Goal: Information Seeking & Learning: Learn about a topic

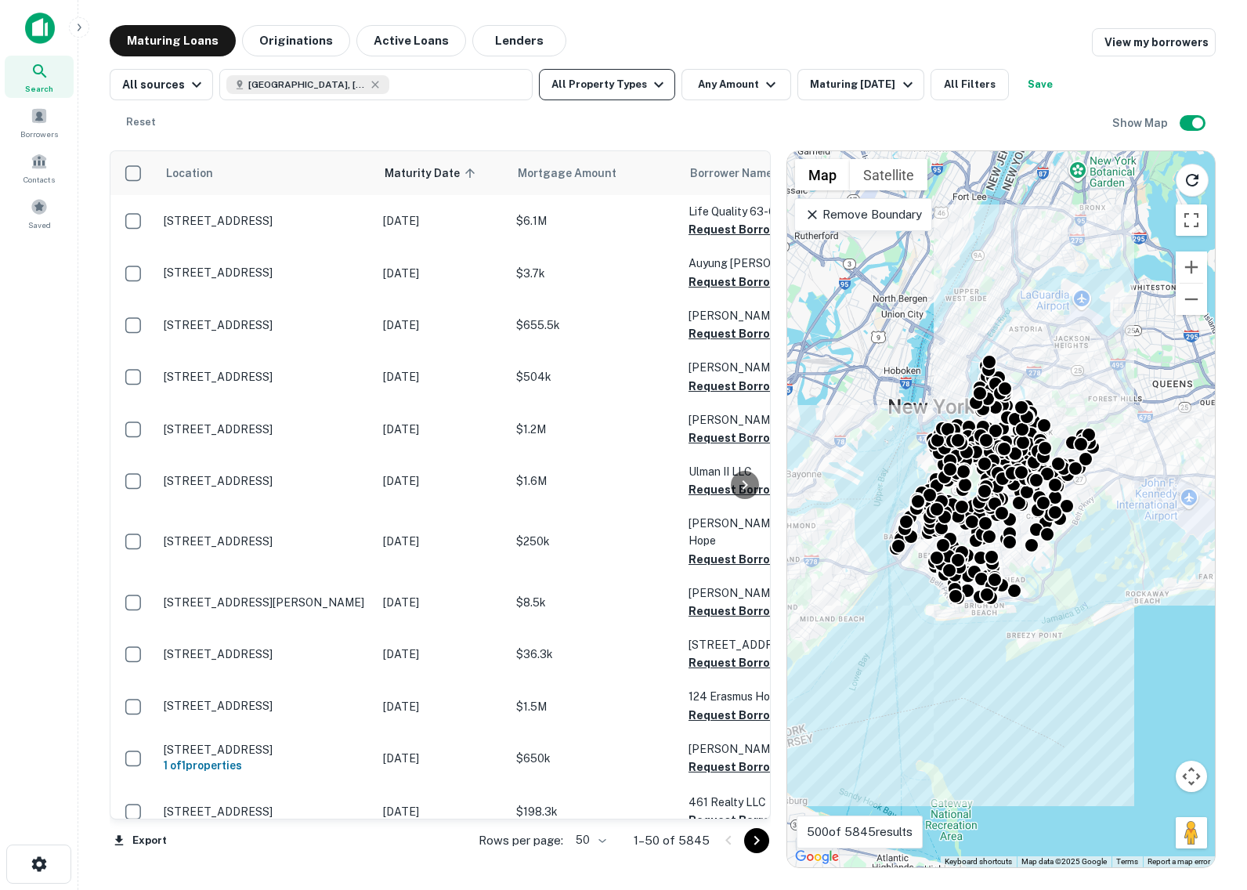
click at [649, 76] on icon "button" at bounding box center [658, 84] width 19 height 19
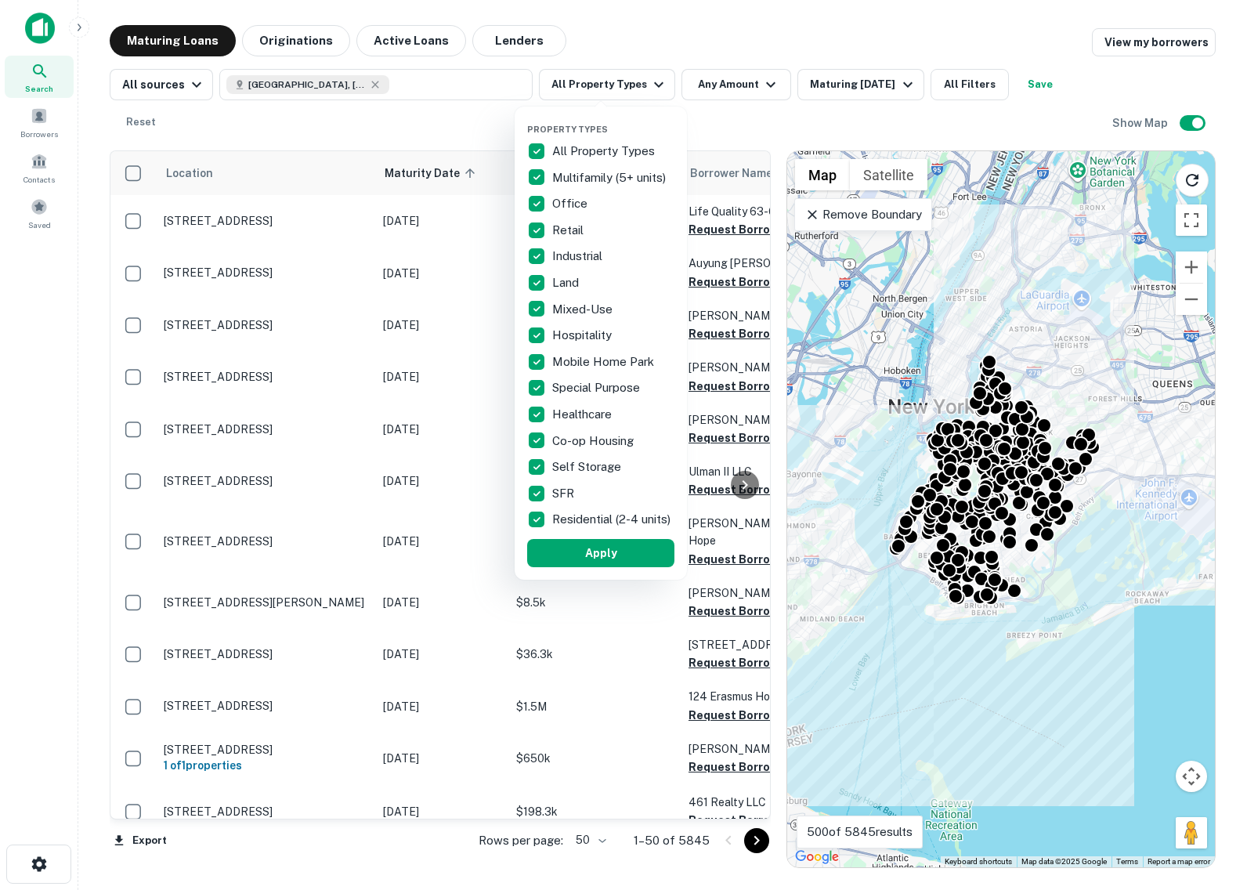
click at [611, 93] on div at bounding box center [623, 445] width 1247 height 890
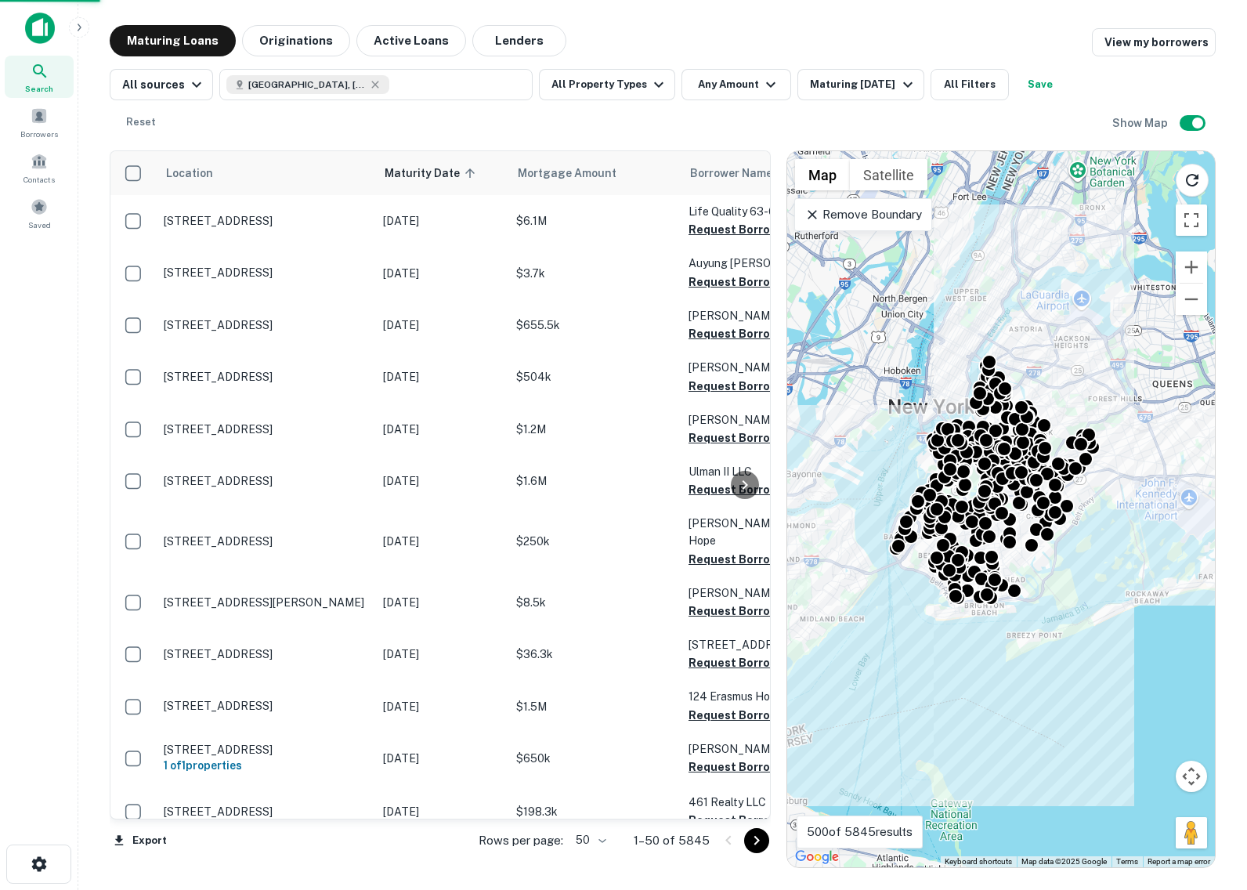
click at [611, 93] on div at bounding box center [623, 445] width 1247 height 890
click at [611, 93] on div "Property Types All Property Types Multifamily (5+ units) Office Retail Industri…" at bounding box center [623, 445] width 1247 height 890
click at [626, 86] on div "Property Types All Property Types Multifamily (5+ units) Office Retail Industri…" at bounding box center [623, 445] width 1247 height 890
click at [652, 20] on div "Property Types All Property Types Multifamily (5+ units) Office Retail Industri…" at bounding box center [623, 445] width 1247 height 890
click at [648, 84] on div "Property Types All Property Types Multifamily (5+ units) Office Retail Industri…" at bounding box center [623, 445] width 1247 height 890
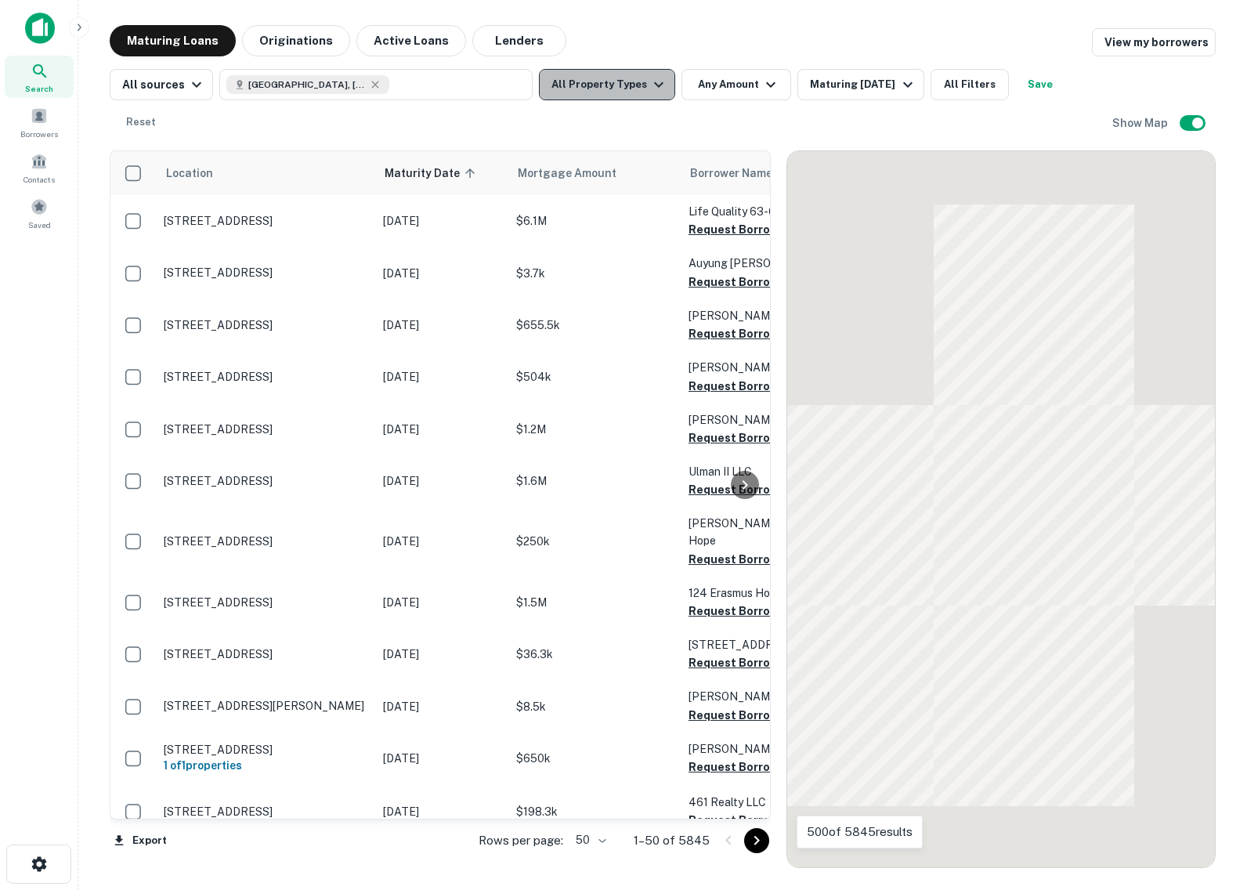
click at [654, 85] on icon "button" at bounding box center [658, 84] width 9 height 5
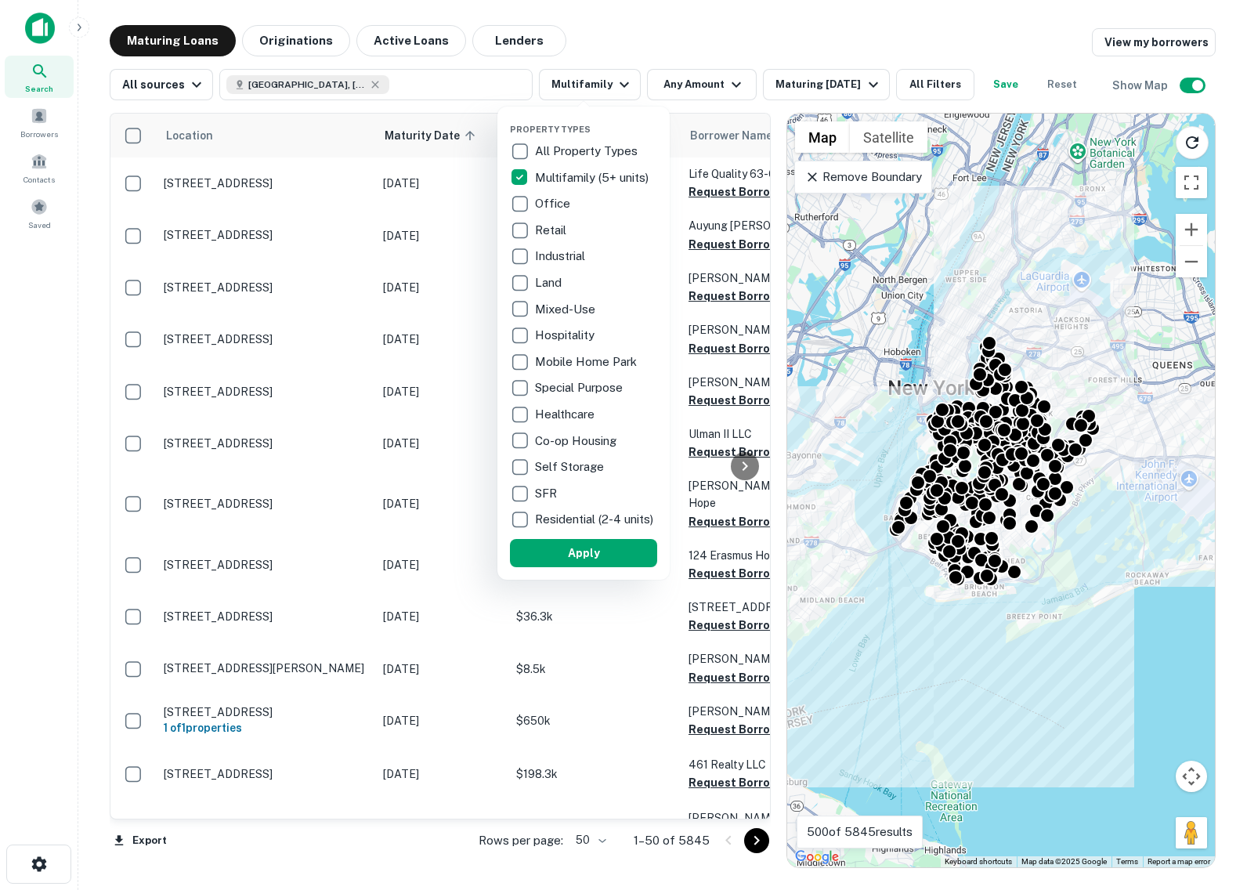
click at [561, 567] on button "Apply" at bounding box center [583, 553] width 147 height 28
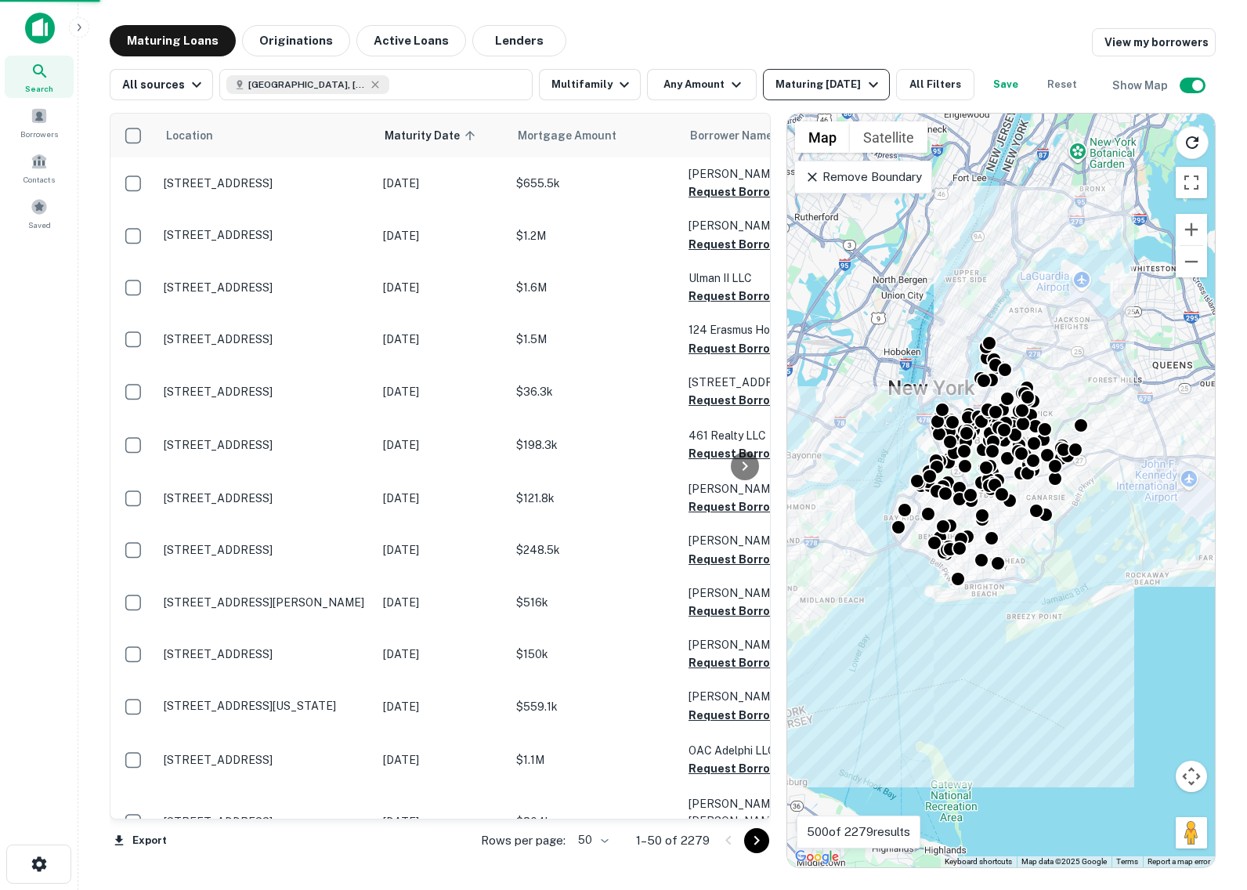
click at [864, 84] on icon "button" at bounding box center [873, 84] width 19 height 19
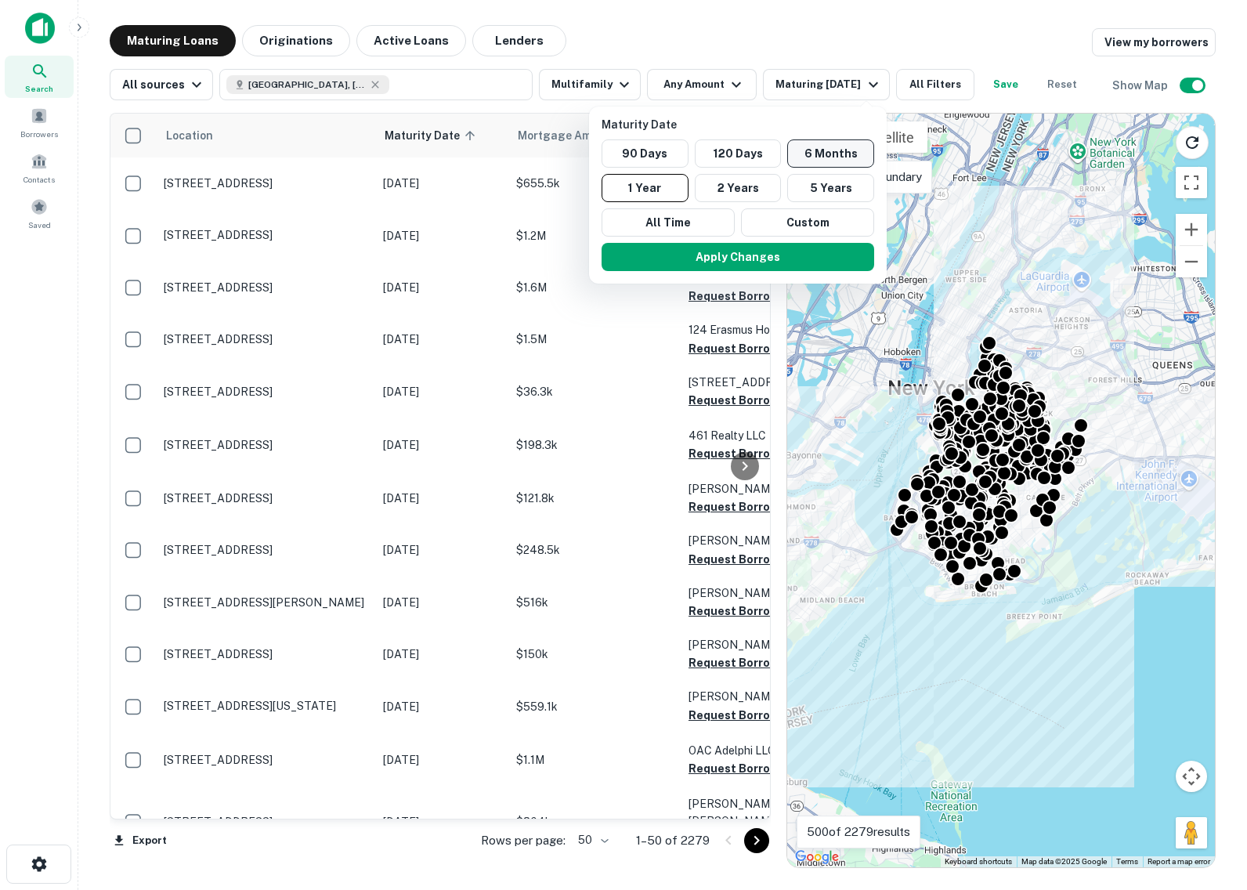
click at [843, 153] on button "6 Months" at bounding box center [830, 153] width 87 height 28
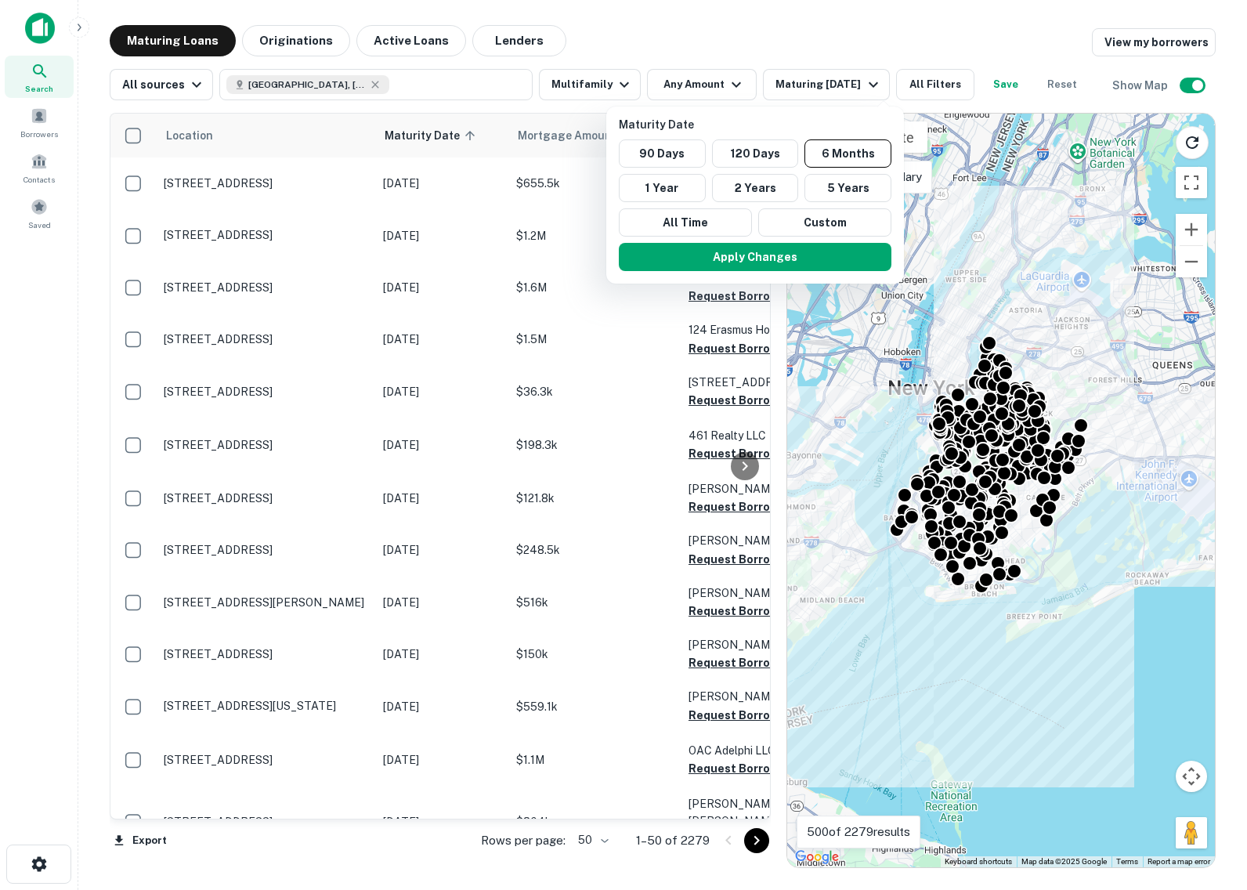
click at [850, 43] on div at bounding box center [623, 445] width 1247 height 890
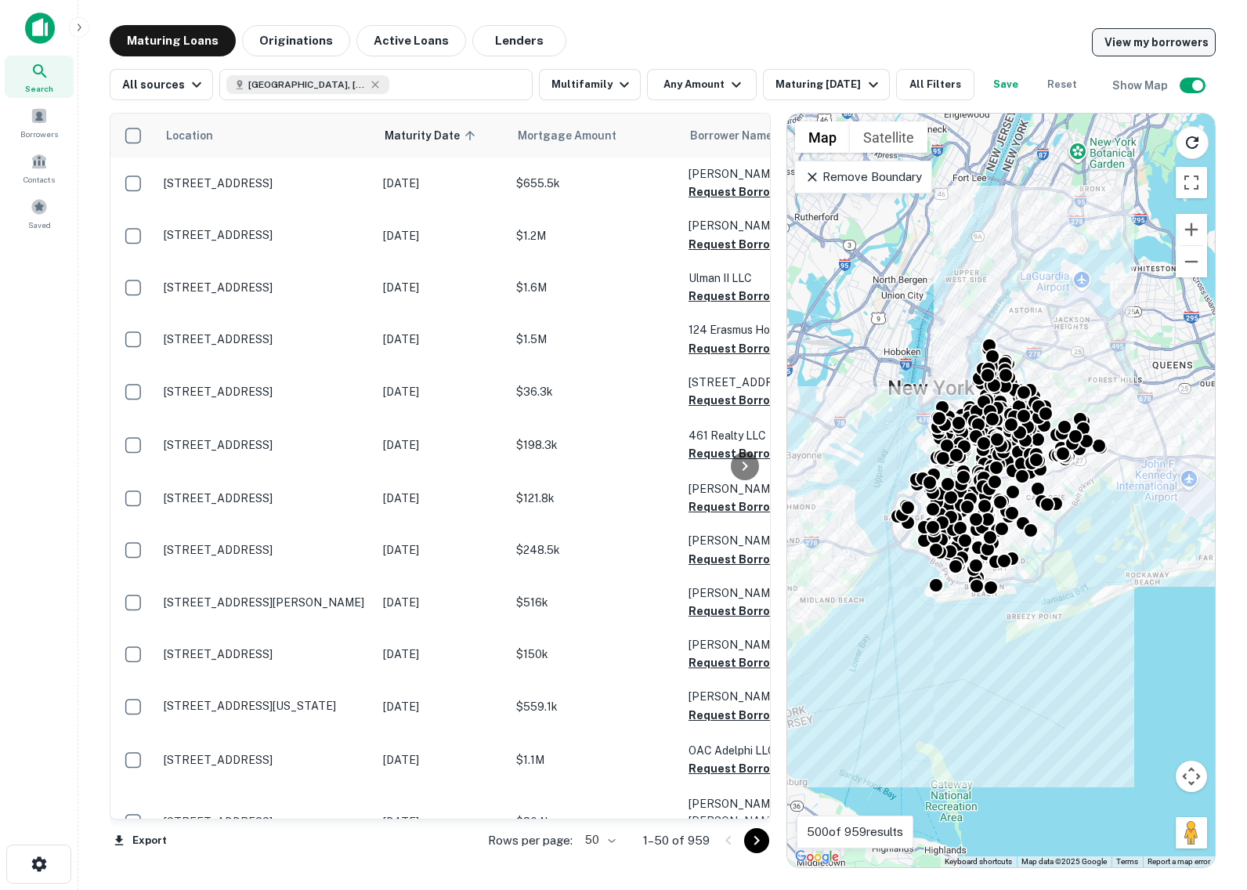
click at [1150, 38] on link "View my borrowers" at bounding box center [1154, 42] width 124 height 28
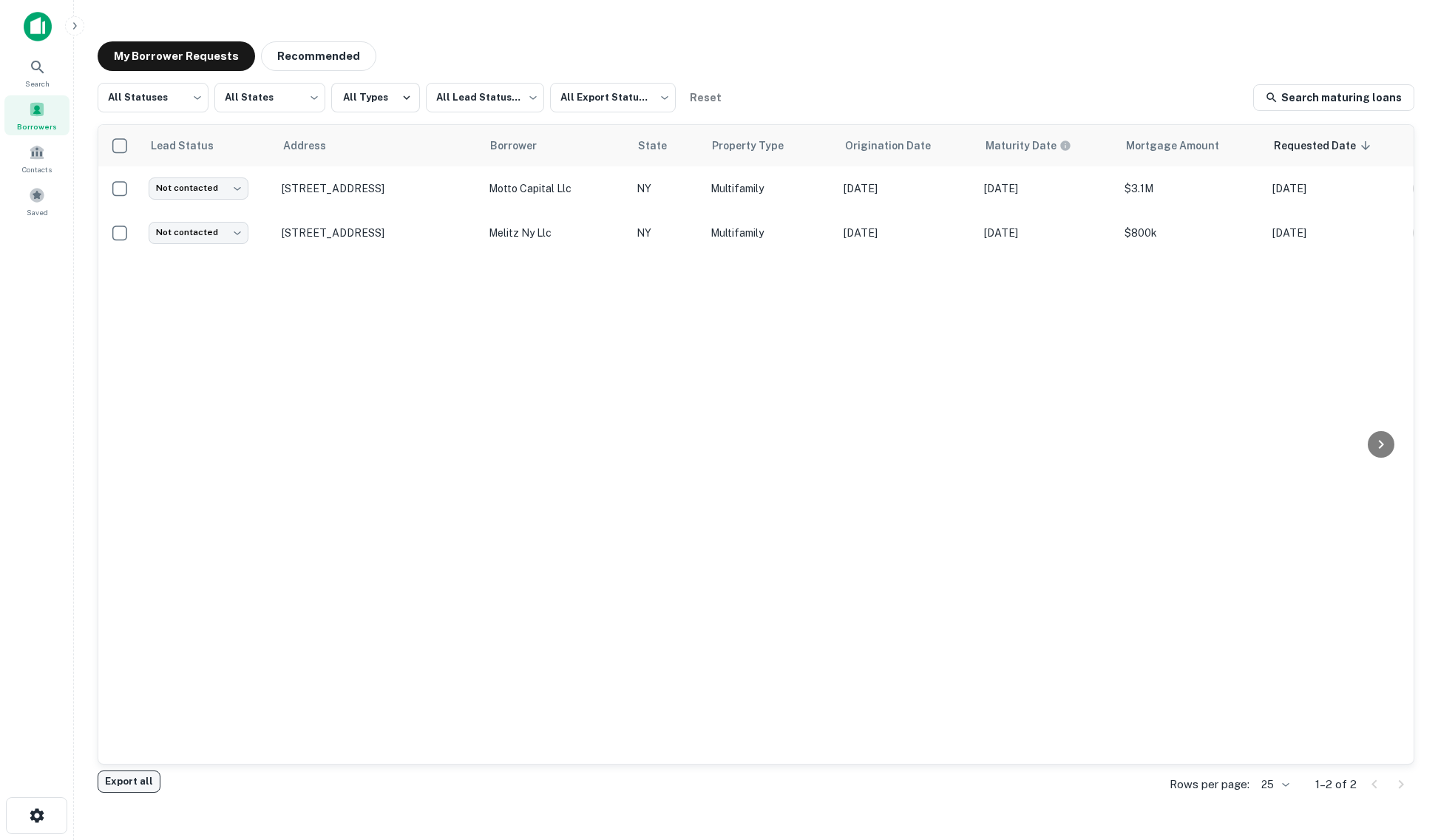
click at [111, 781] on button "Export all" at bounding box center [128, 781] width 63 height 22
click at [868, 353] on div "Lead Status Address Borrower State Property Type Origination Date Maturity Date…" at bounding box center [755, 444] width 1315 height 639
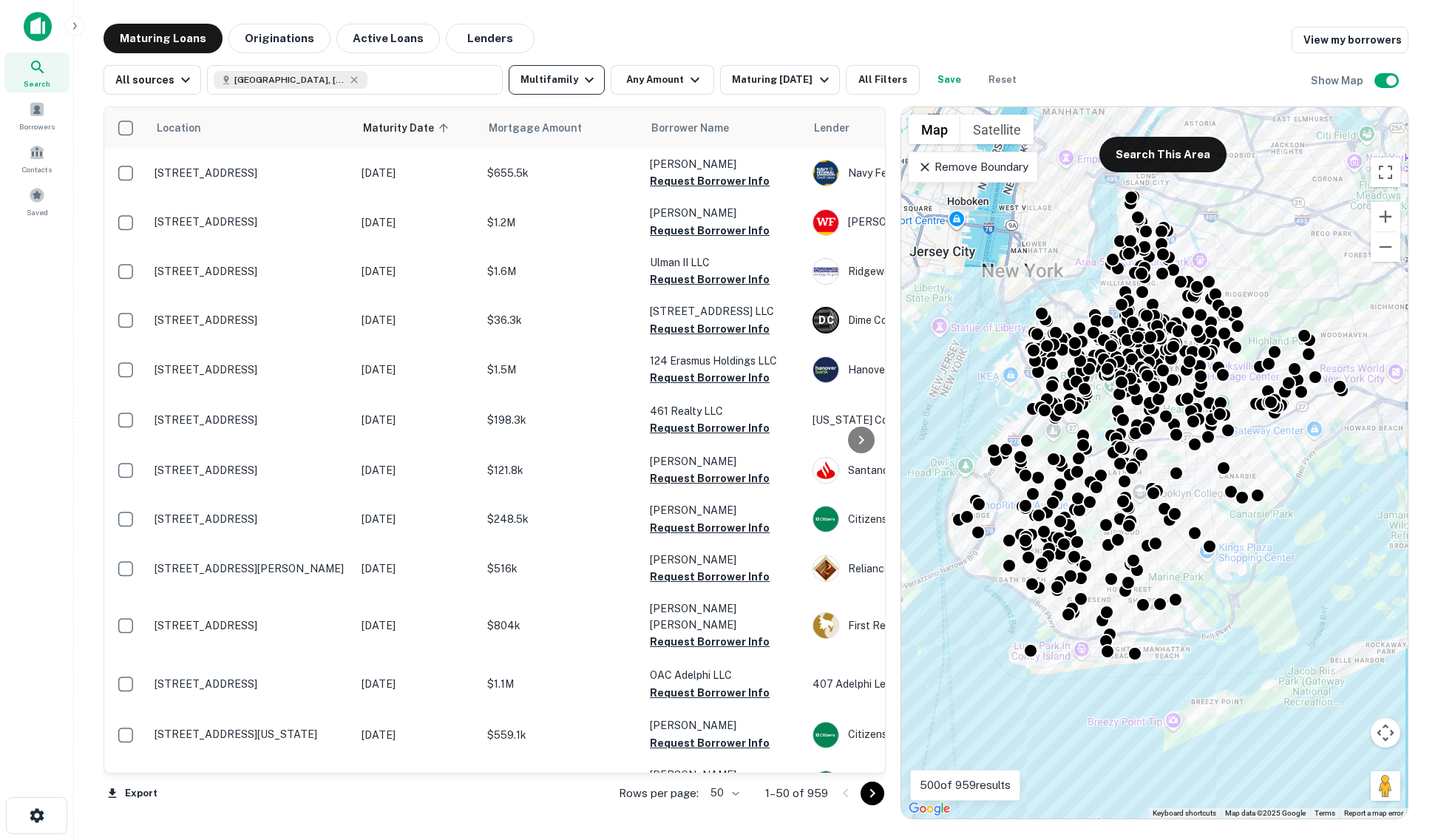
click at [581, 80] on icon "button" at bounding box center [589, 79] width 18 height 18
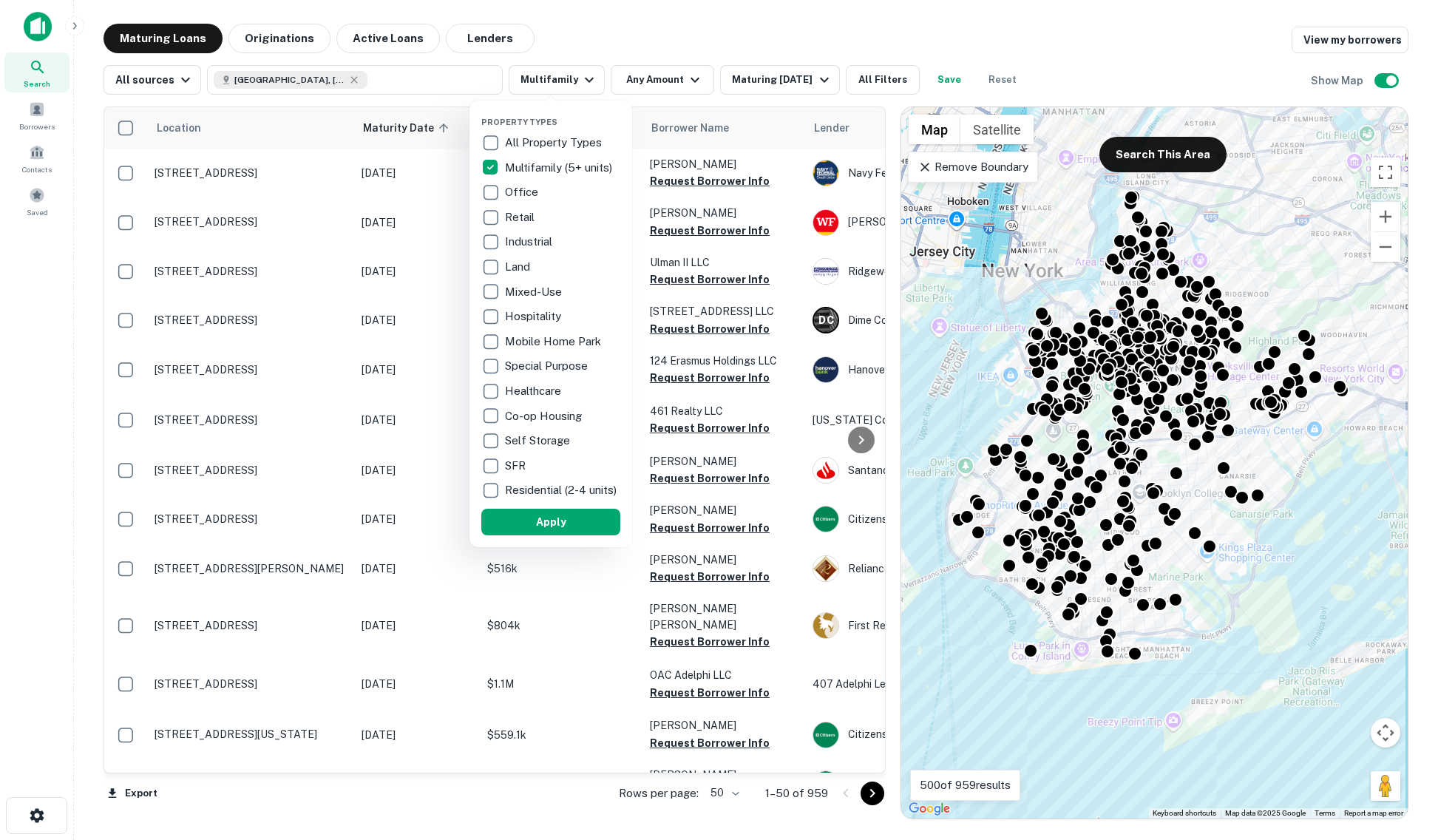
click at [753, 44] on div at bounding box center [719, 420] width 1438 height 840
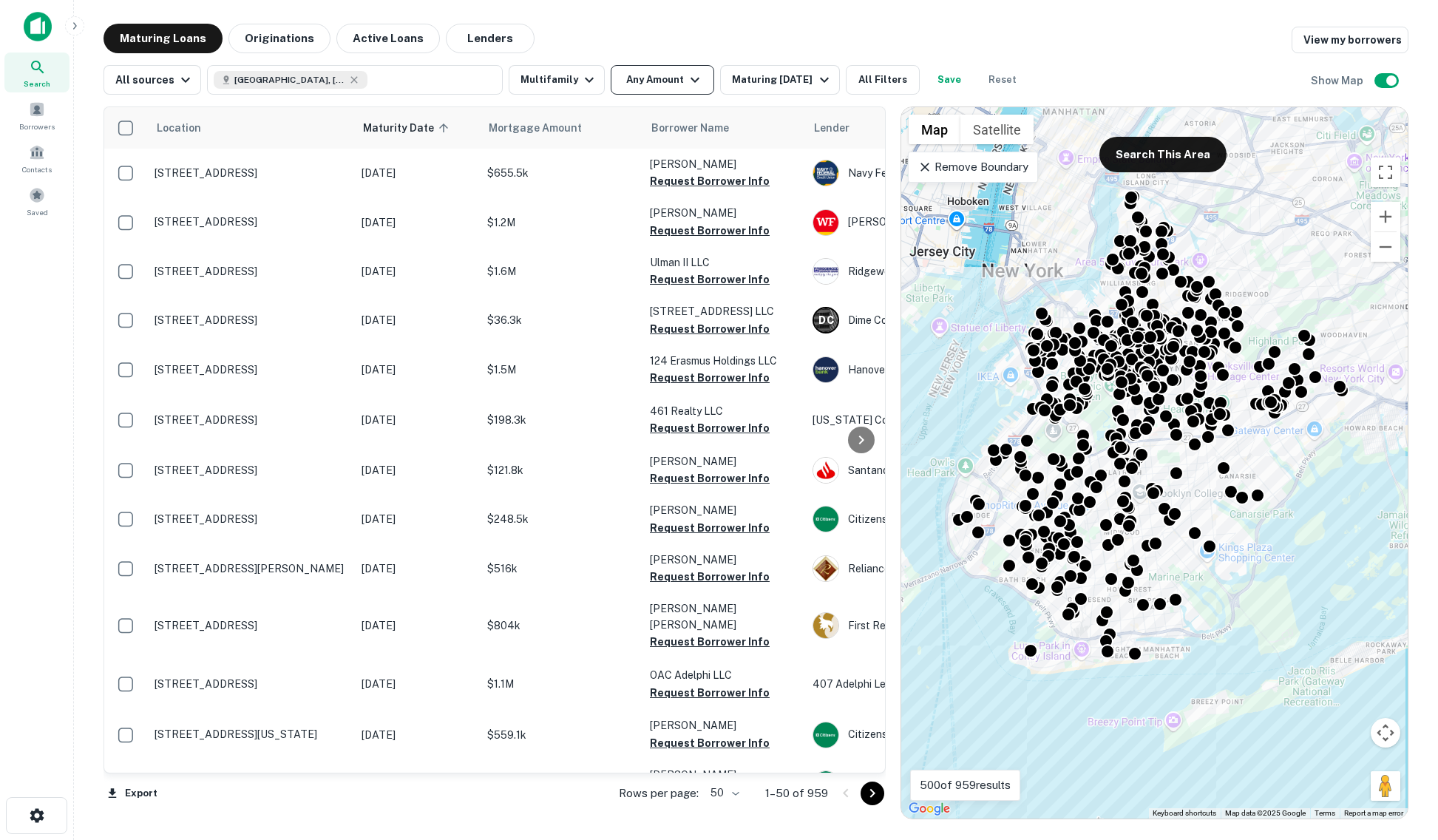
click at [686, 78] on icon "button" at bounding box center [695, 79] width 18 height 18
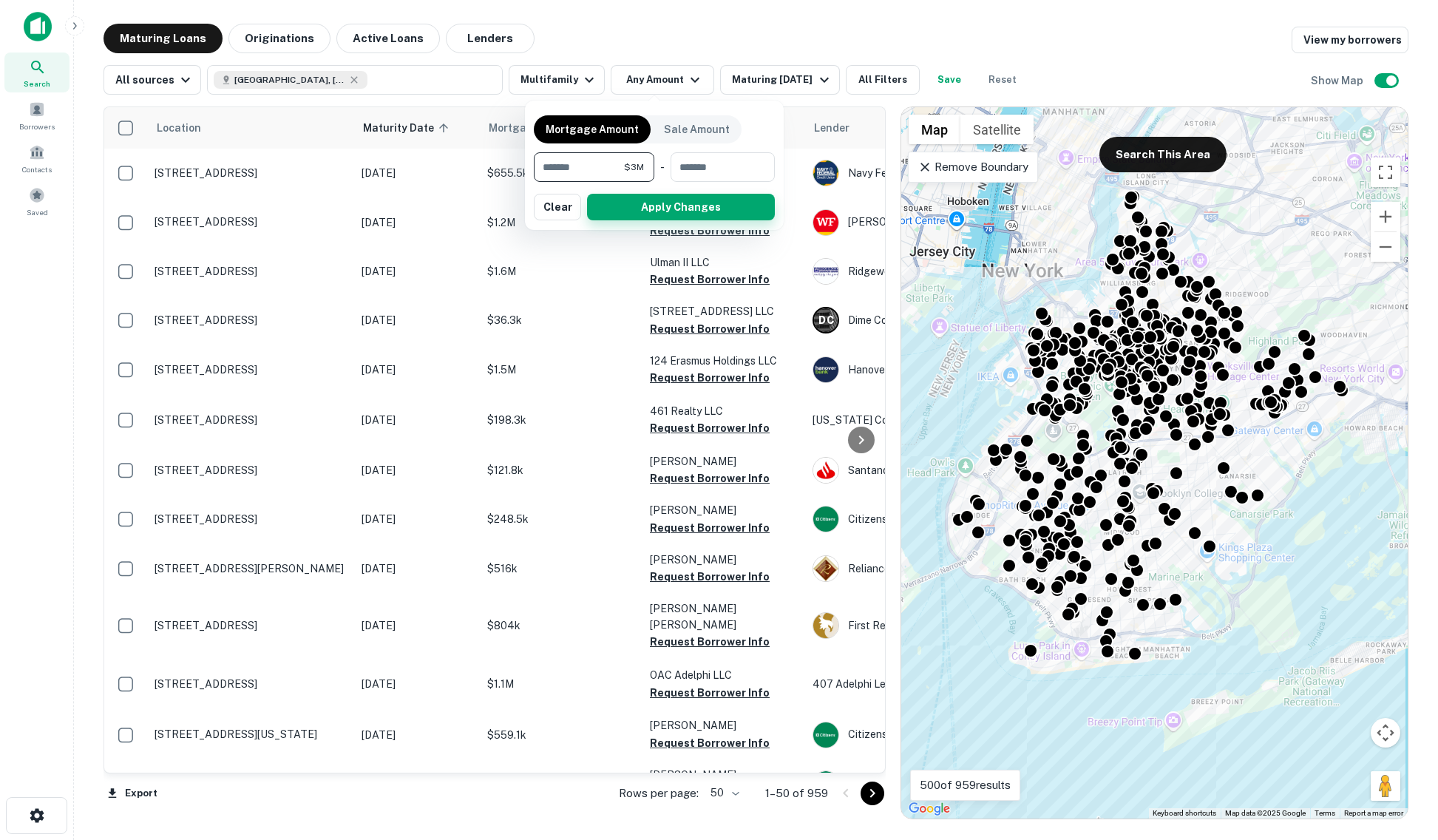
type input "*******"
click at [682, 216] on button "Apply Changes" at bounding box center [681, 207] width 188 height 26
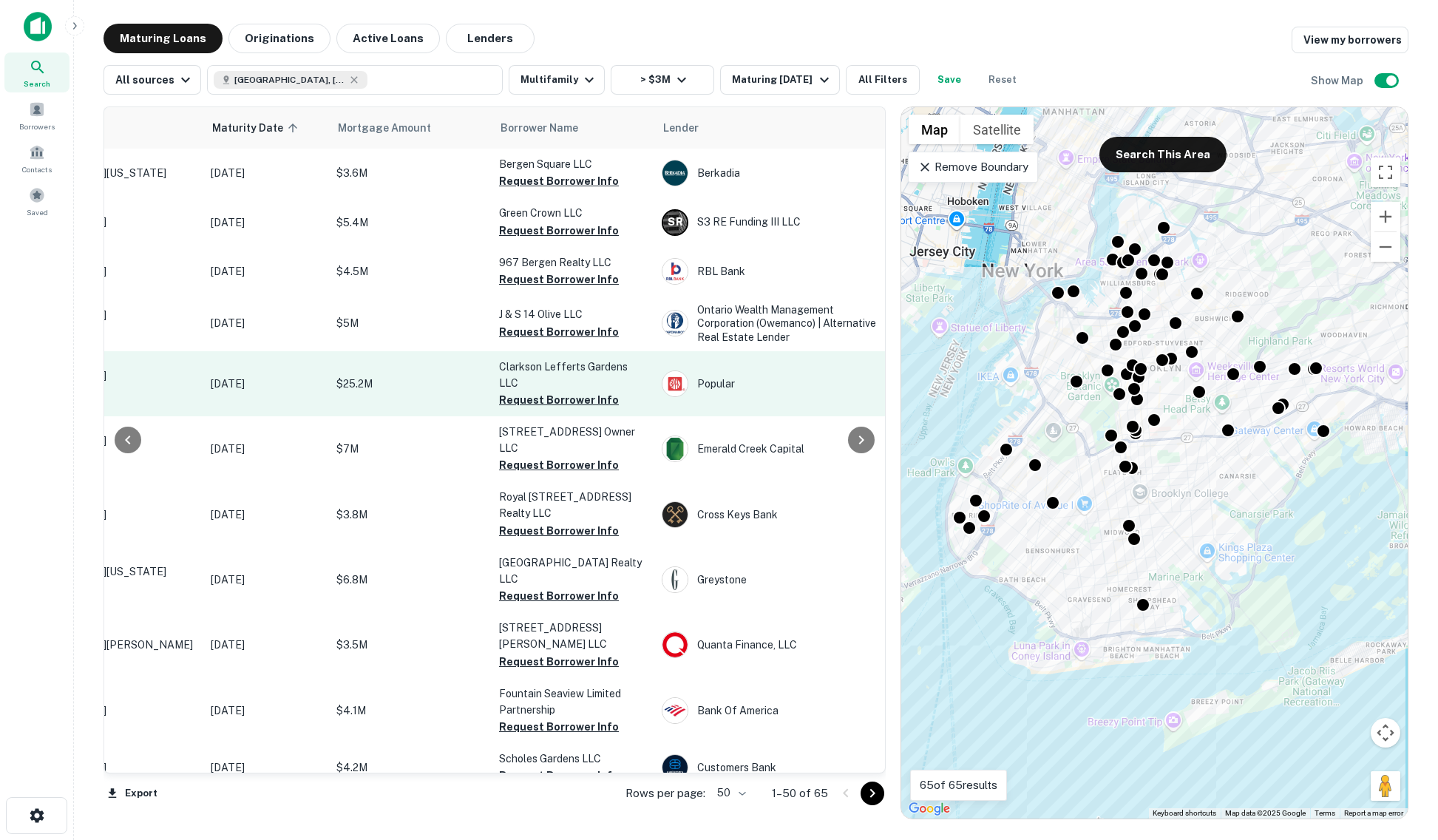
scroll to position [0, 155]
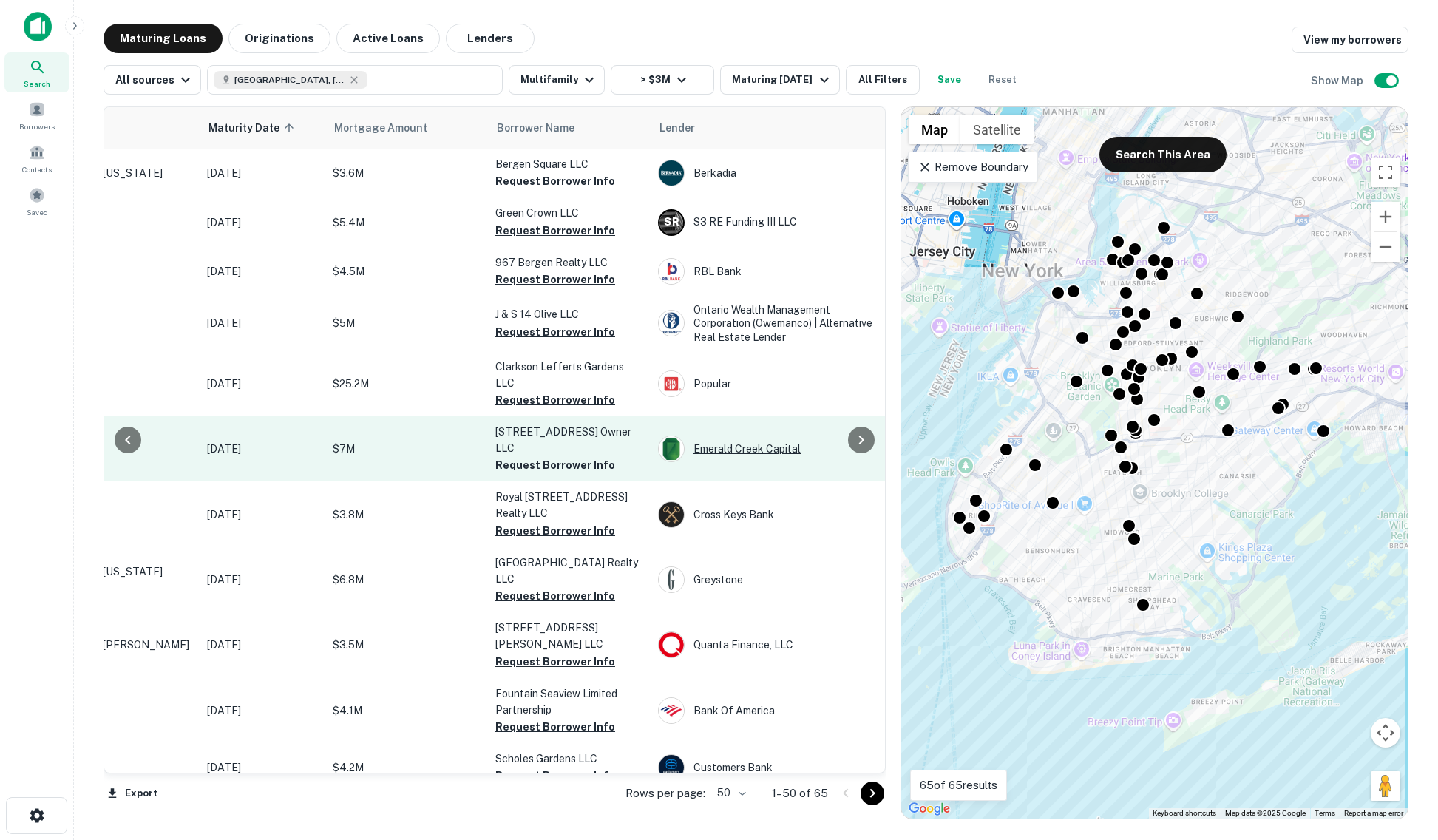
click at [701, 435] on div "Emerald Creek Capital" at bounding box center [769, 448] width 222 height 26
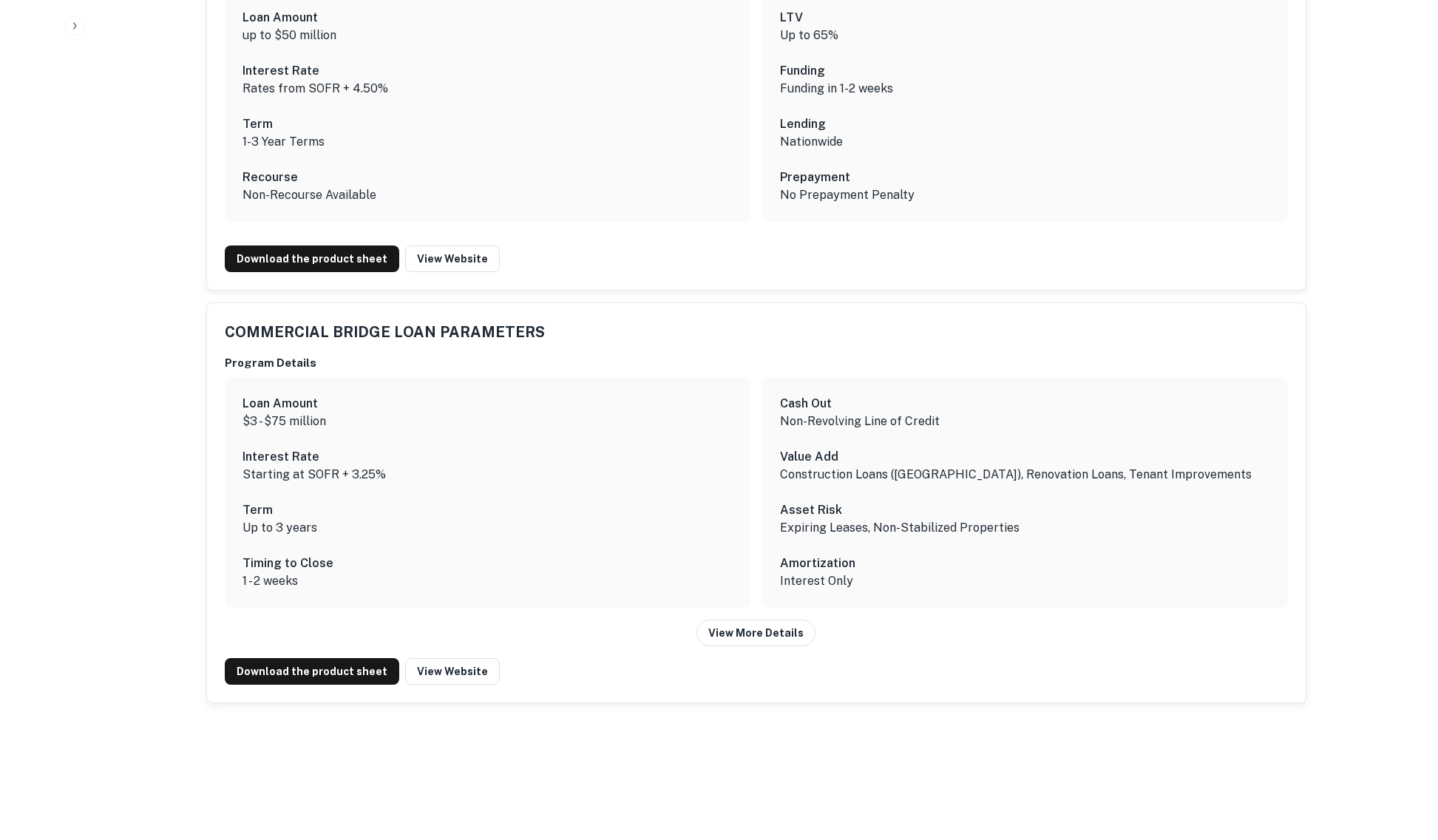
scroll to position [1547, 0]
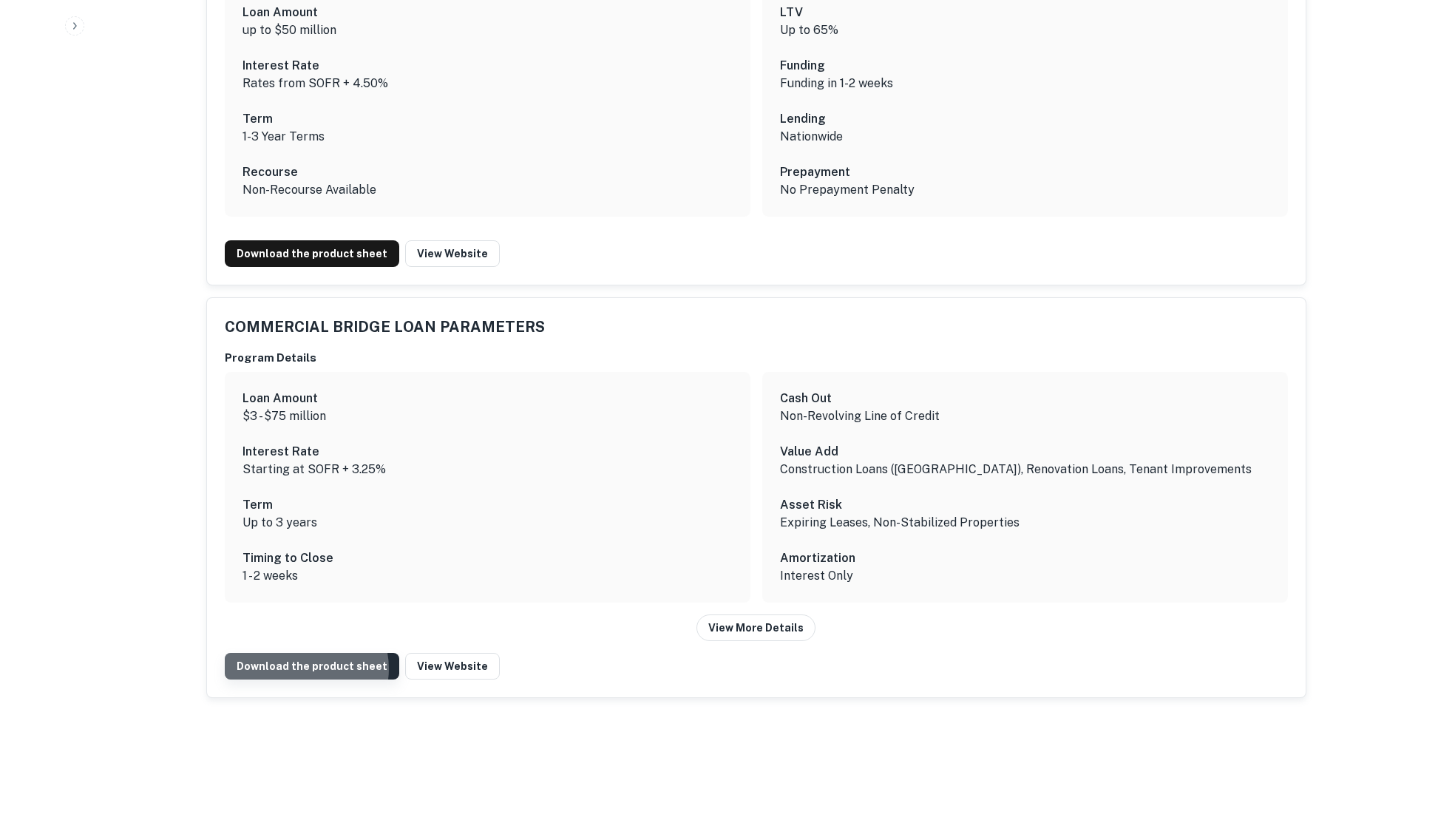
click at [305, 668] on link "Download the product sheet" at bounding box center [312, 665] width 175 height 26
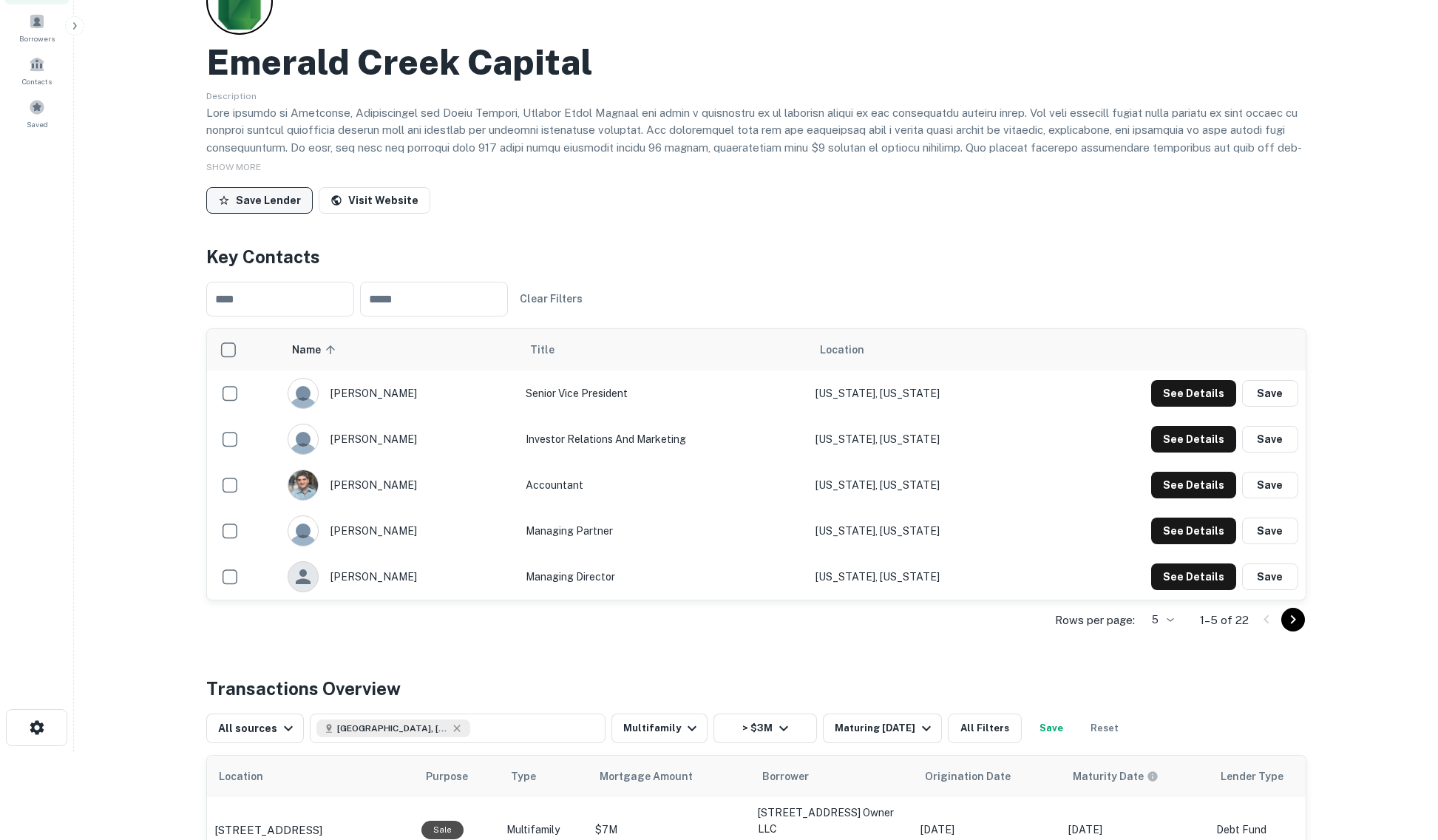
scroll to position [0, 0]
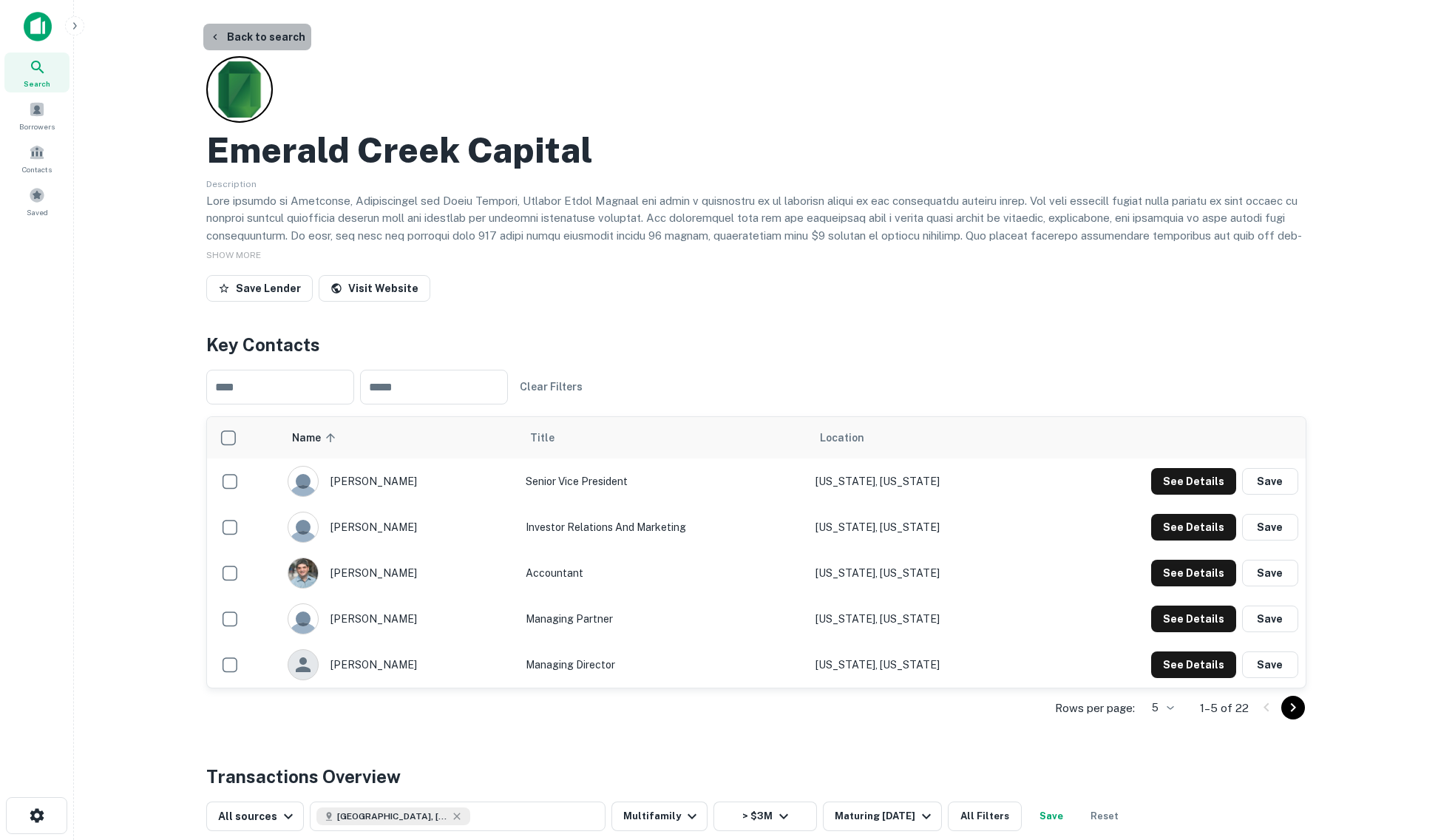
click at [259, 29] on button "Back to search" at bounding box center [257, 37] width 108 height 26
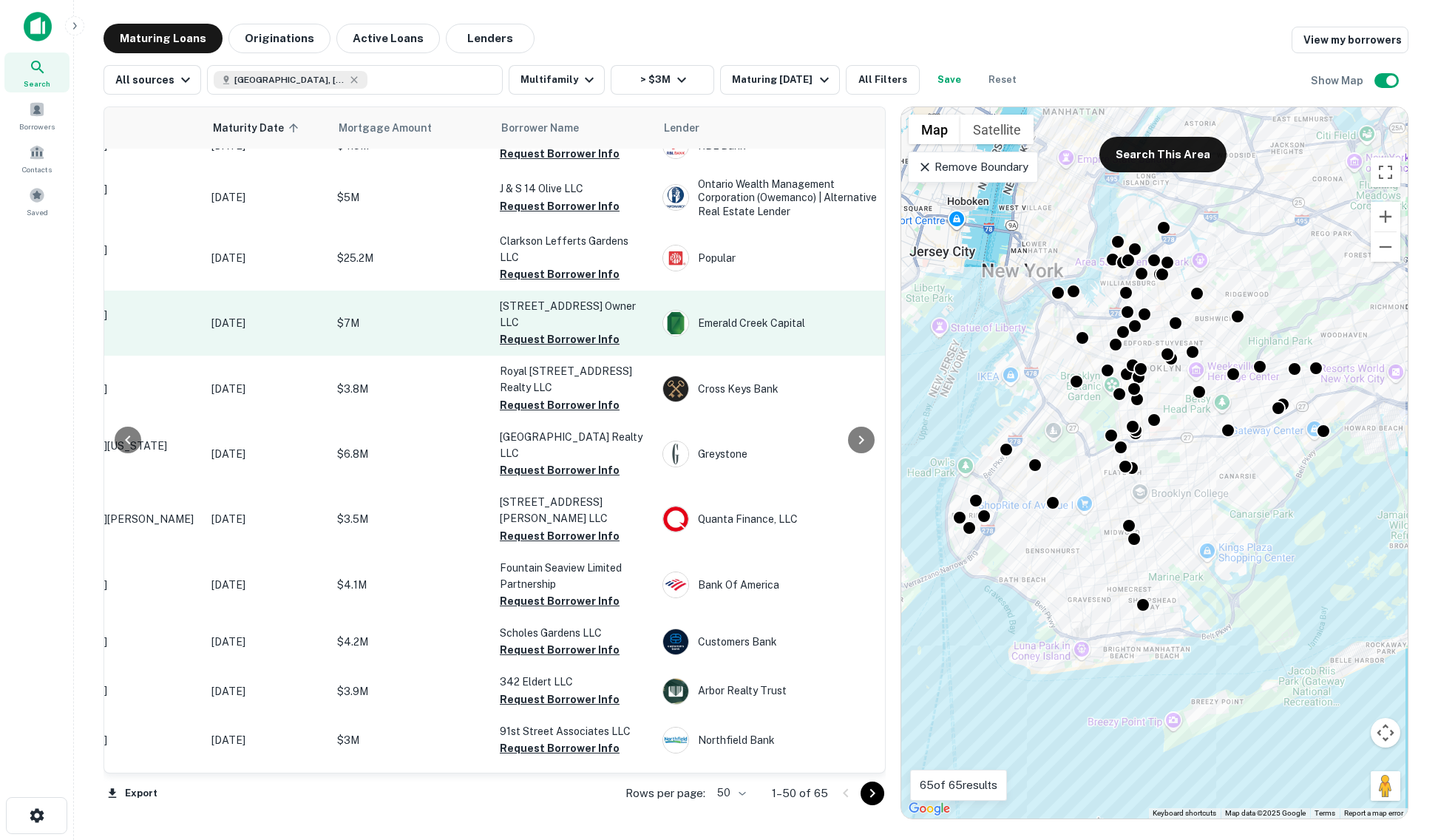
scroll to position [125, 150]
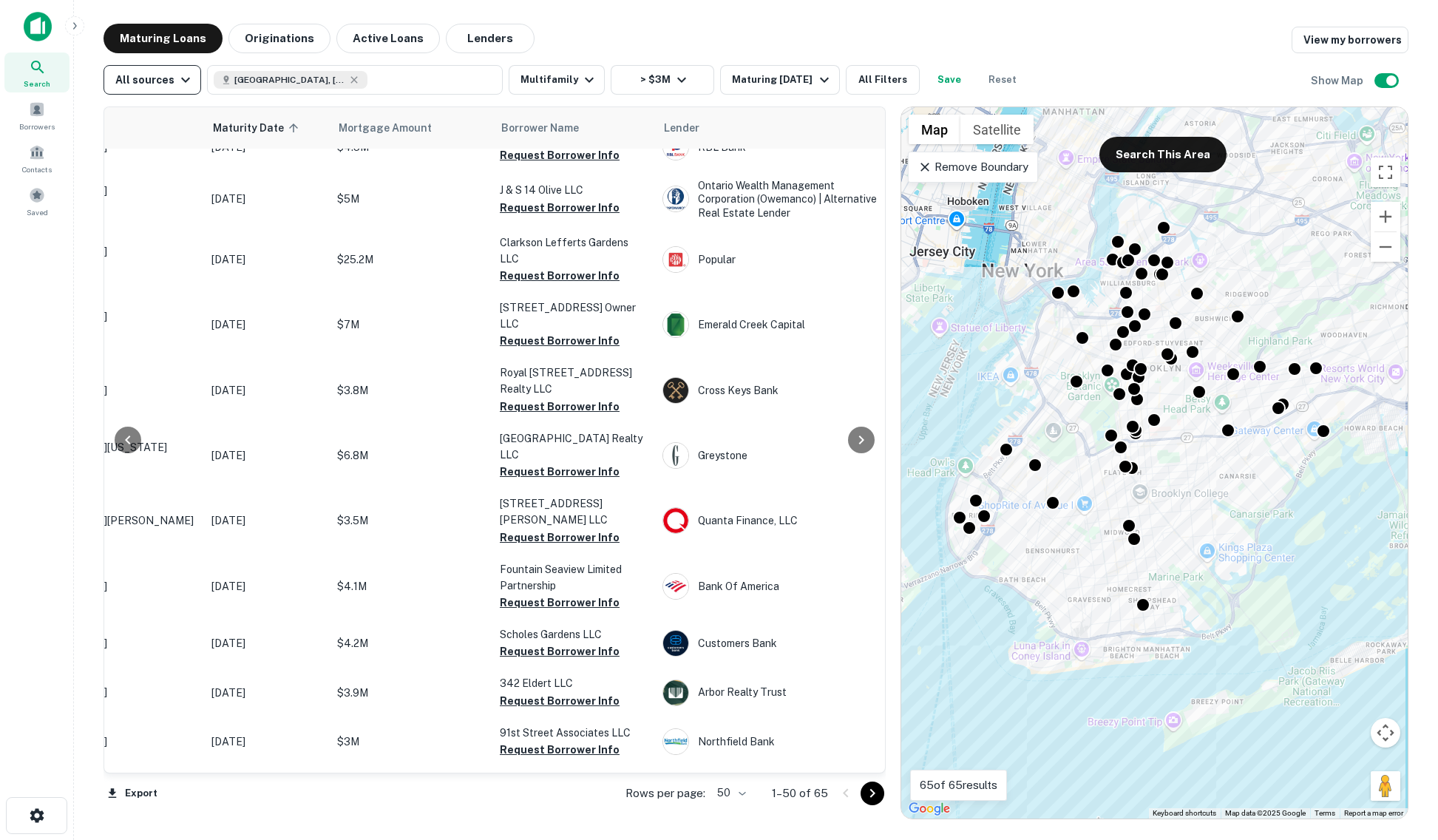
click at [194, 86] on button "All sources" at bounding box center [152, 79] width 97 height 29
click at [639, 38] on div at bounding box center [719, 420] width 1438 height 840
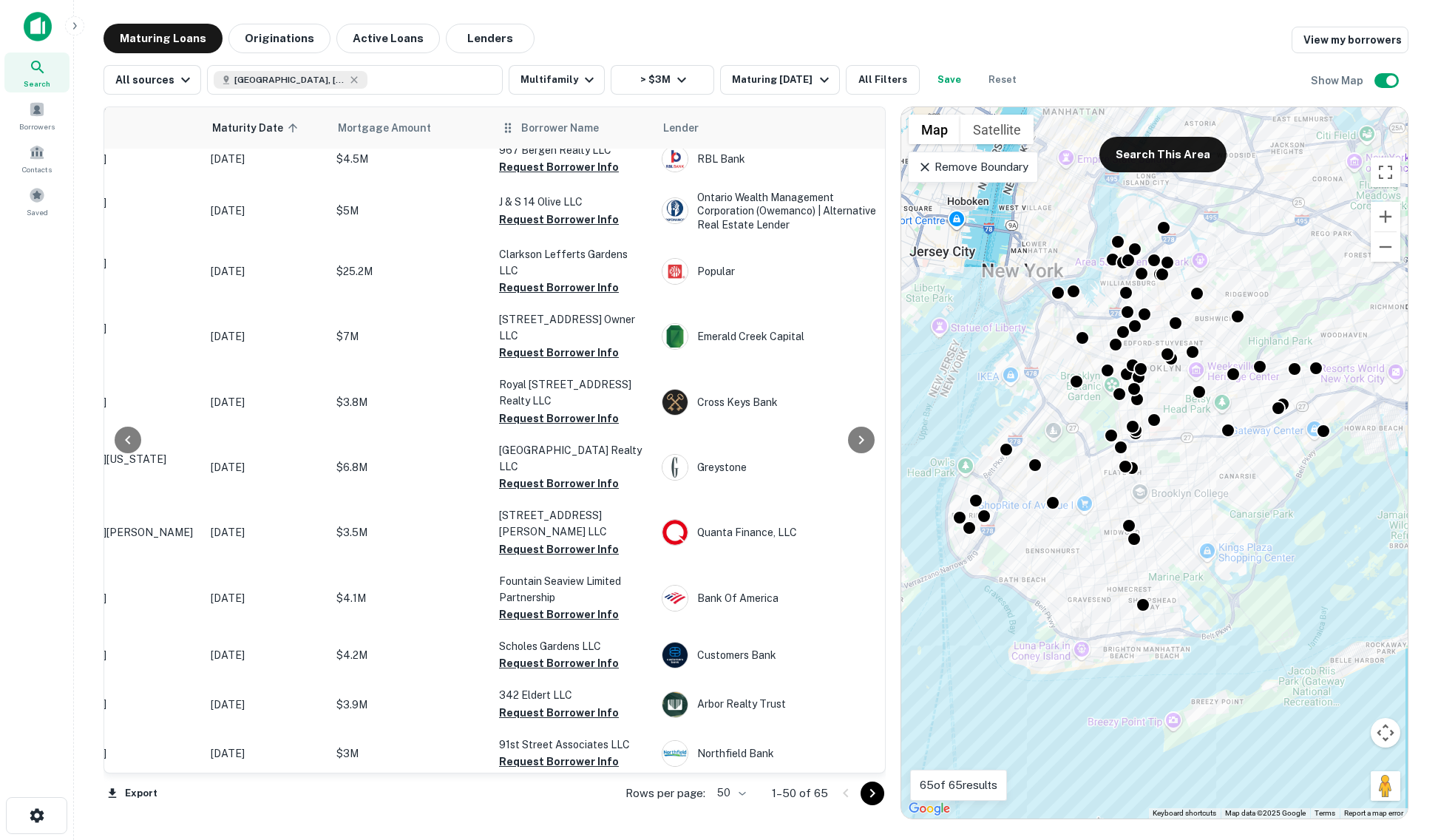
scroll to position [0, 151]
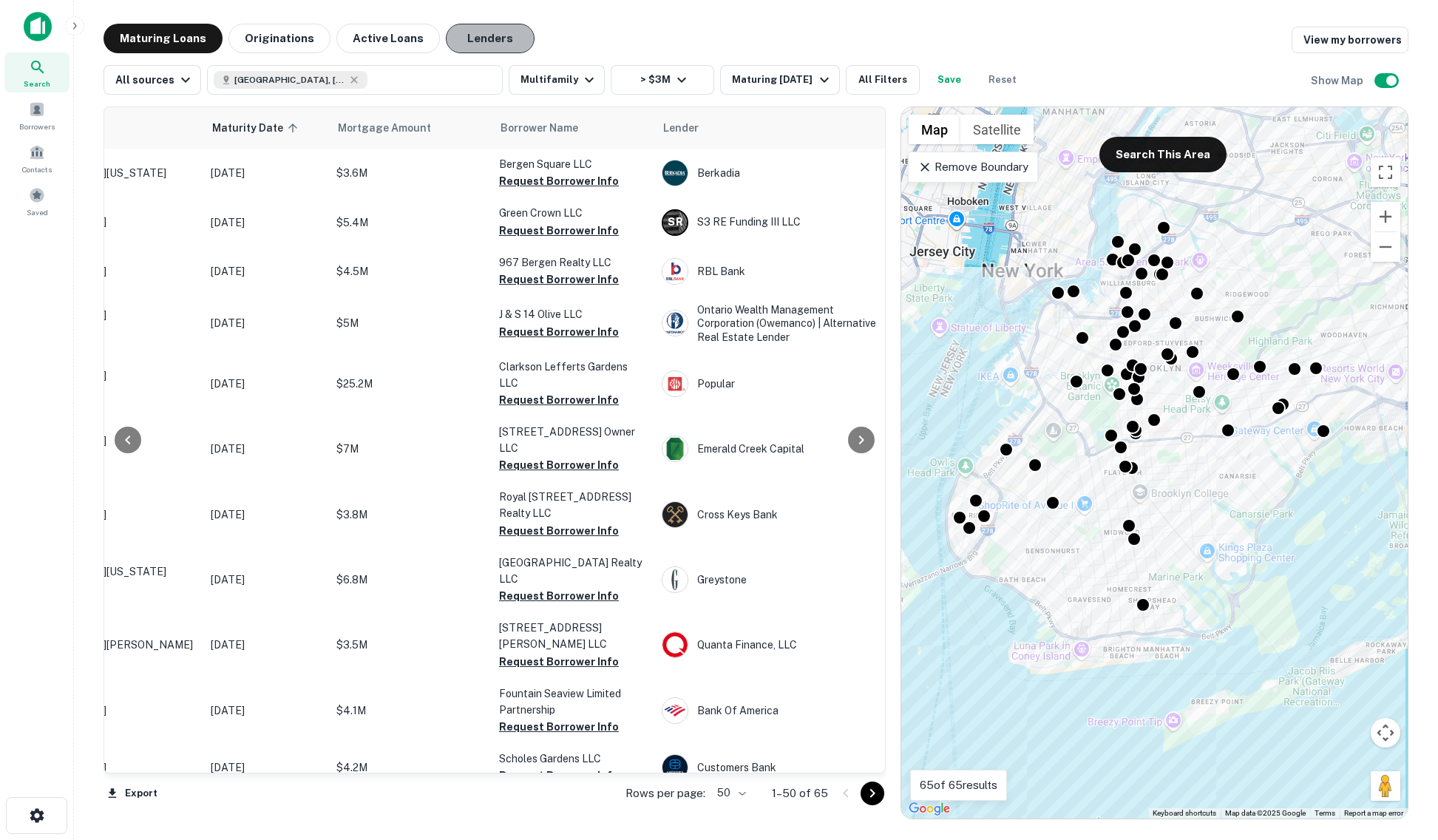
click at [479, 42] on button "Lenders" at bounding box center [490, 38] width 89 height 29
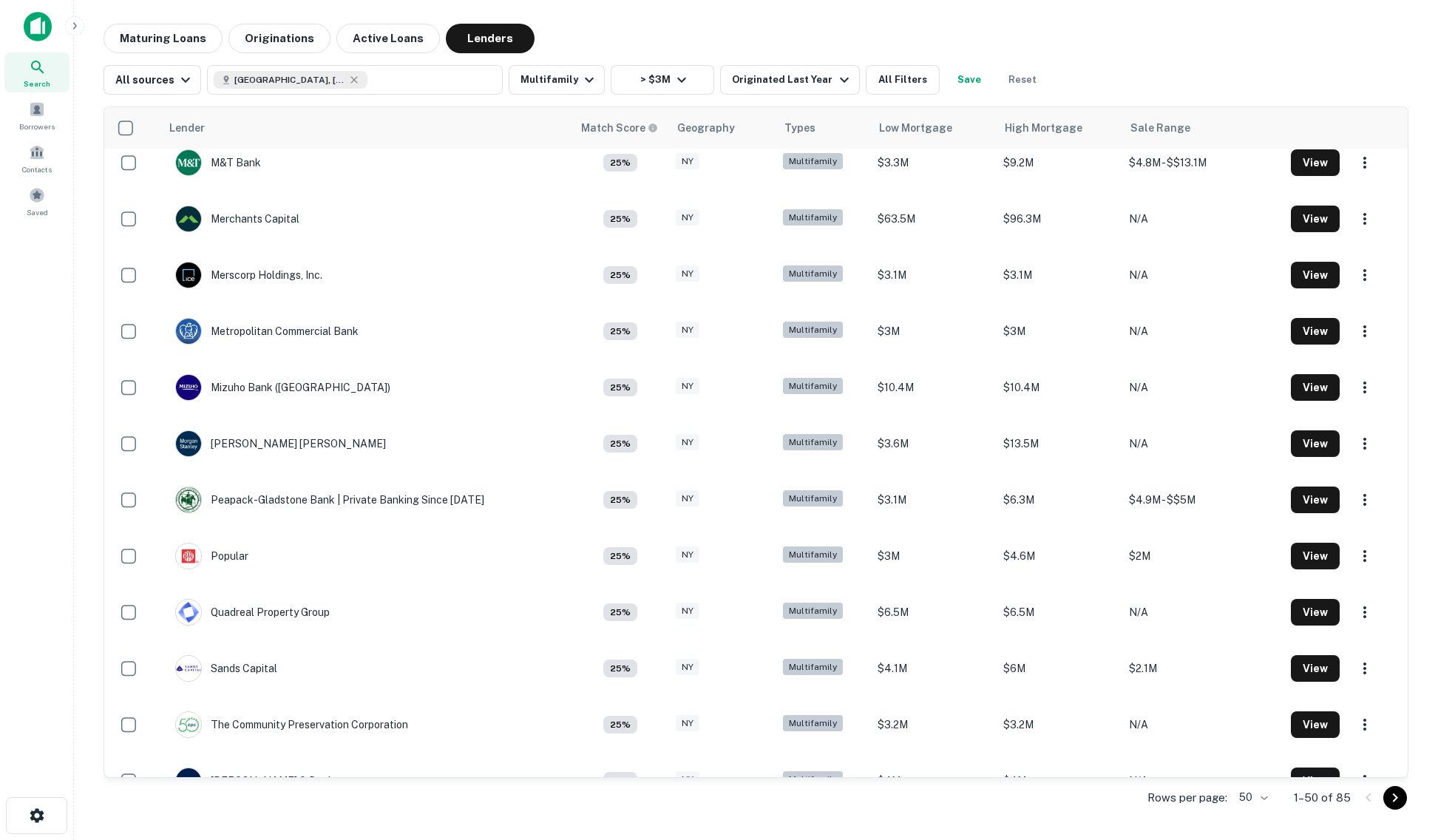
scroll to position [2180, 0]
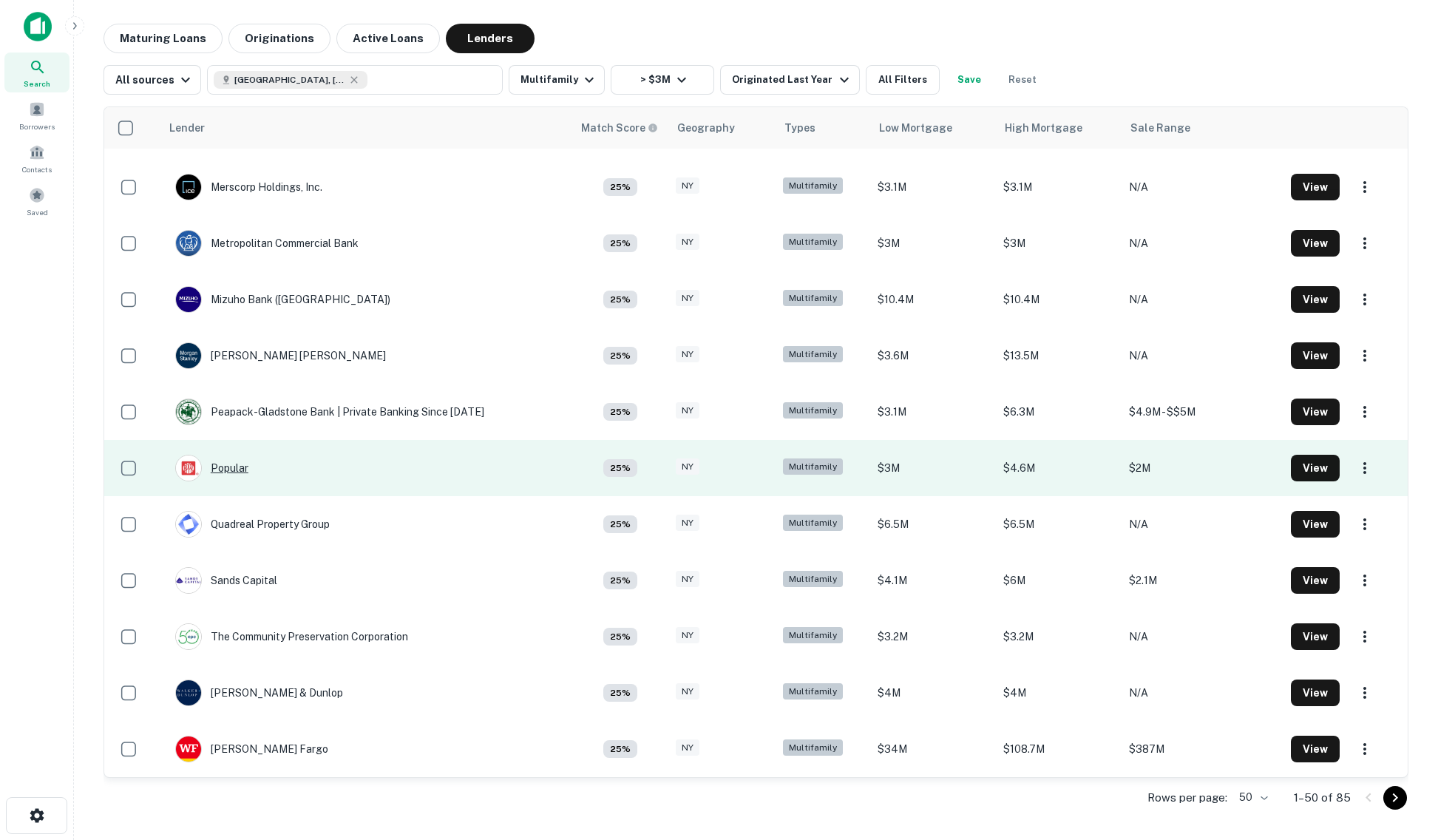
click at [230, 476] on div "Popular" at bounding box center [212, 468] width 74 height 26
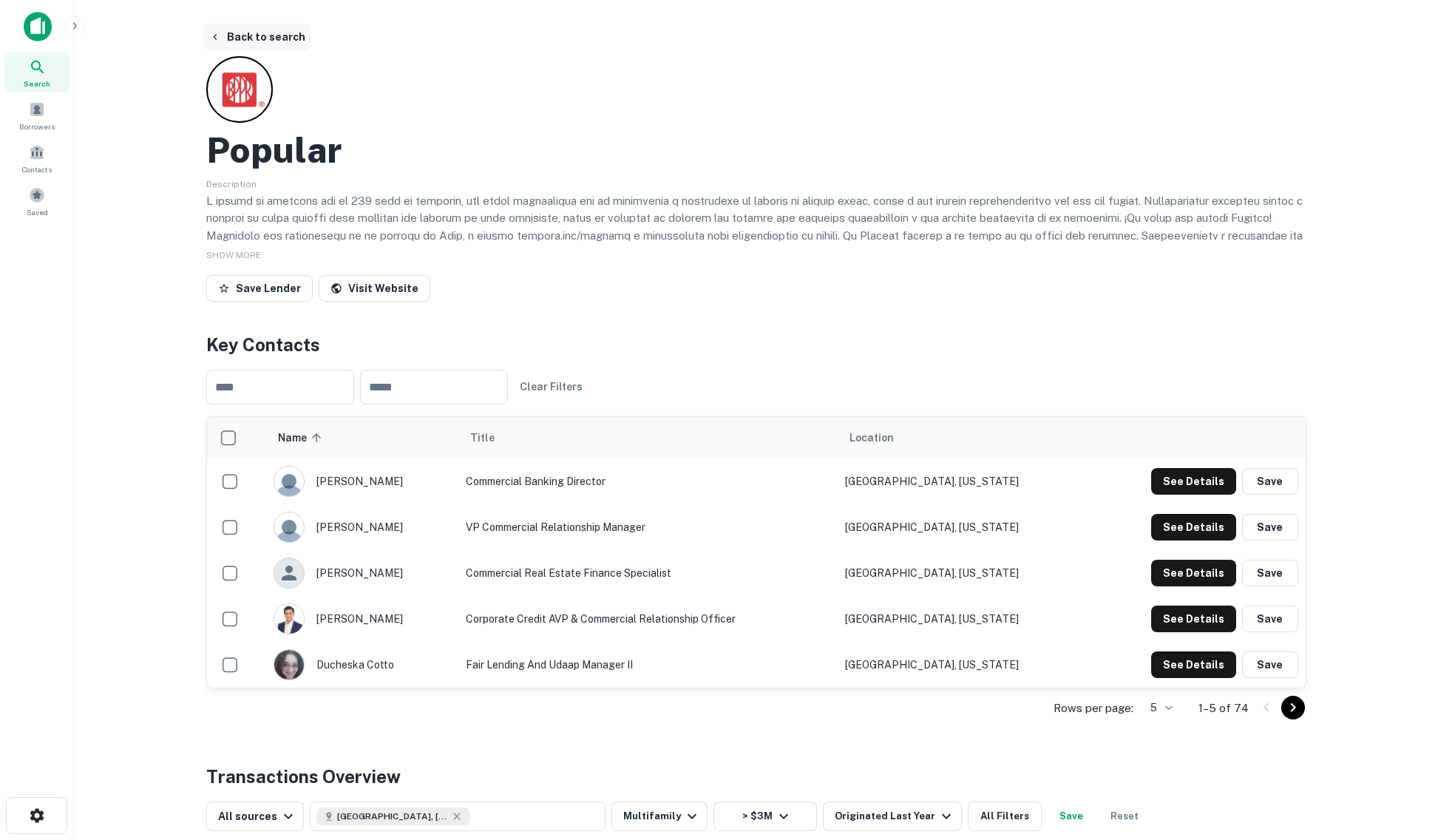
click at [228, 42] on button "Back to search" at bounding box center [257, 37] width 108 height 26
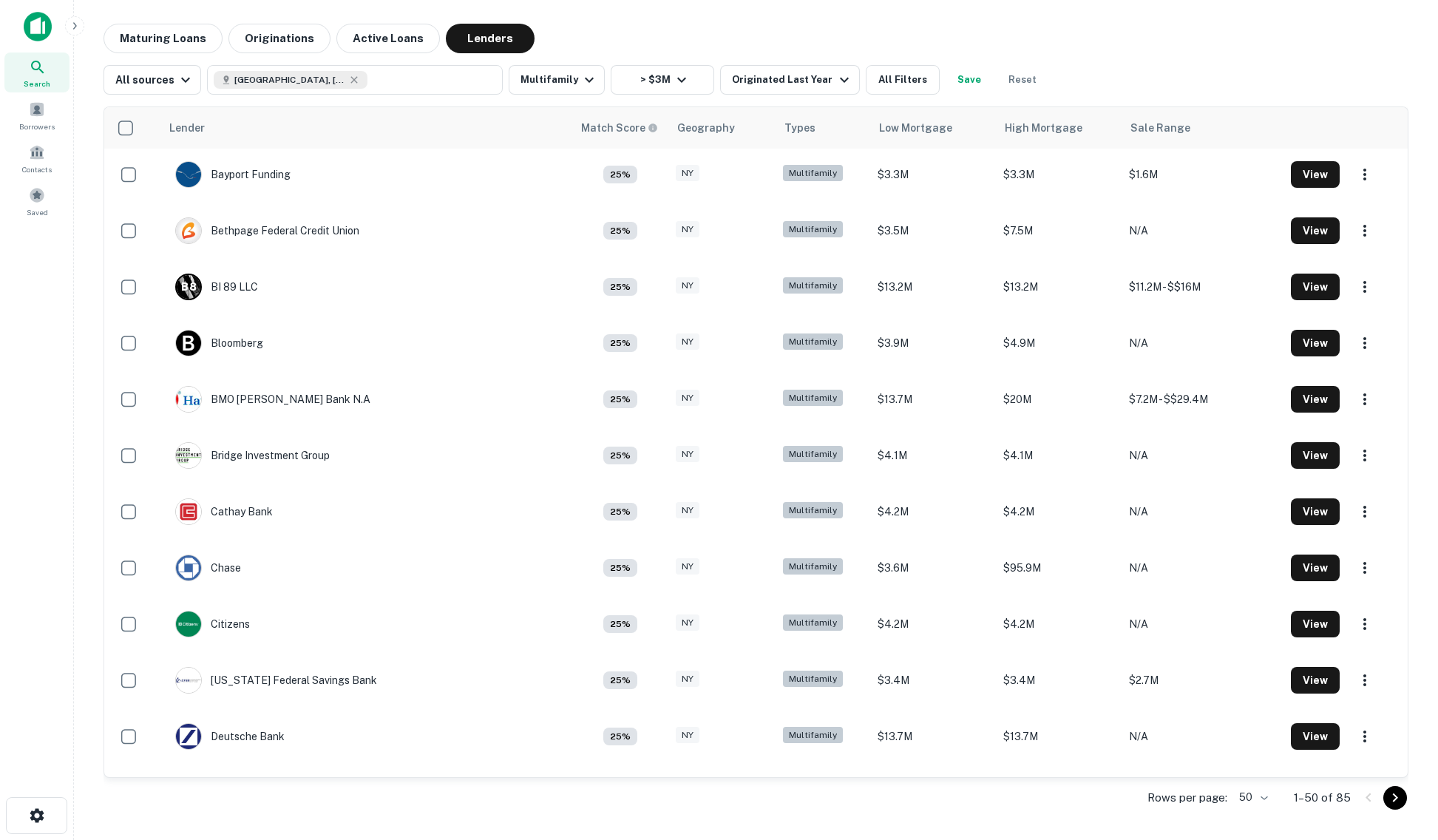
scroll to position [1136, 0]
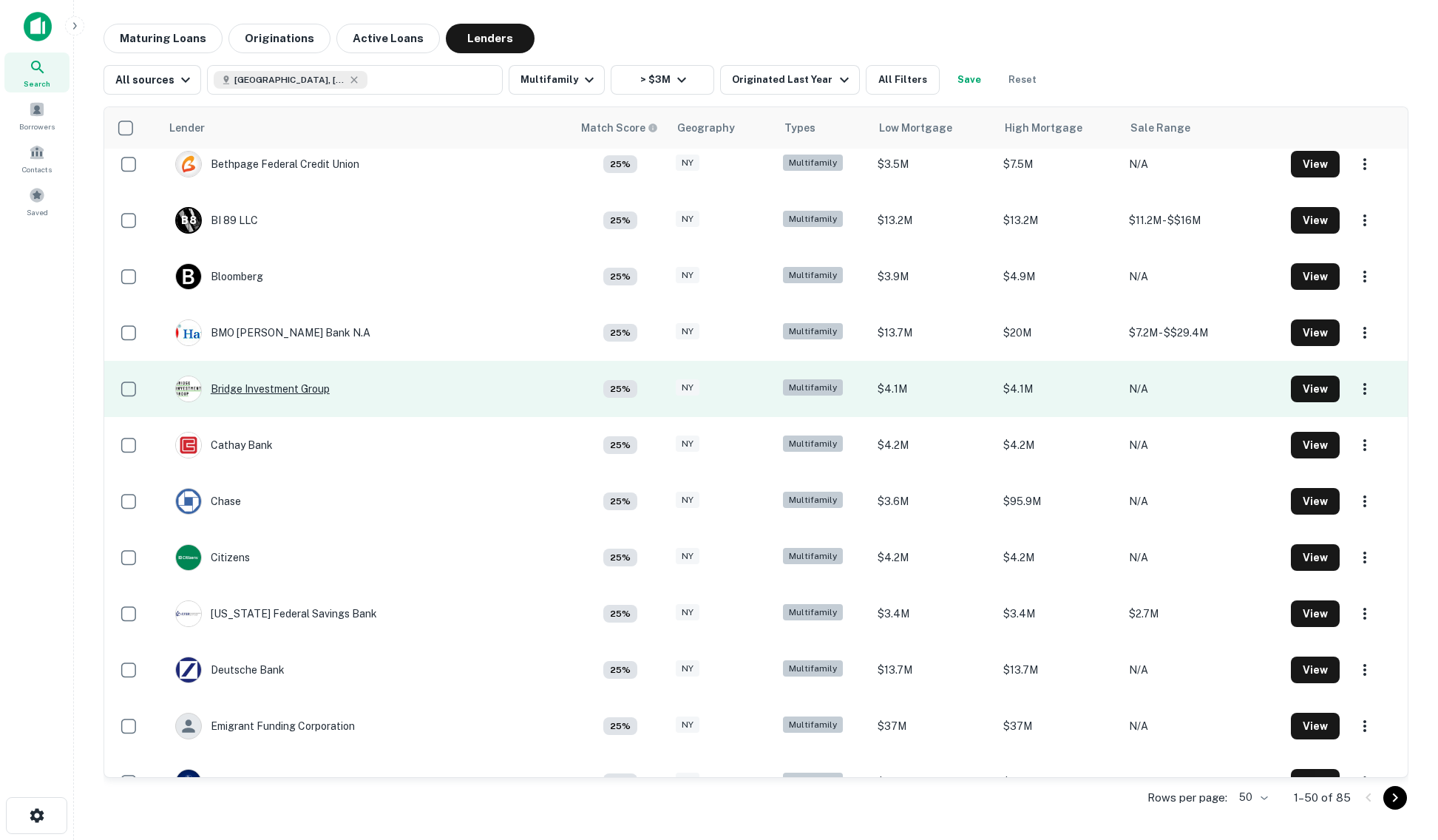
click at [301, 386] on div "Bridge Investment Group" at bounding box center [253, 389] width 155 height 26
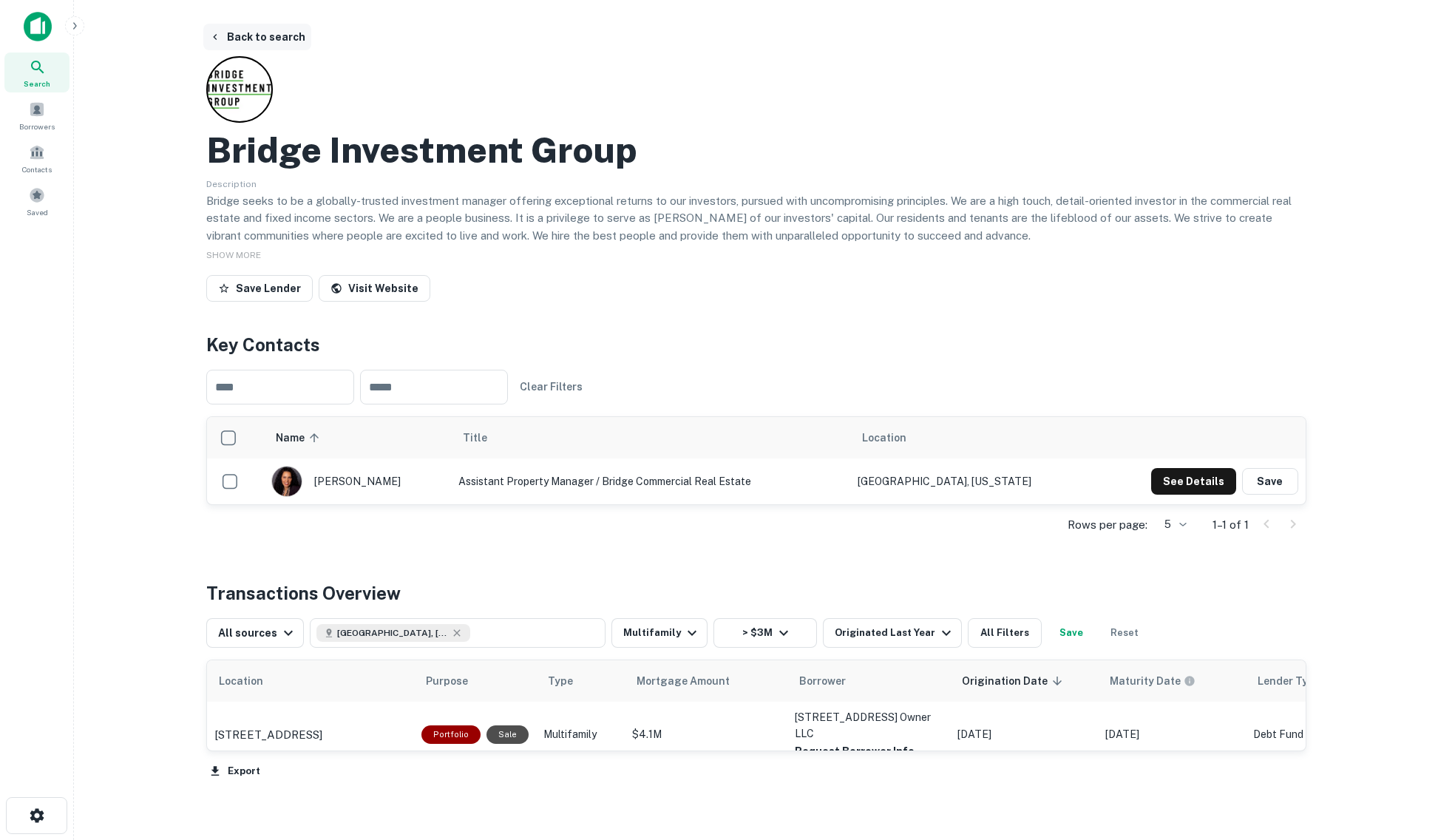
click at [250, 34] on button "Back to search" at bounding box center [257, 37] width 108 height 26
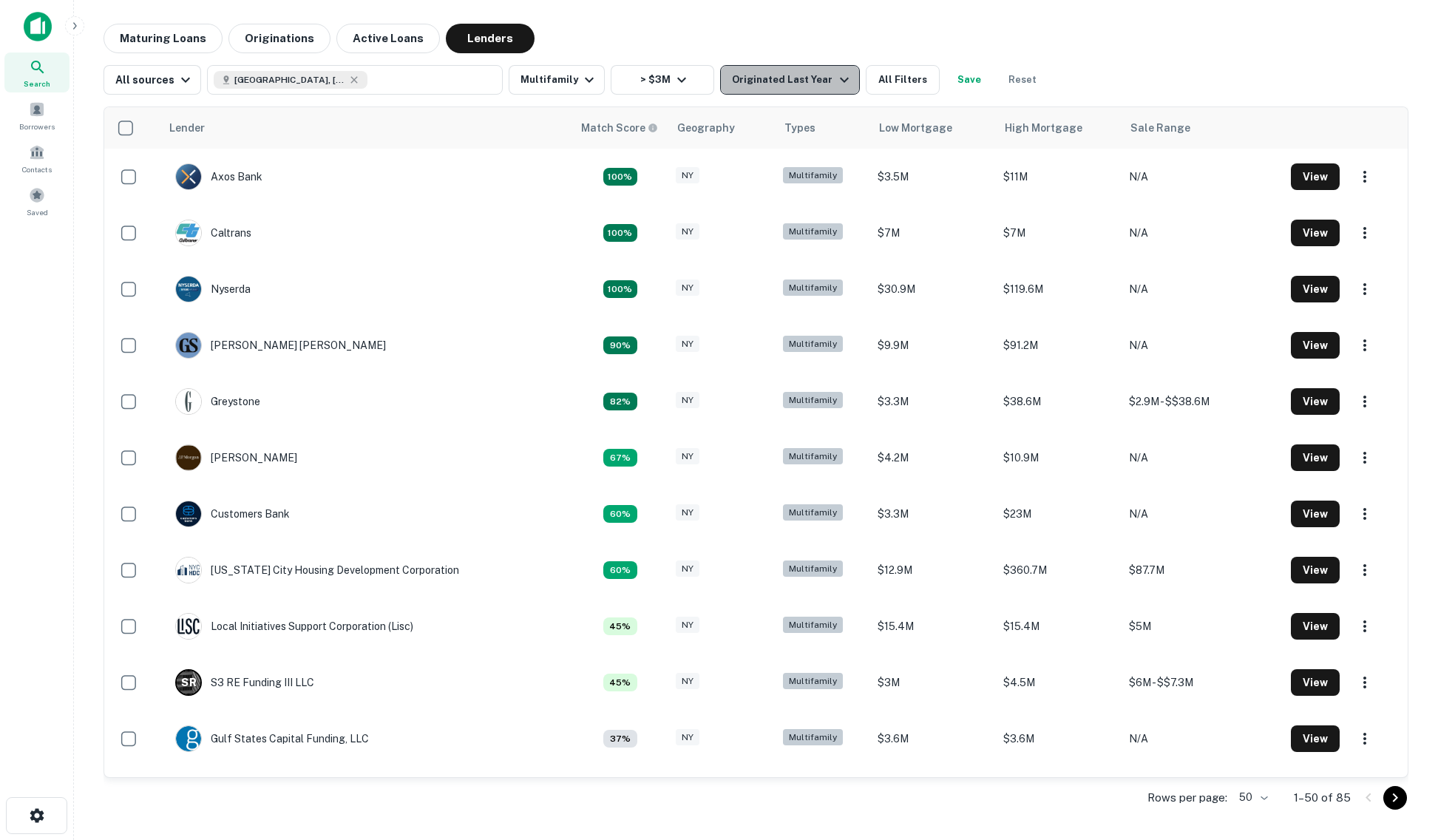
click at [840, 80] on icon "button" at bounding box center [844, 79] width 8 height 5
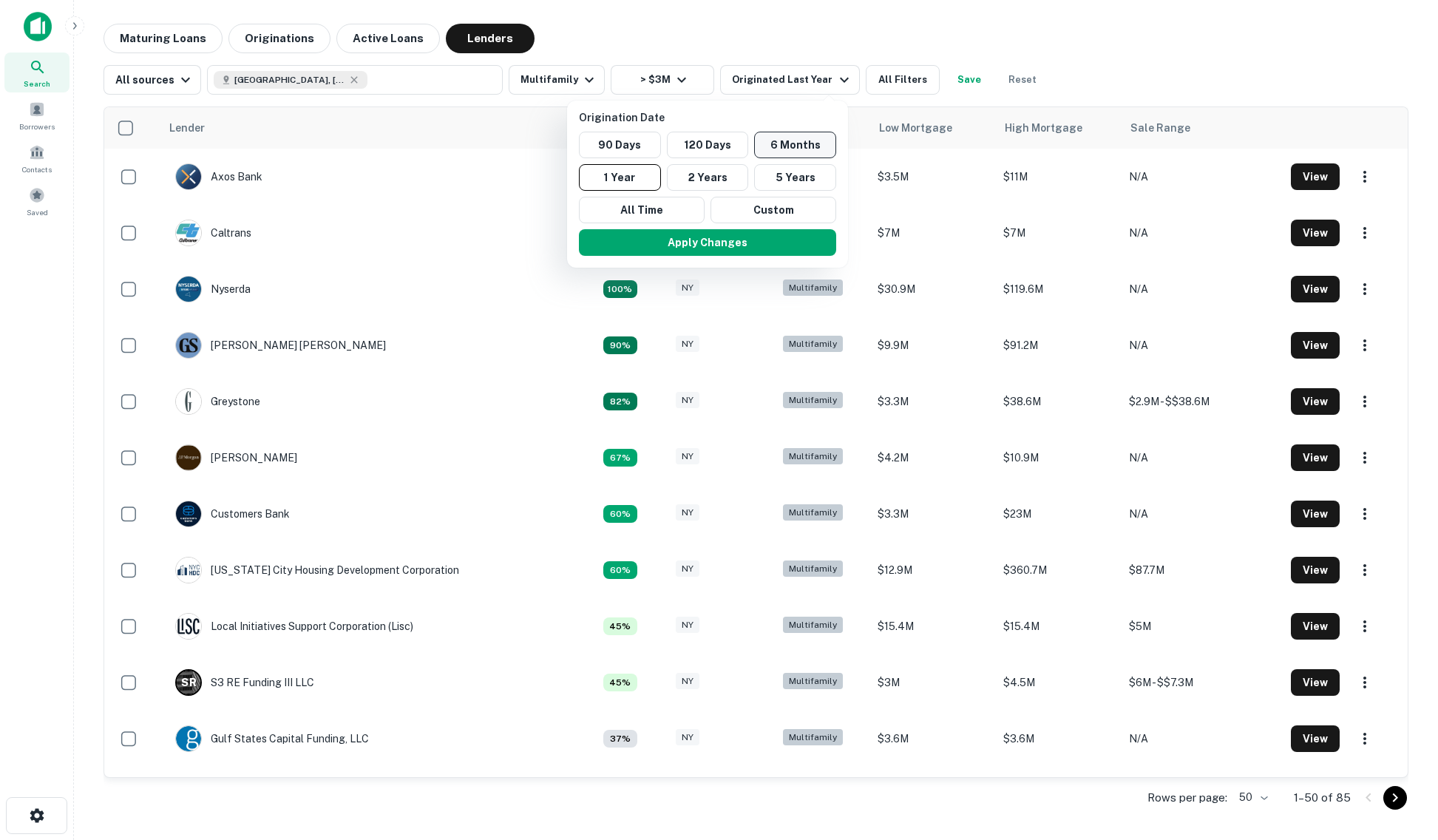
click at [807, 143] on button "6 Months" at bounding box center [795, 144] width 82 height 26
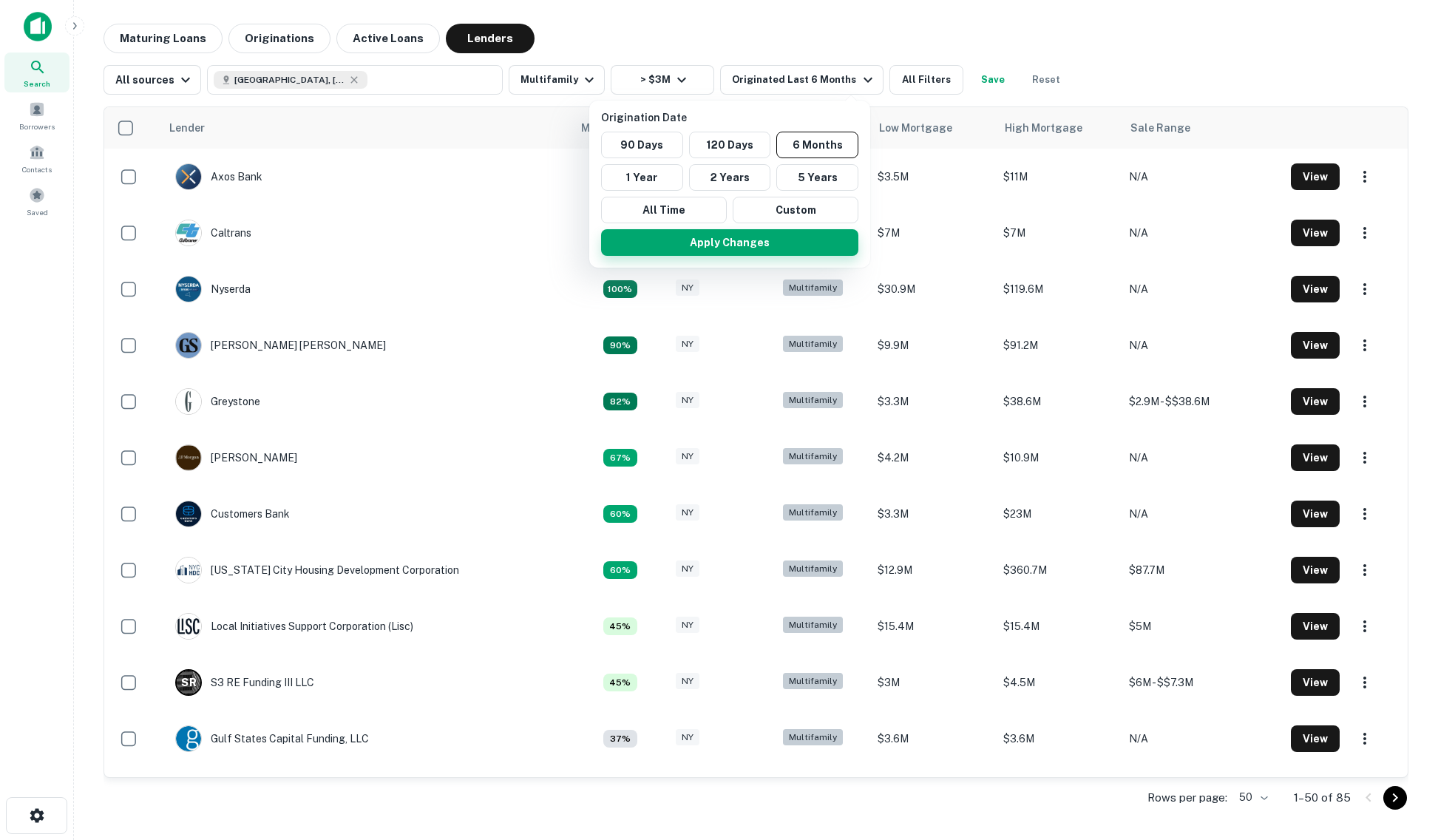
click at [741, 245] on button "Apply Changes" at bounding box center [730, 243] width 258 height 26
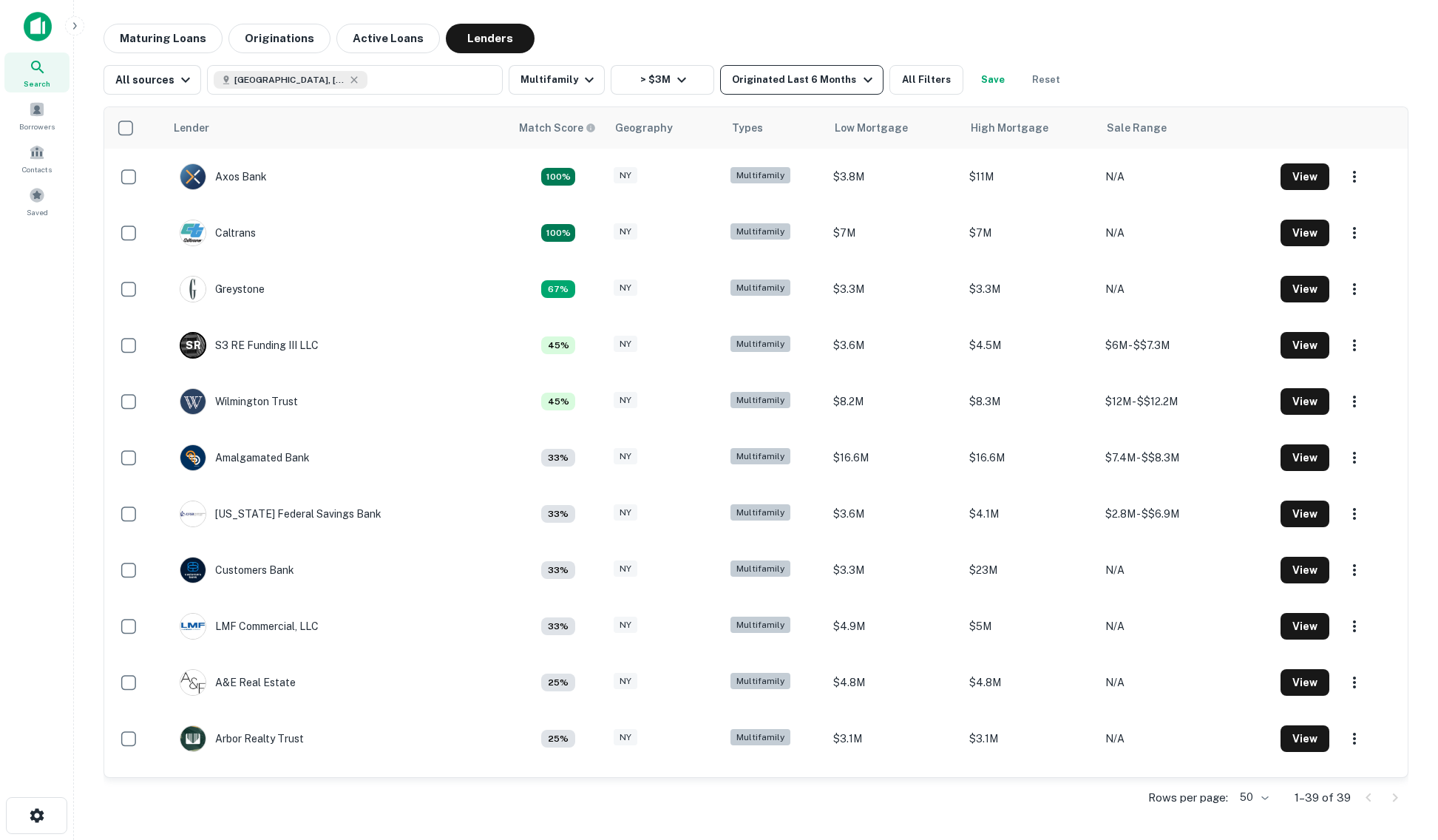
click at [838, 87] on div "Originated Last 6 Months" at bounding box center [804, 79] width 144 height 18
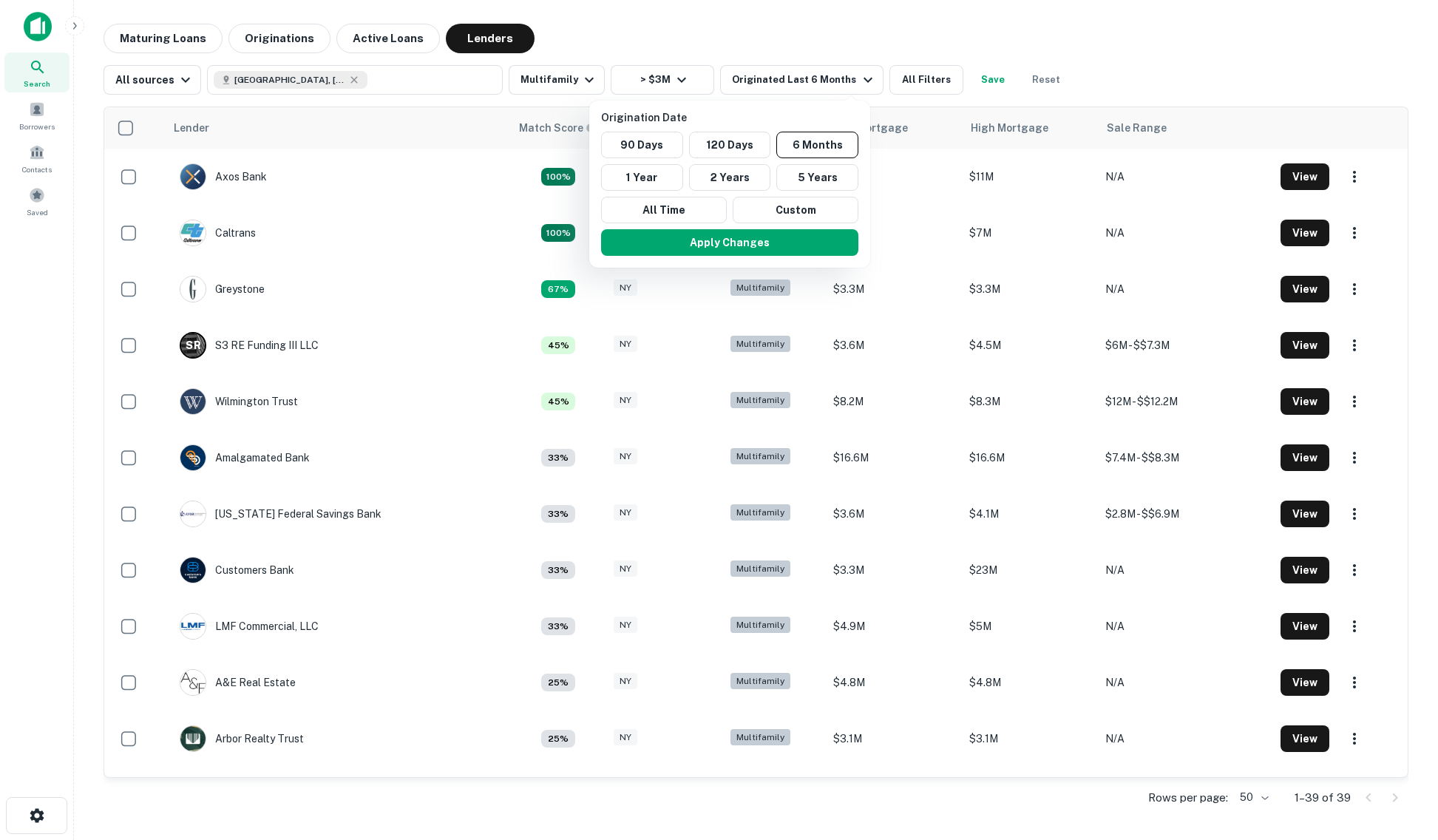
click at [609, 39] on div at bounding box center [719, 420] width 1438 height 840
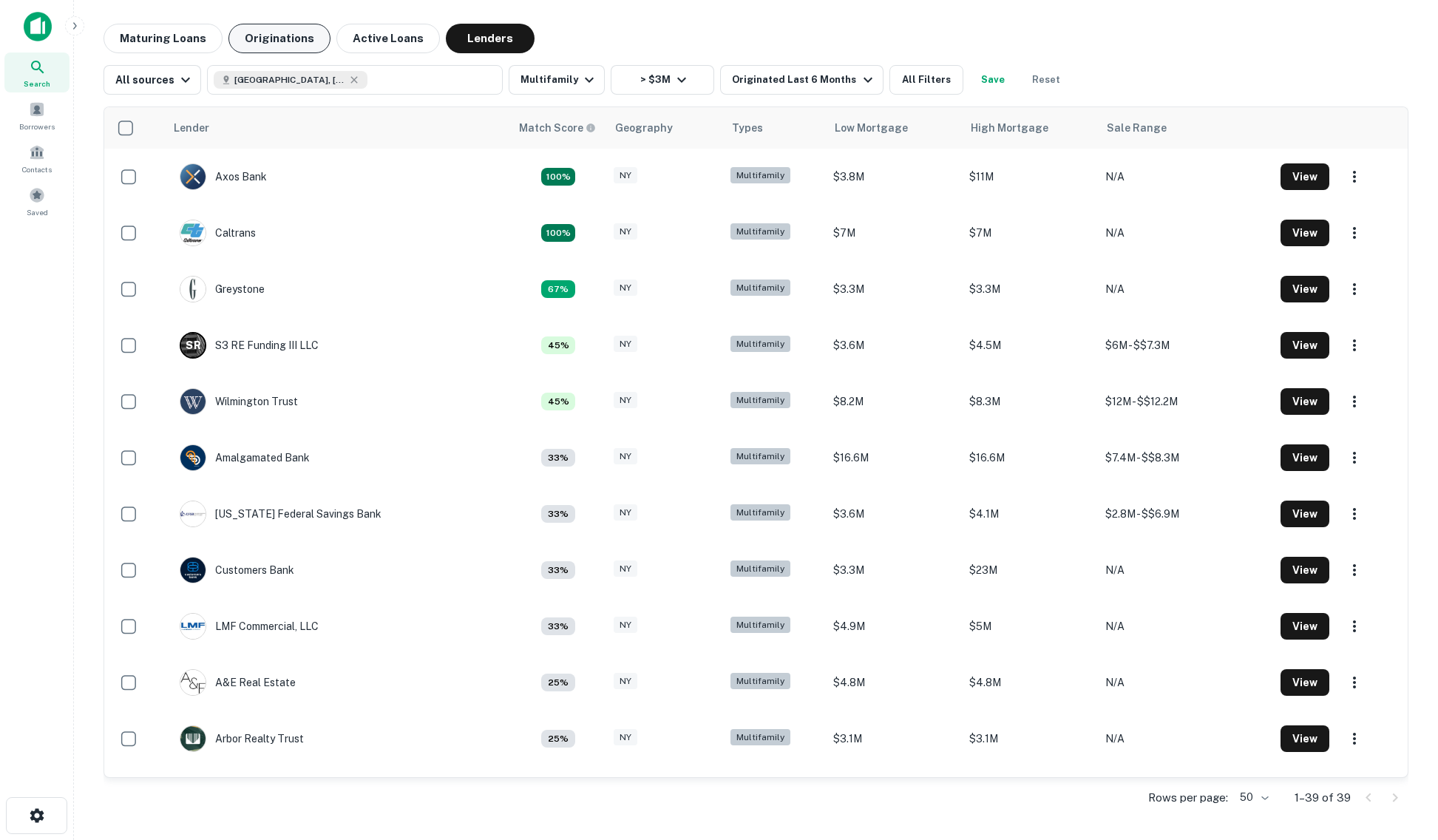
click at [271, 39] on button "Originations" at bounding box center [279, 38] width 102 height 29
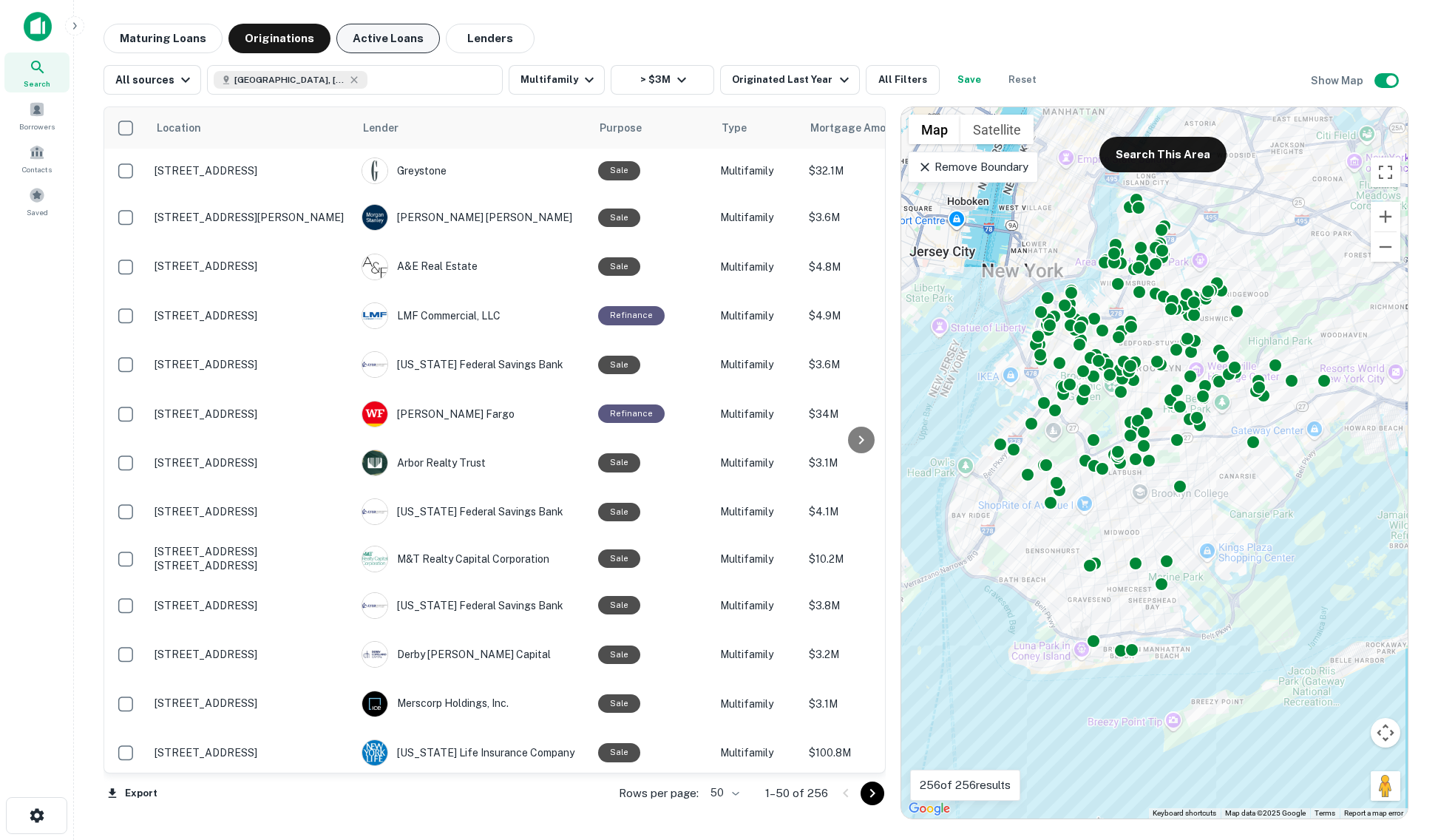
click at [387, 40] on button "Active Loans" at bounding box center [388, 38] width 104 height 29
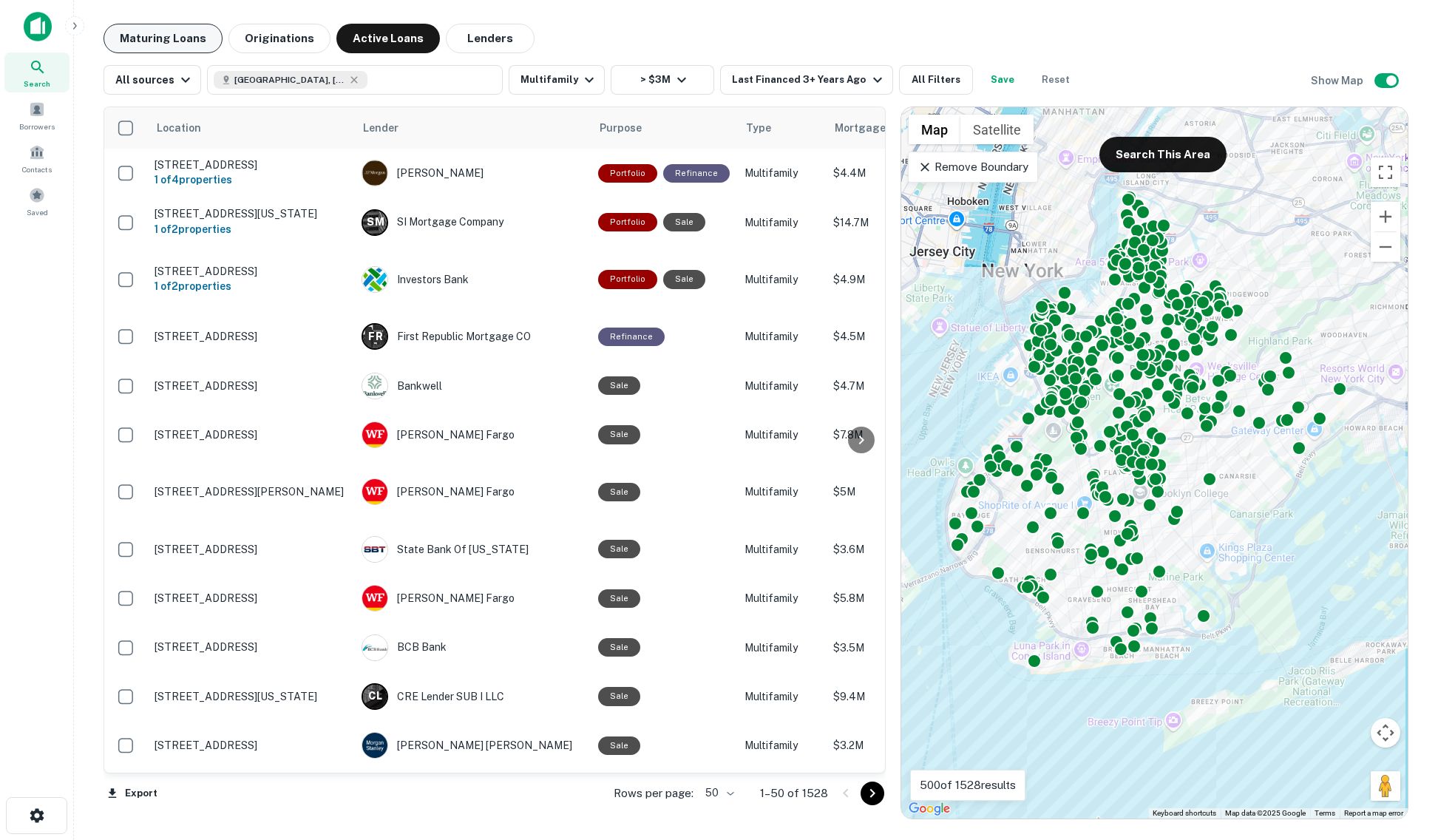
click at [169, 32] on button "Maturing Loans" at bounding box center [163, 38] width 119 height 29
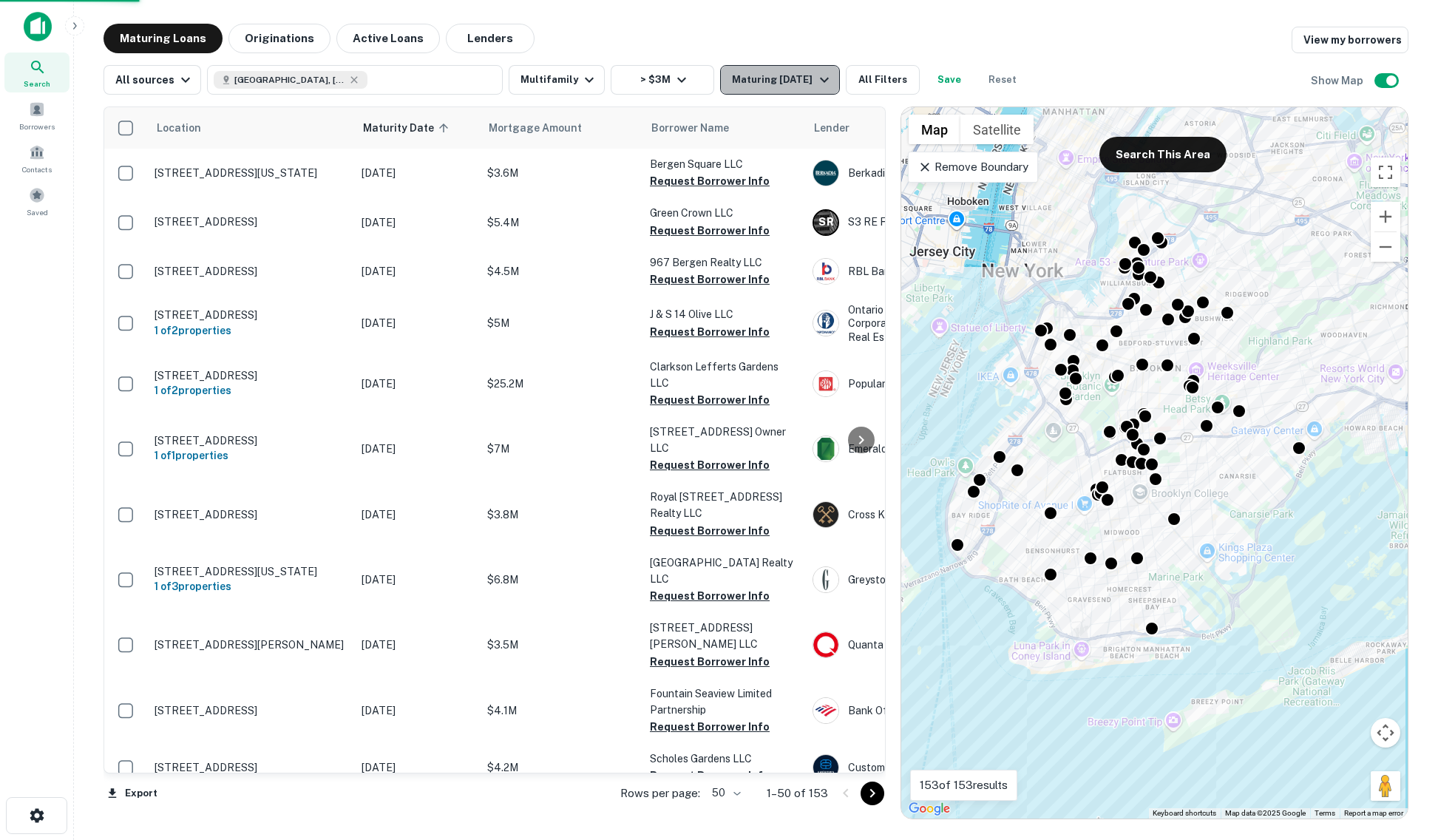
click at [812, 91] on button "Maturing In 1 Year" at bounding box center [780, 79] width 119 height 29
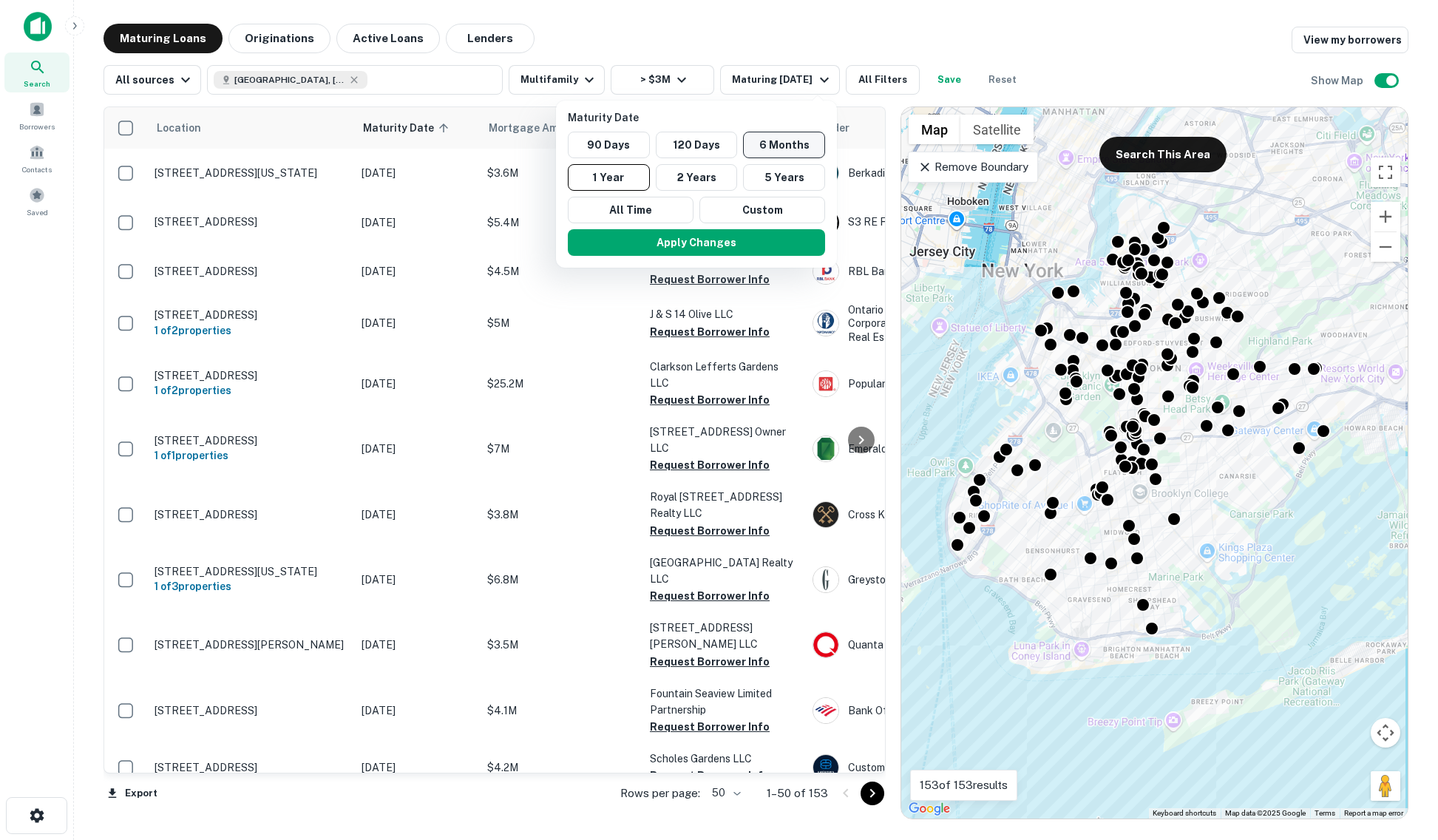
click at [789, 133] on button "6 Months" at bounding box center [784, 144] width 82 height 26
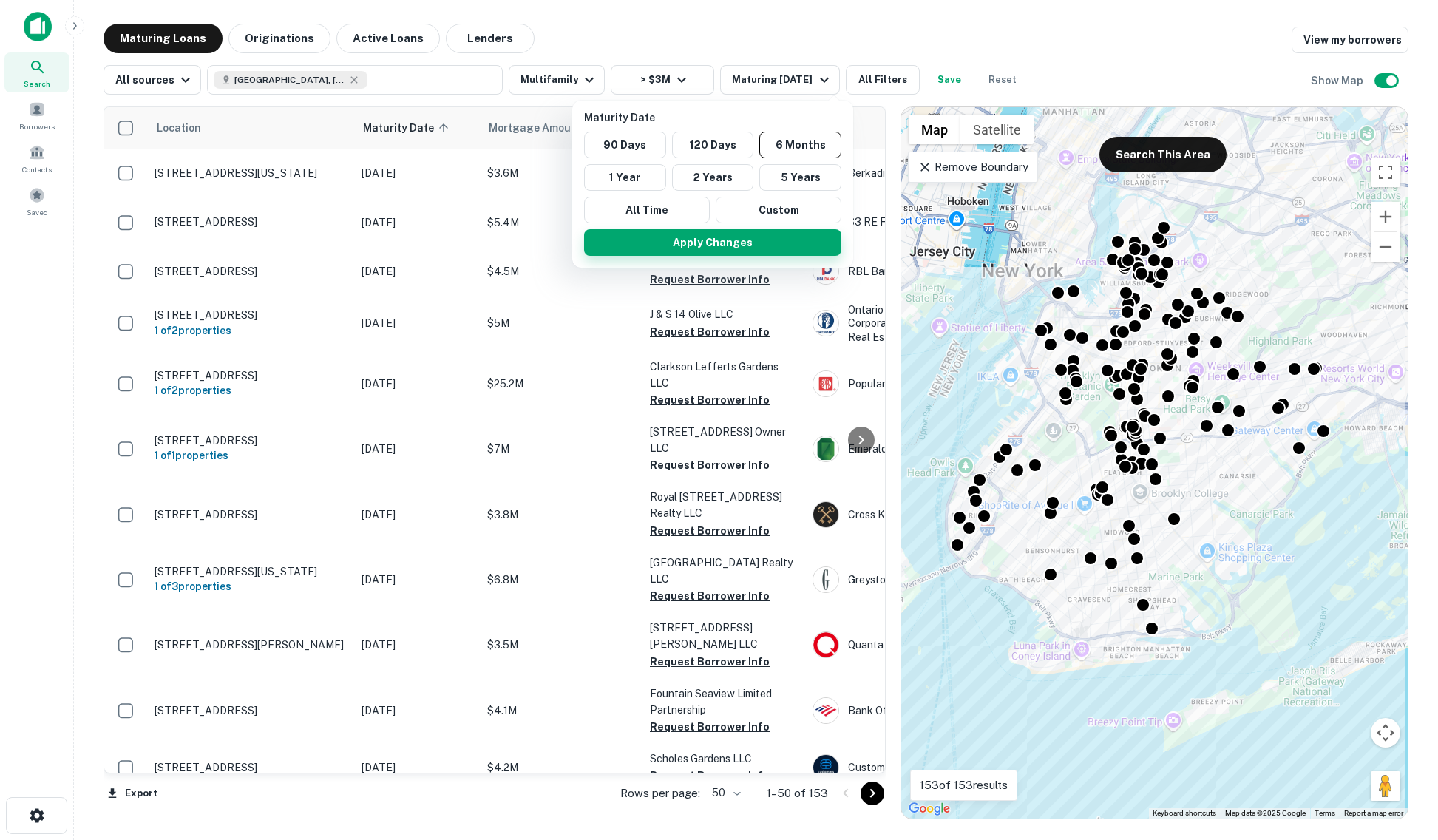
click at [745, 248] on button "Apply Changes" at bounding box center [713, 243] width 258 height 26
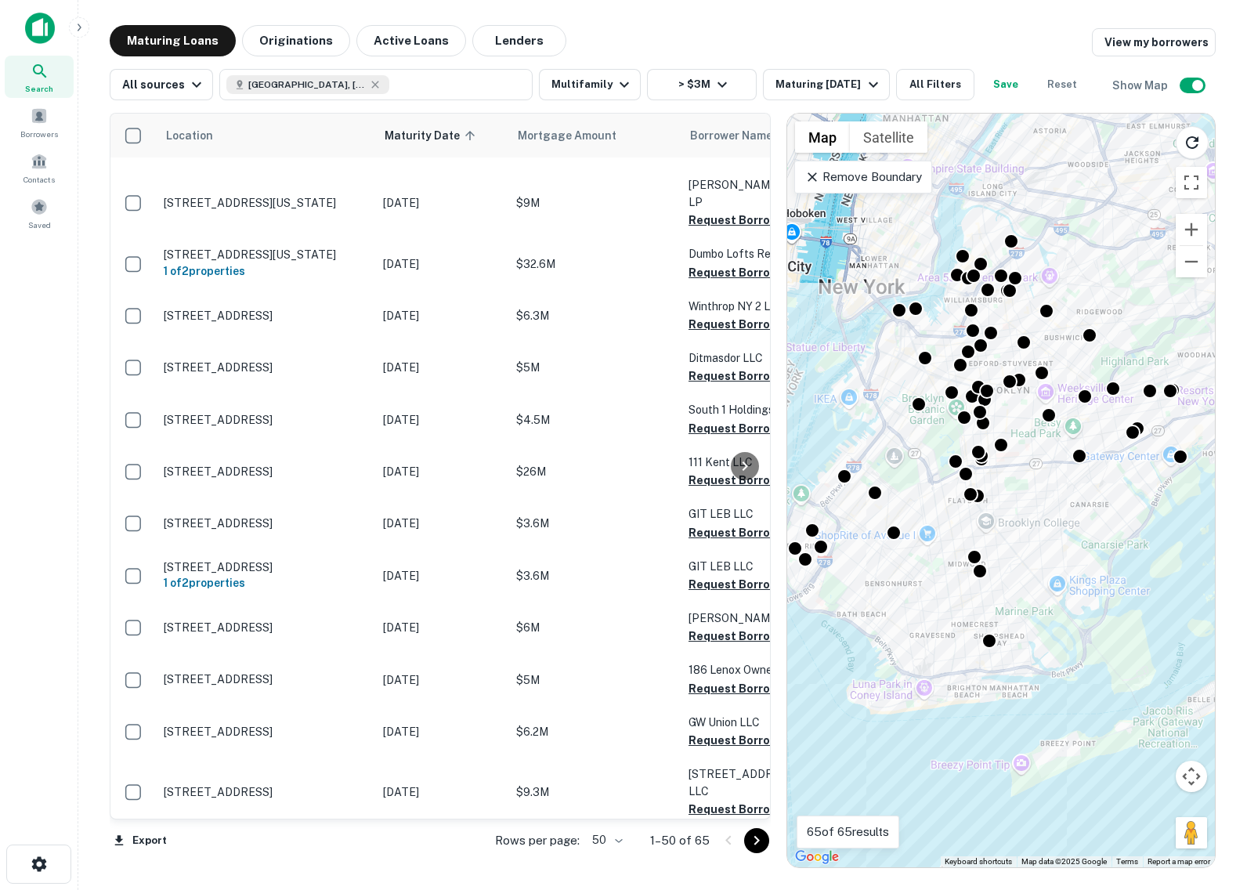
scroll to position [877, 0]
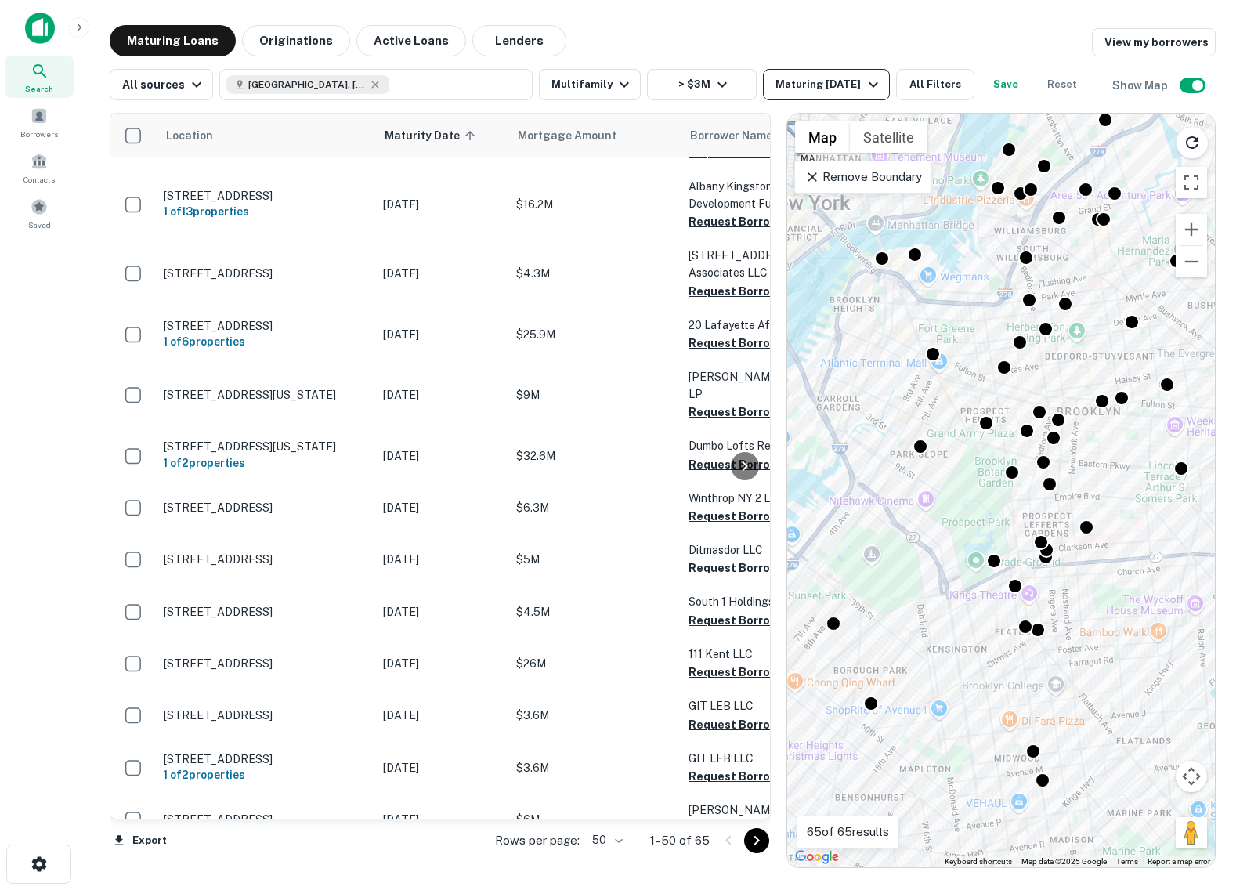
click at [879, 80] on icon "button" at bounding box center [873, 84] width 19 height 19
click at [883, 87] on icon "button" at bounding box center [873, 84] width 19 height 19
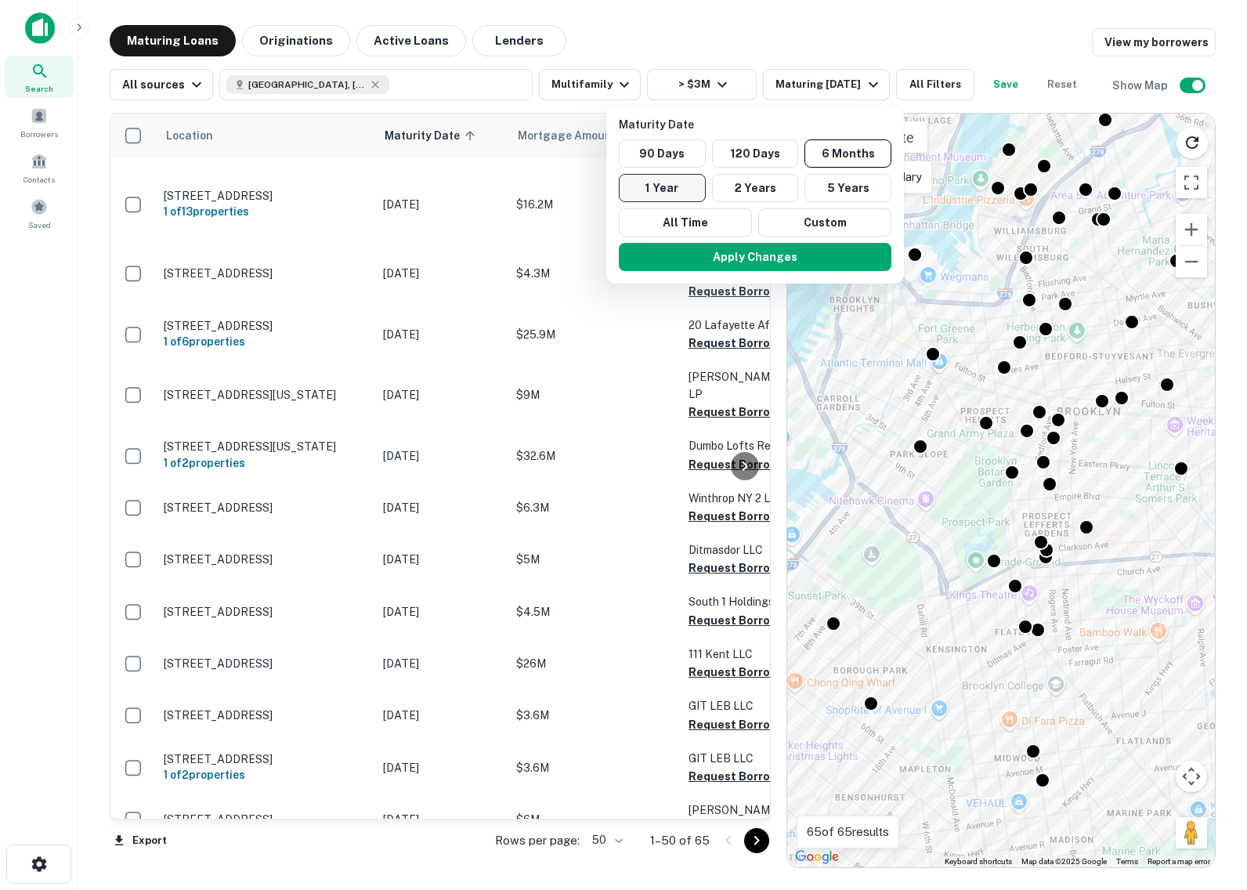
click at [659, 190] on button "1 Year" at bounding box center [662, 188] width 87 height 28
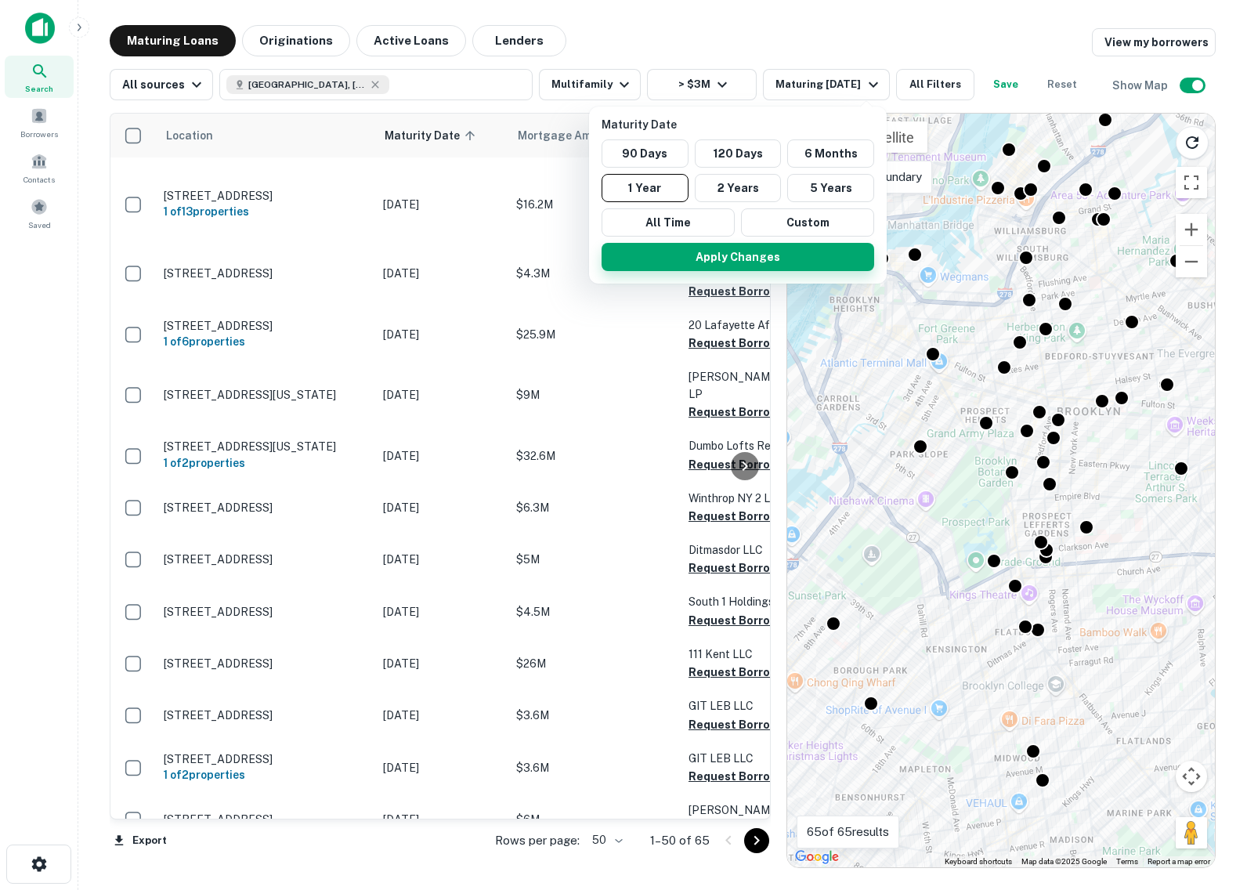
click at [782, 250] on button "Apply Changes" at bounding box center [737, 257] width 273 height 28
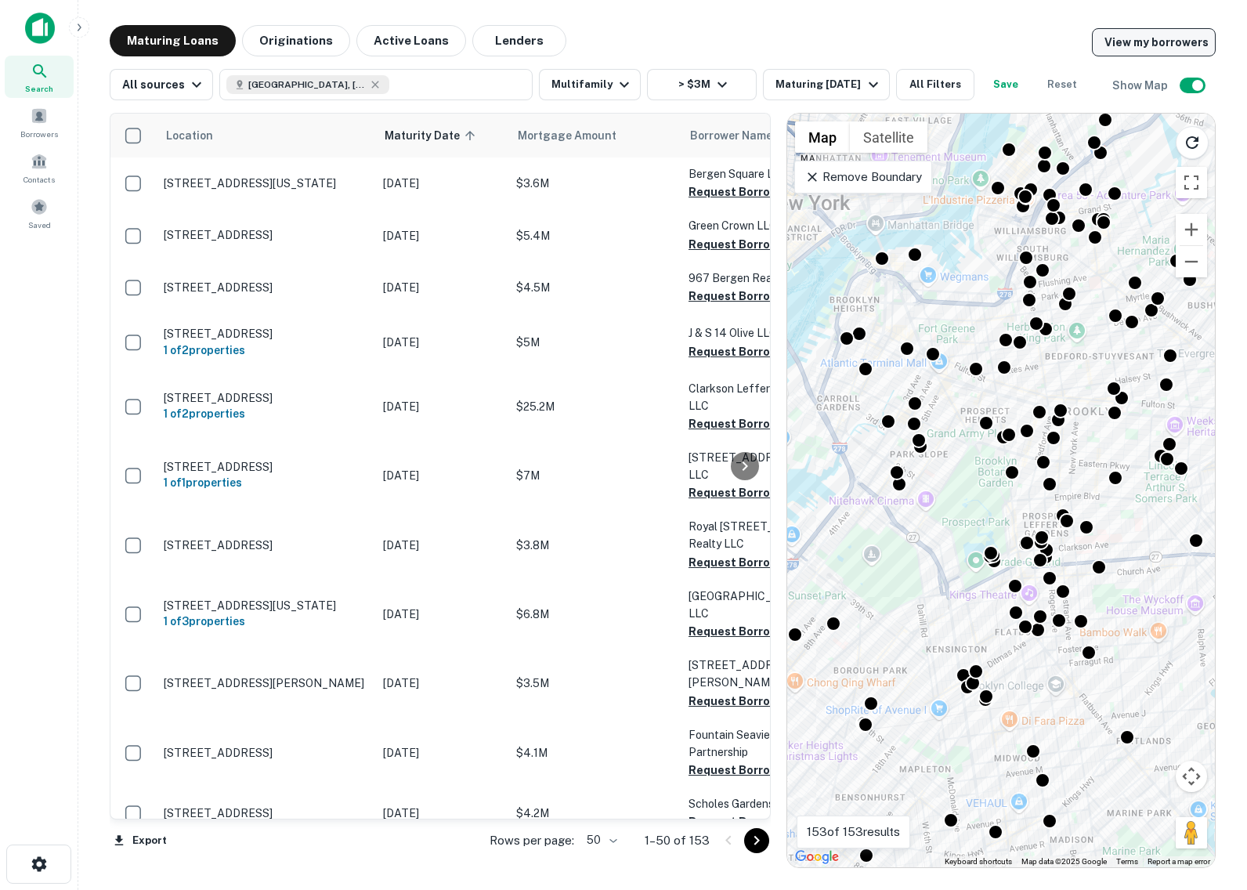
click at [1156, 43] on link "View my borrowers" at bounding box center [1154, 42] width 124 height 28
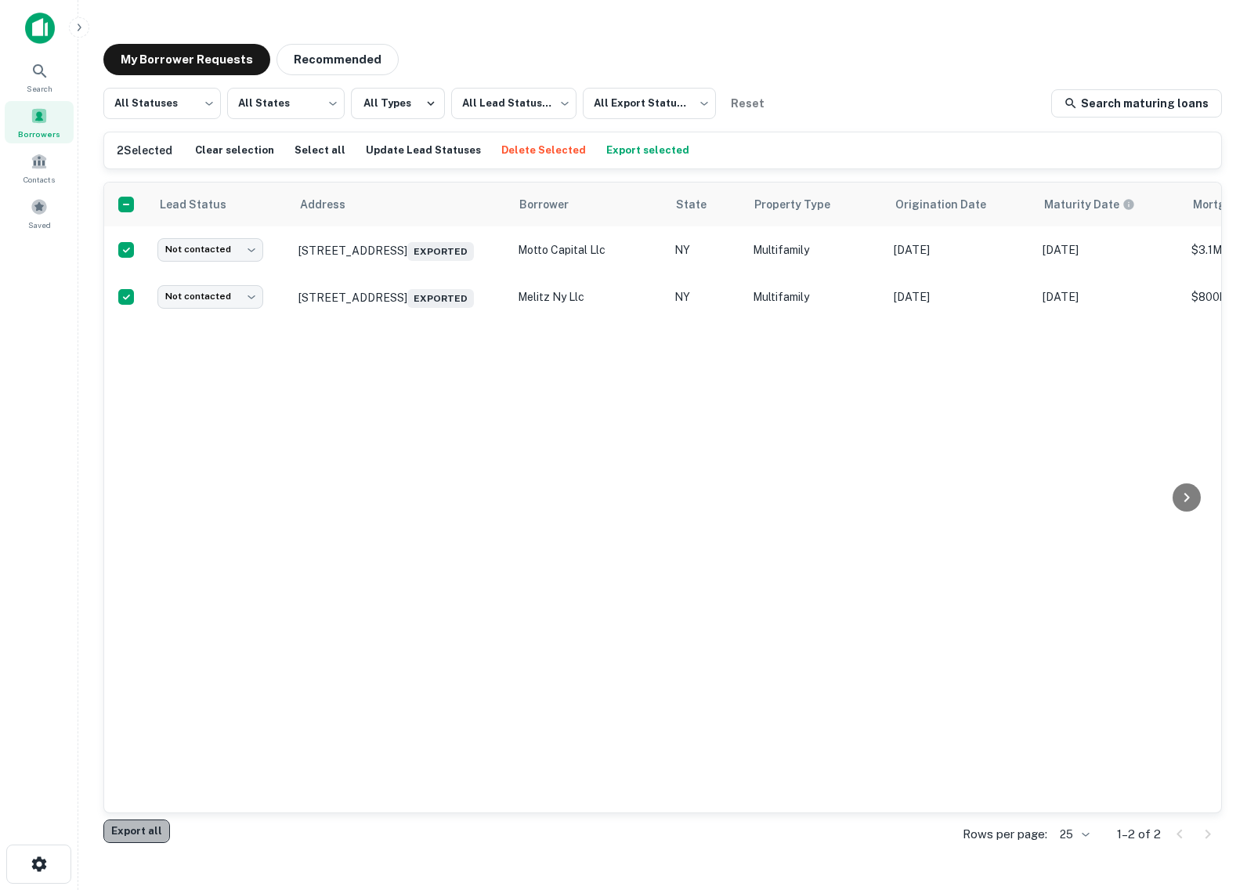
click at [141, 832] on button "Export all" at bounding box center [136, 830] width 67 height 23
click at [166, 59] on button "My Borrower Requests" at bounding box center [186, 59] width 167 height 31
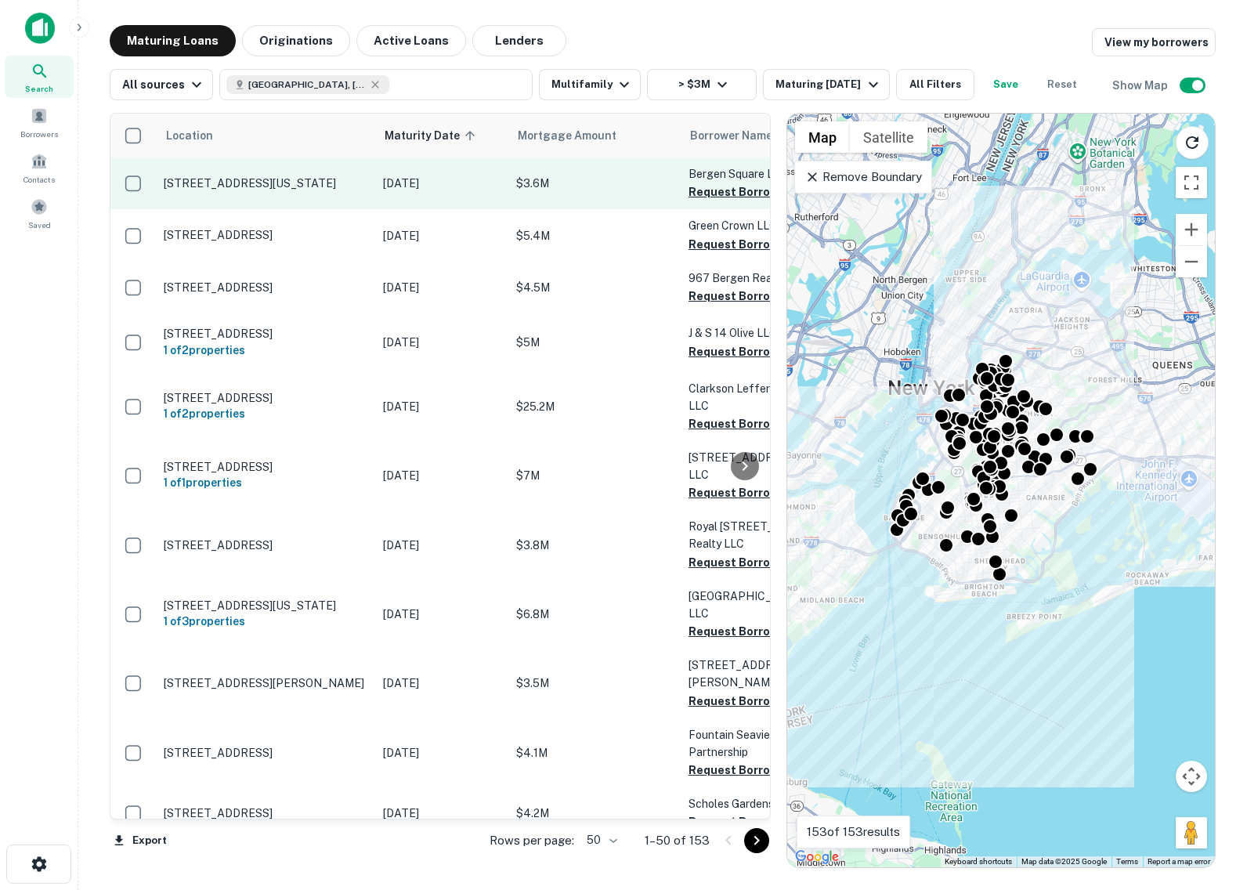
click at [248, 194] on td "[STREET_ADDRESS][US_STATE]" at bounding box center [265, 183] width 219 height 52
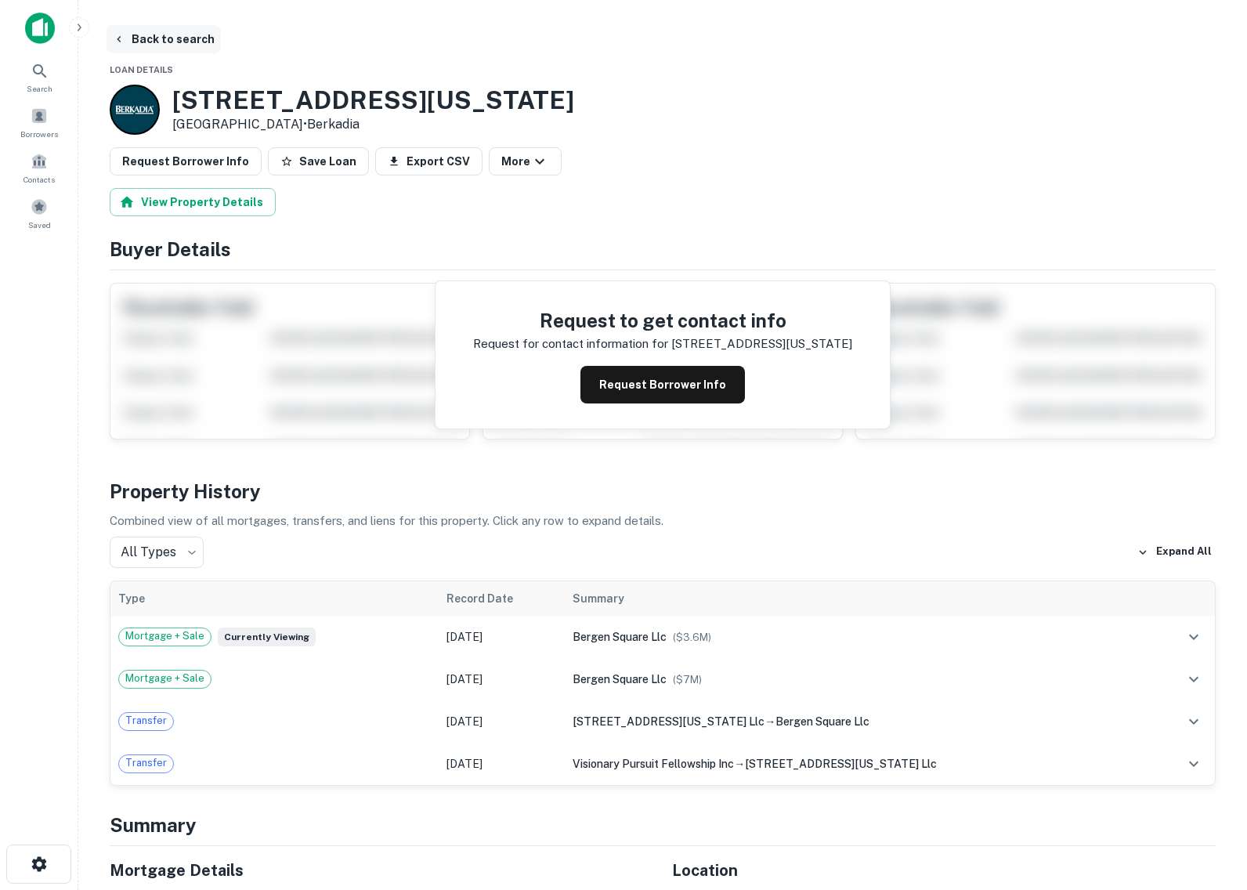
click at [188, 42] on button "Back to search" at bounding box center [163, 39] width 114 height 28
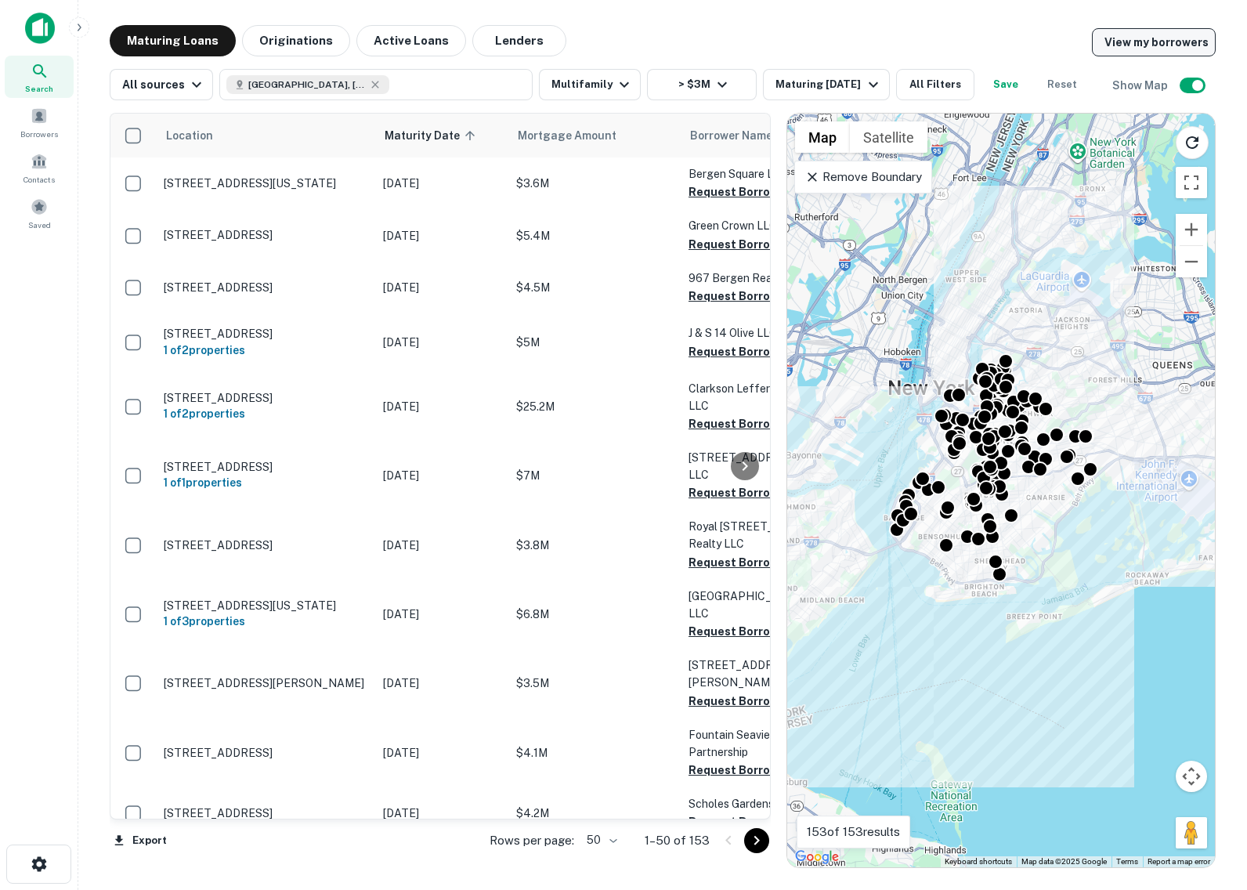
click at [1151, 28] on link "View my borrowers" at bounding box center [1154, 42] width 124 height 28
click at [1176, 31] on link "View my borrowers" at bounding box center [1154, 42] width 124 height 28
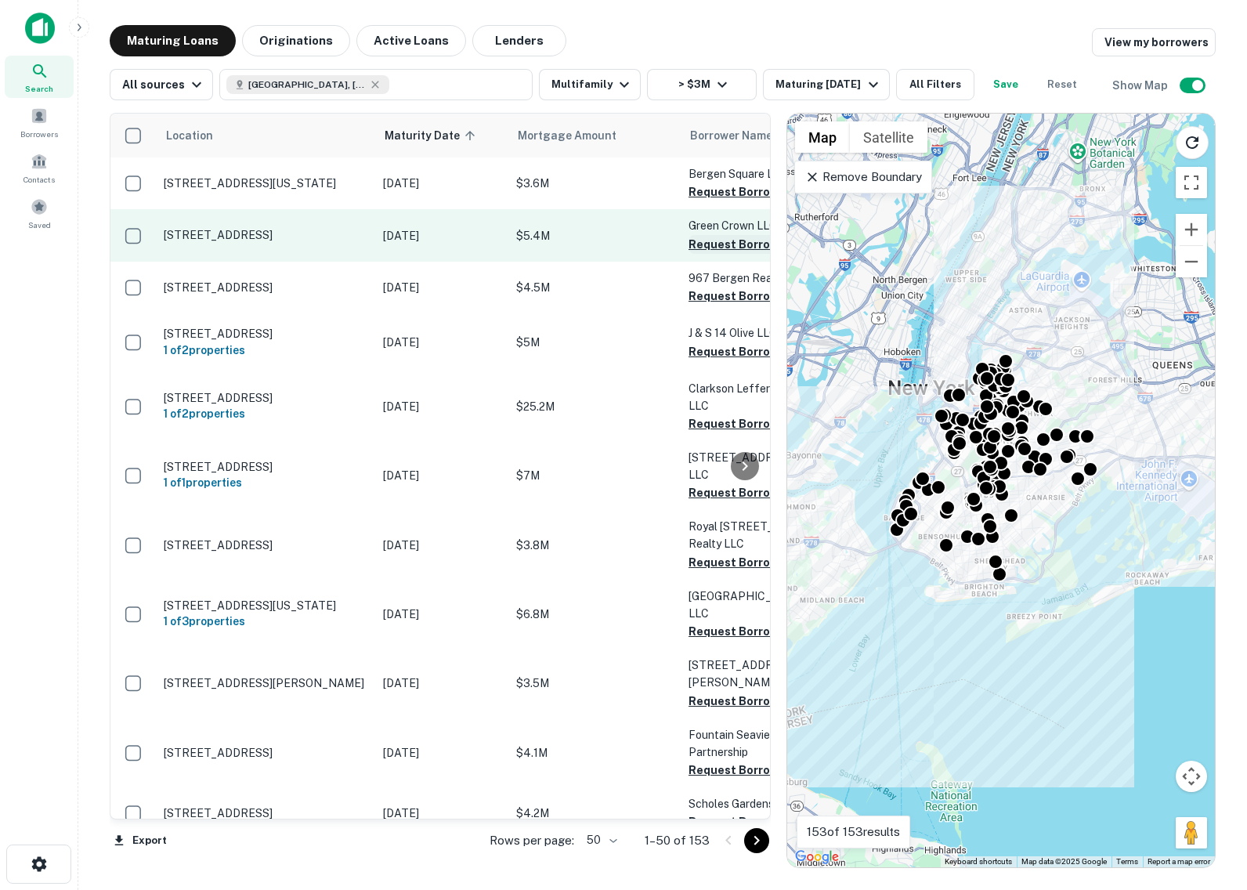
click at [719, 245] on button "Request Borrower Info" at bounding box center [751, 244] width 127 height 19
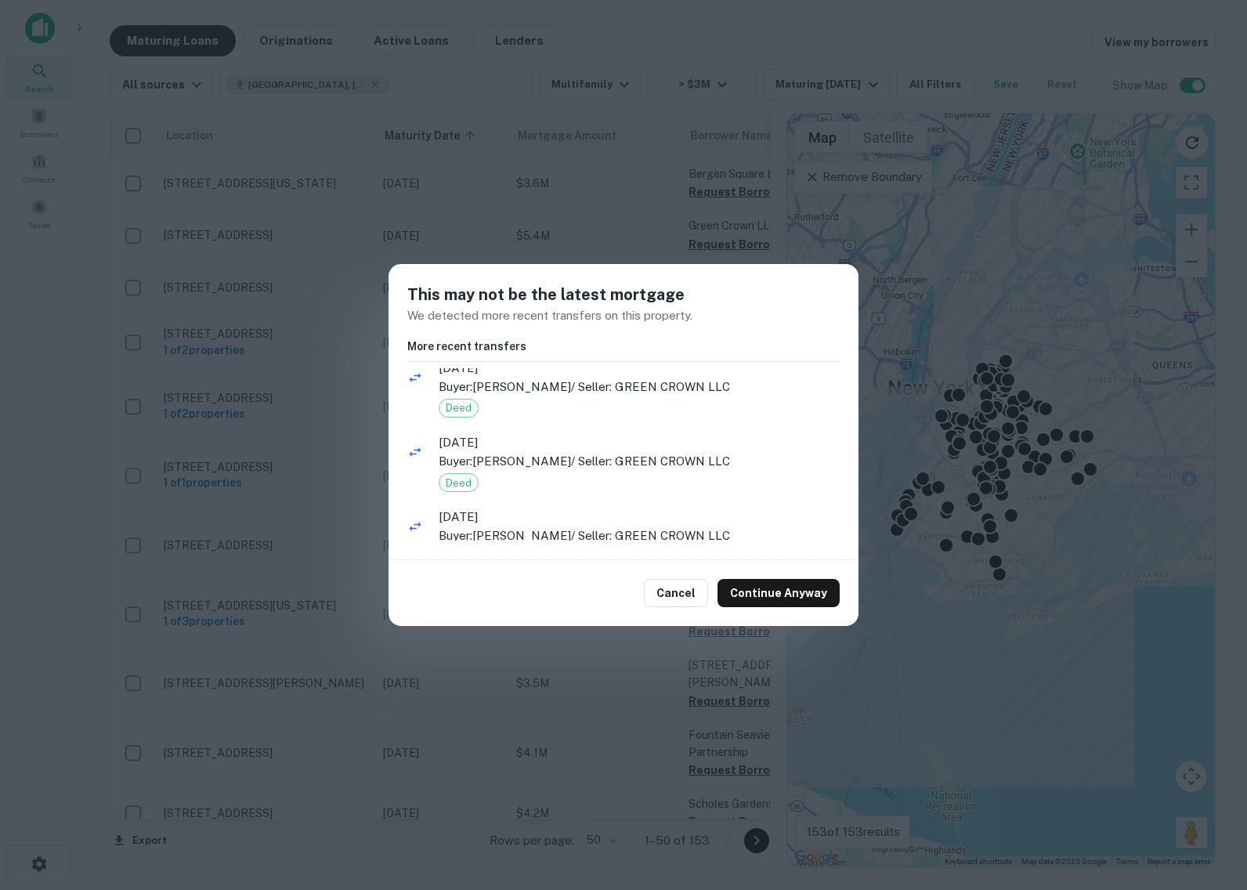
scroll to position [206, 0]
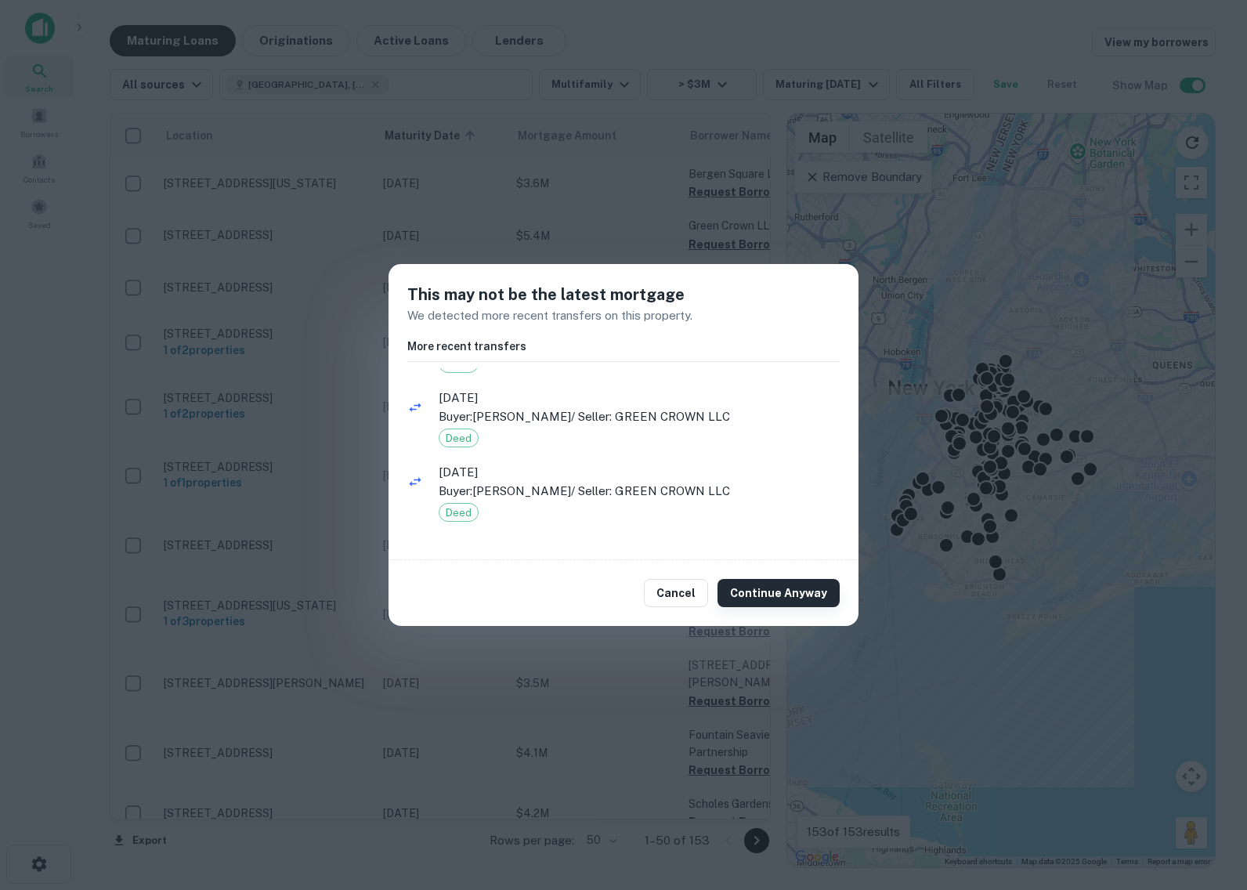
click at [796, 594] on button "Continue Anyway" at bounding box center [778, 593] width 122 height 28
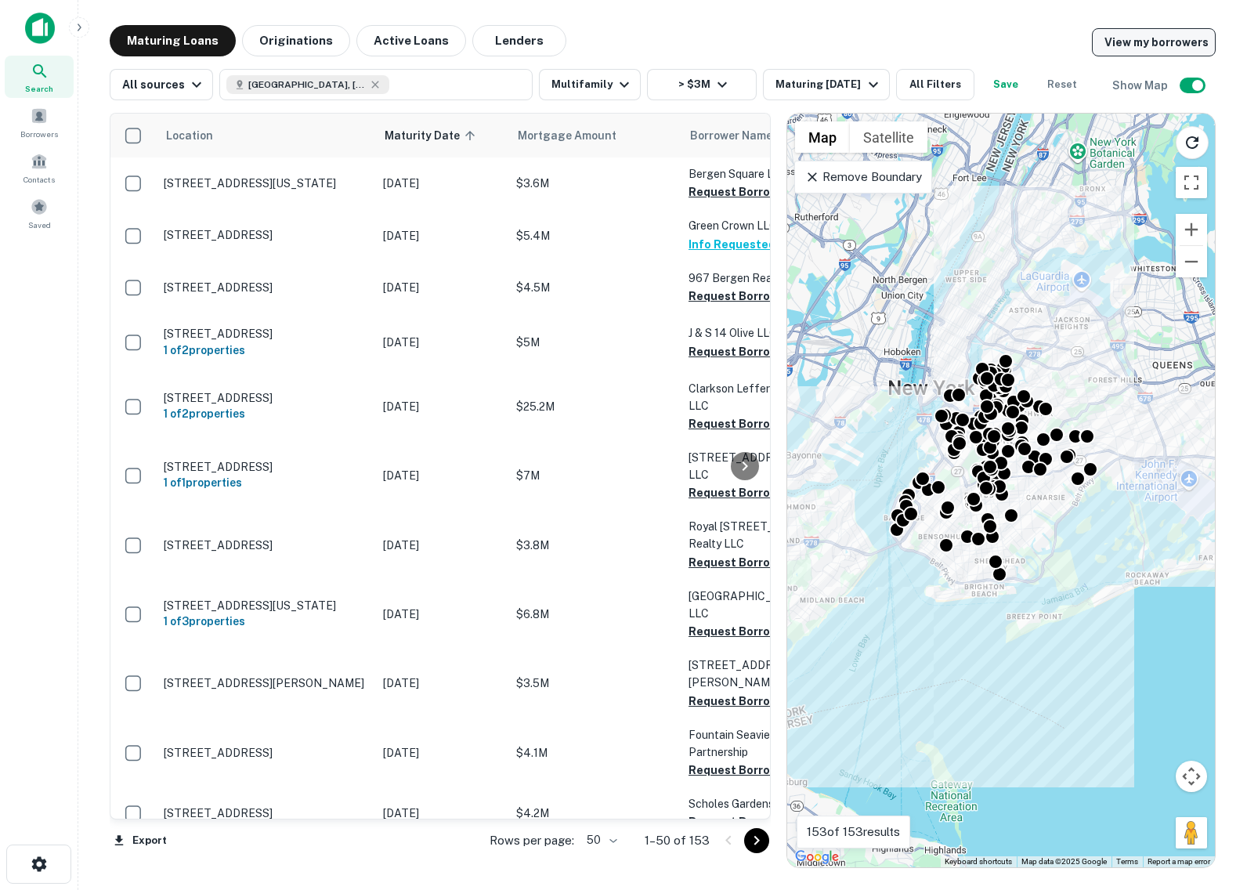
click at [1149, 46] on link "View my borrowers" at bounding box center [1154, 42] width 124 height 28
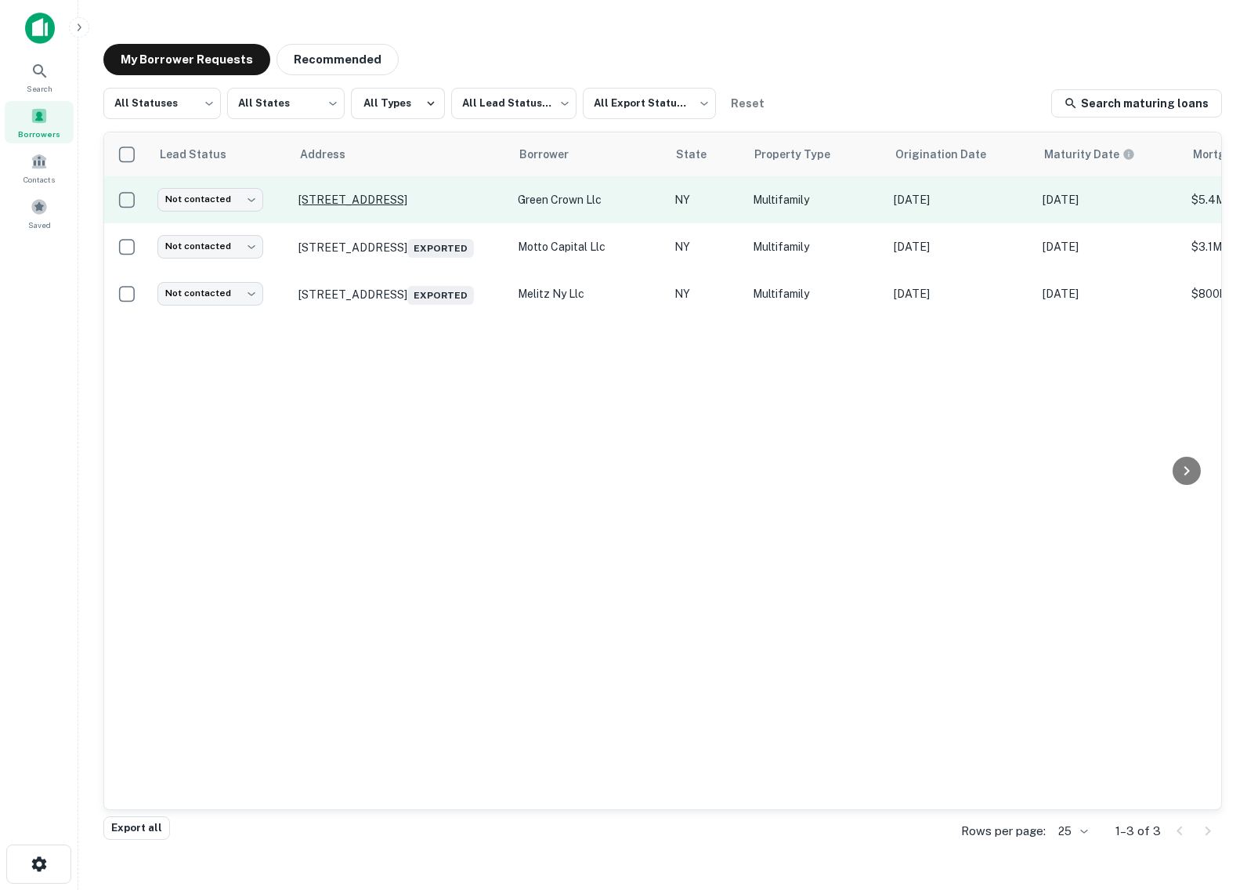
click at [366, 198] on p "[STREET_ADDRESS]" at bounding box center [400, 200] width 204 height 14
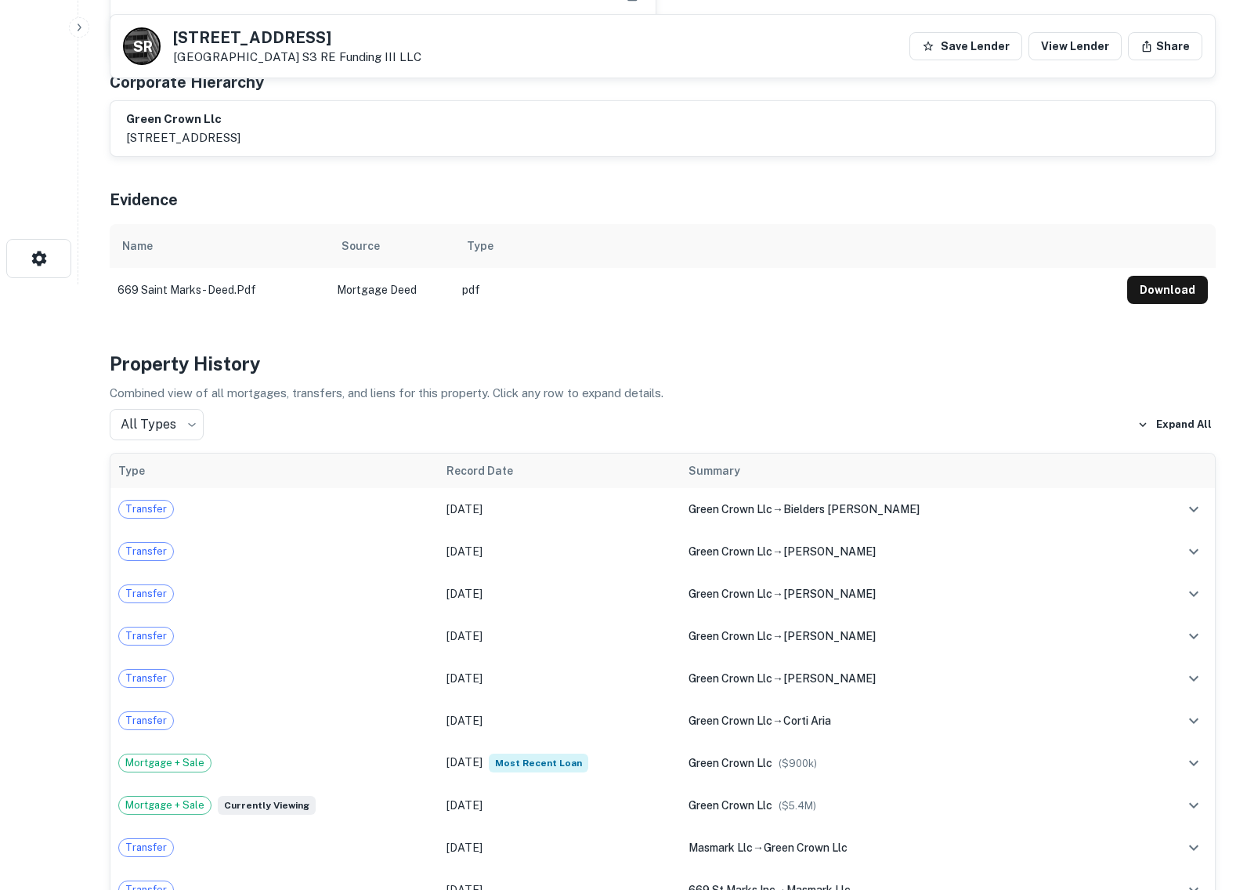
scroll to position [611, 0]
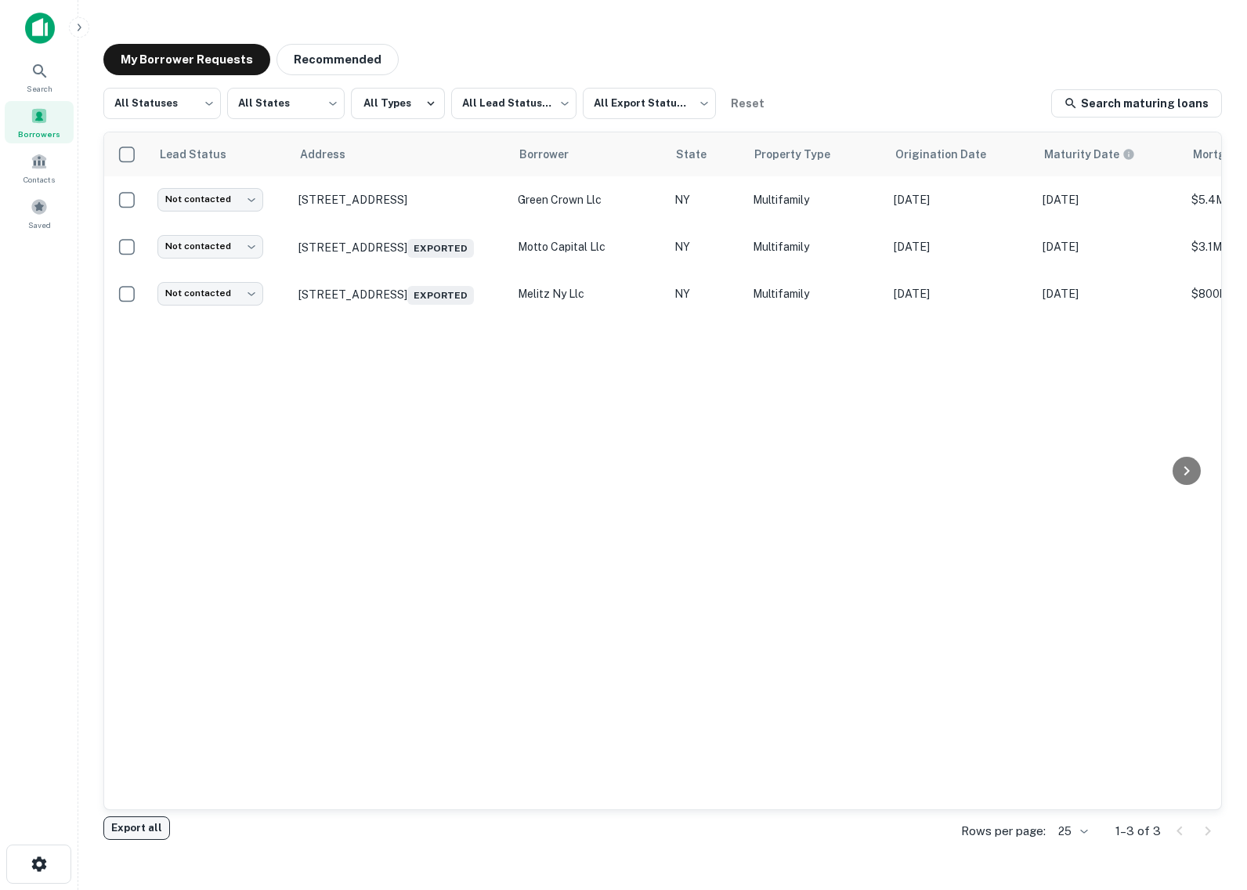
click at [134, 824] on button "Export all" at bounding box center [136, 827] width 67 height 23
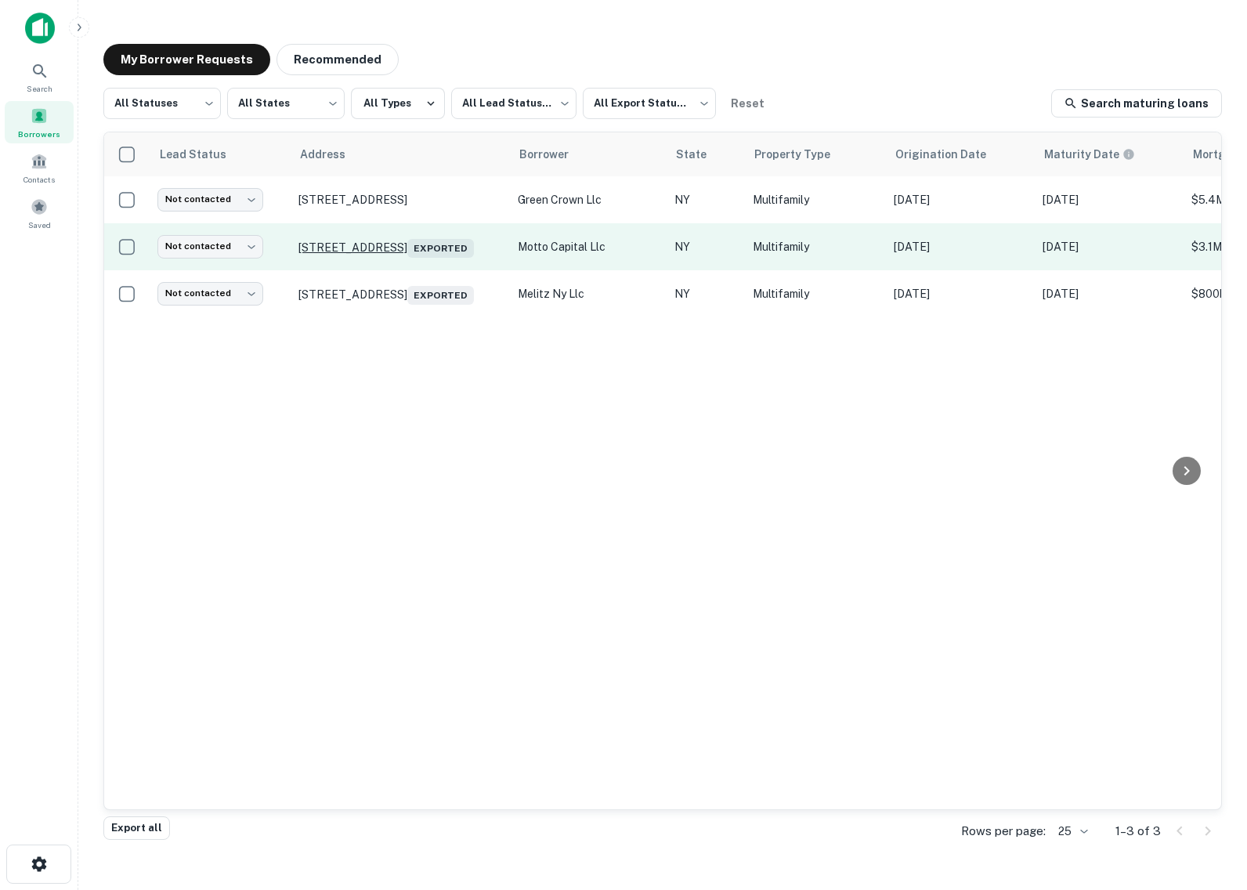
click at [415, 236] on p "[STREET_ADDRESS] Exported" at bounding box center [400, 247] width 204 height 22
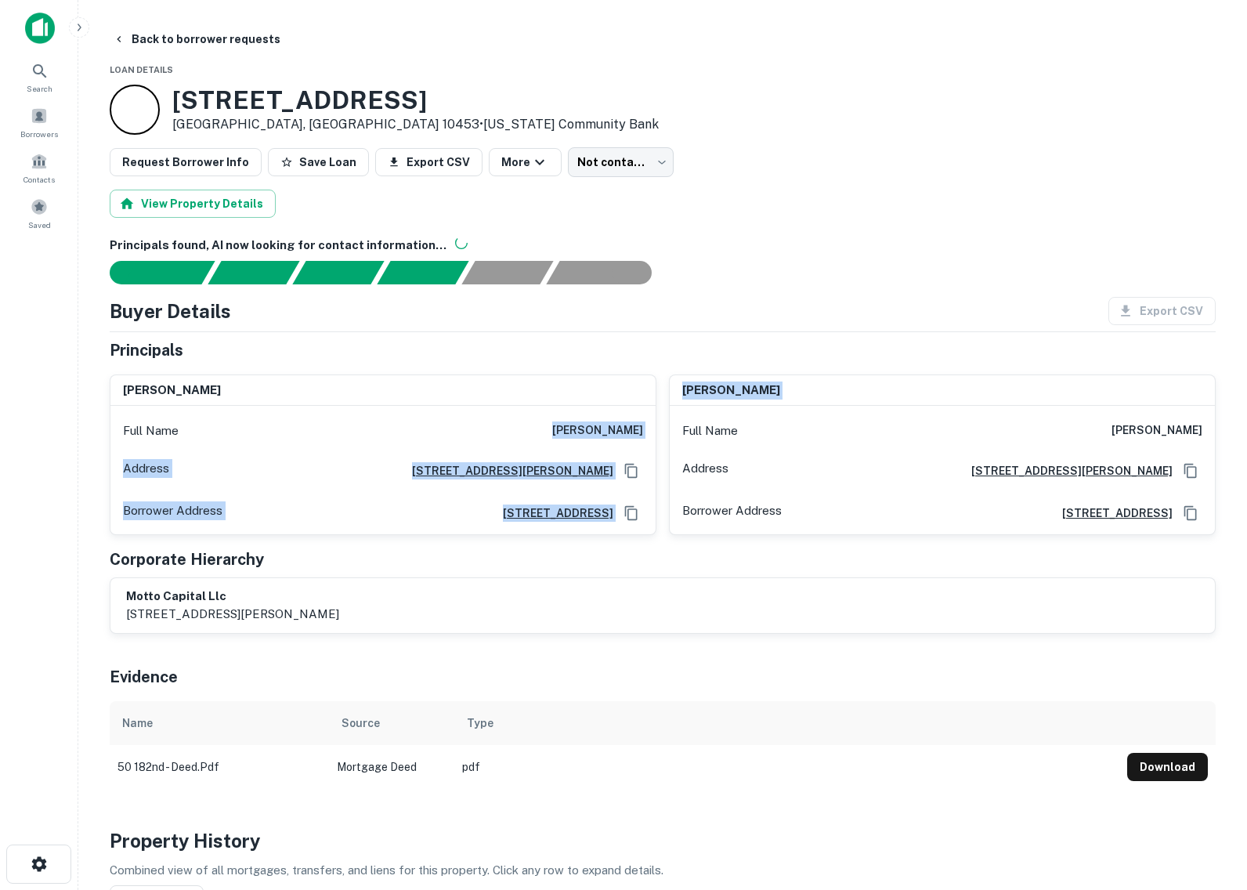
drag, startPoint x: 547, startPoint y: 429, endPoint x: 678, endPoint y: 429, distance: 131.6
click at [678, 429] on div "[PERSON_NAME] Full Name [PERSON_NAME] Address [STREET_ADDRESS][PERSON_NAME] Bor…" at bounding box center [656, 448] width 1118 height 173
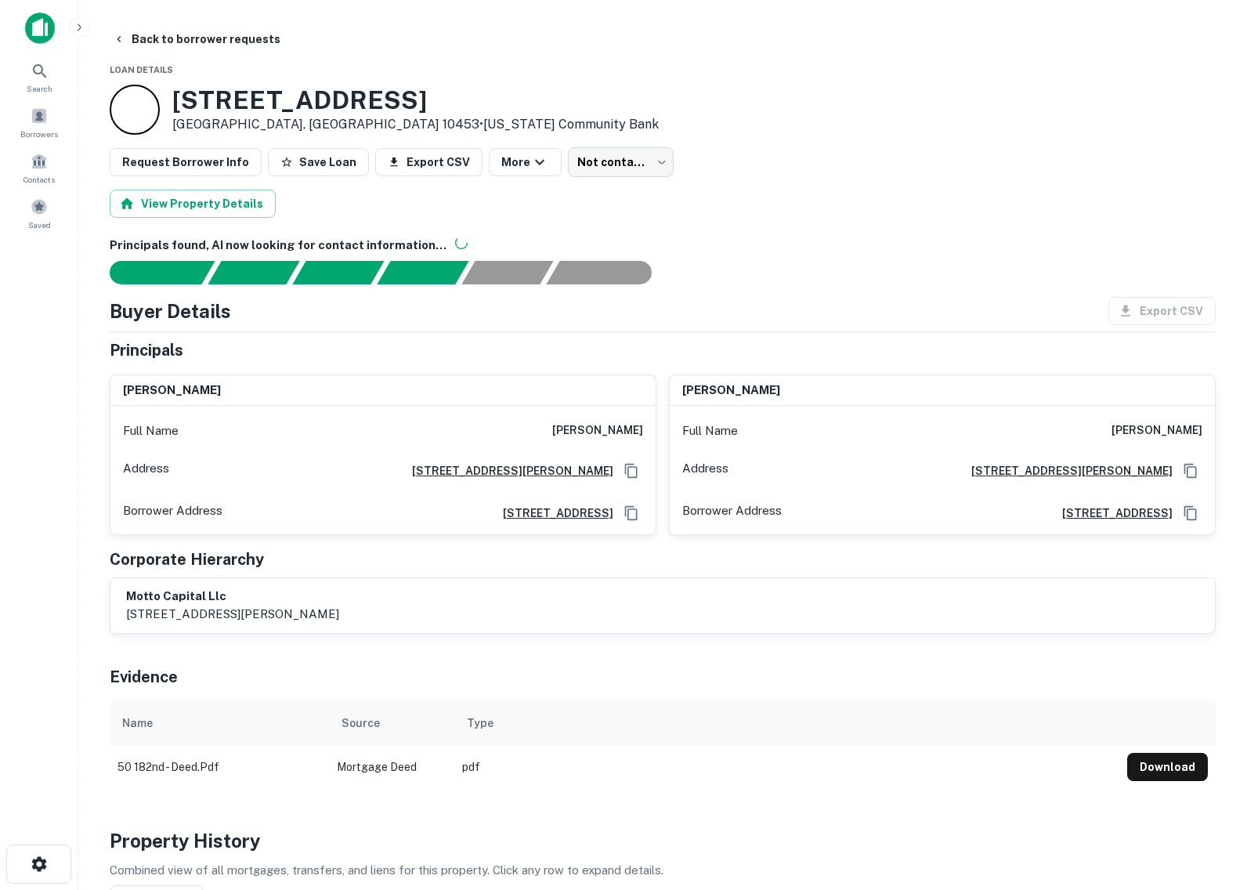
click at [650, 424] on div "Full Name [PERSON_NAME]" at bounding box center [382, 431] width 545 height 38
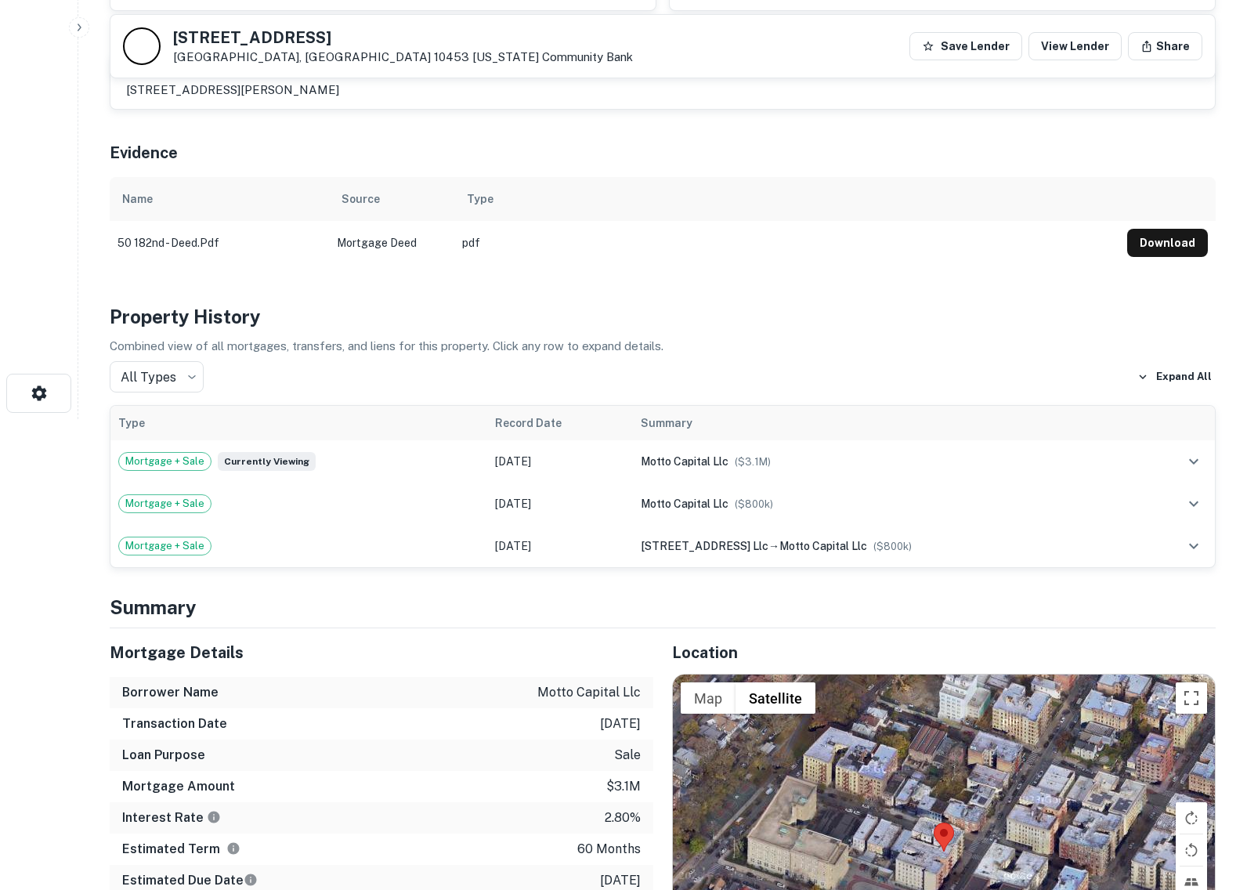
scroll to position [442, 0]
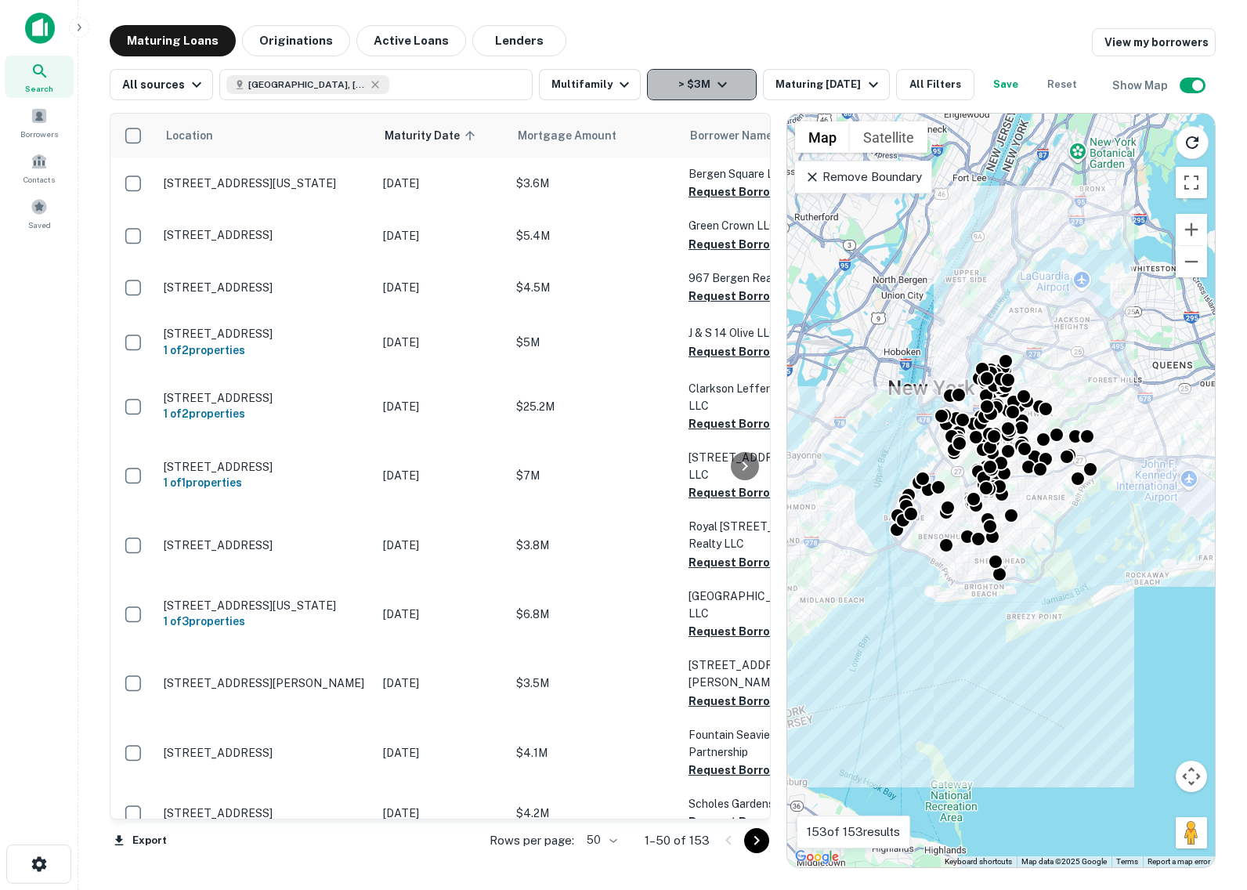
click at [721, 98] on button "> $3M" at bounding box center [702, 84] width 110 height 31
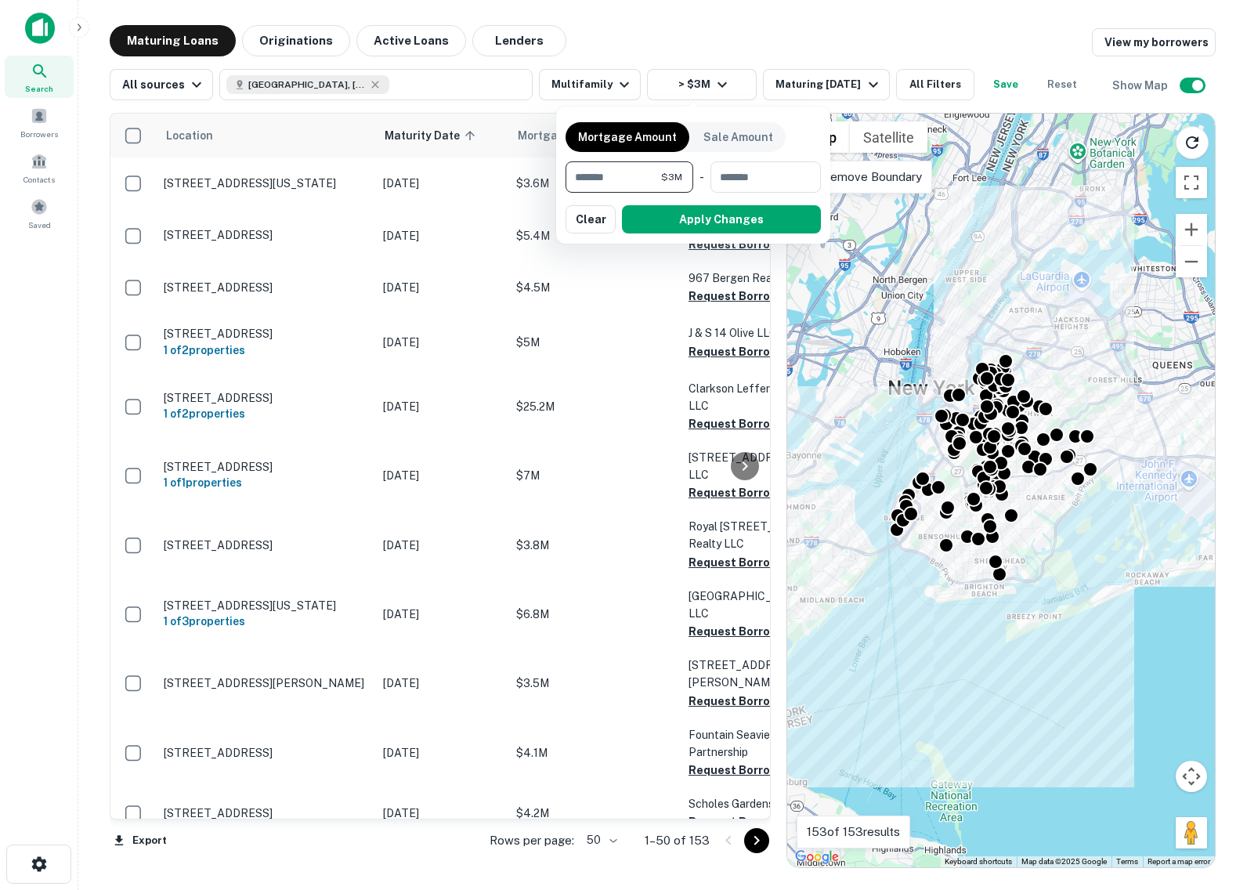
drag, startPoint x: 579, startPoint y: 179, endPoint x: 552, endPoint y: 183, distance: 27.8
click at [562, 179] on div "Mortgage Amount Sale Amount ******* $3M ​ - ​ Apply Changes Clear" at bounding box center [693, 174] width 274 height 137
type input "*******"
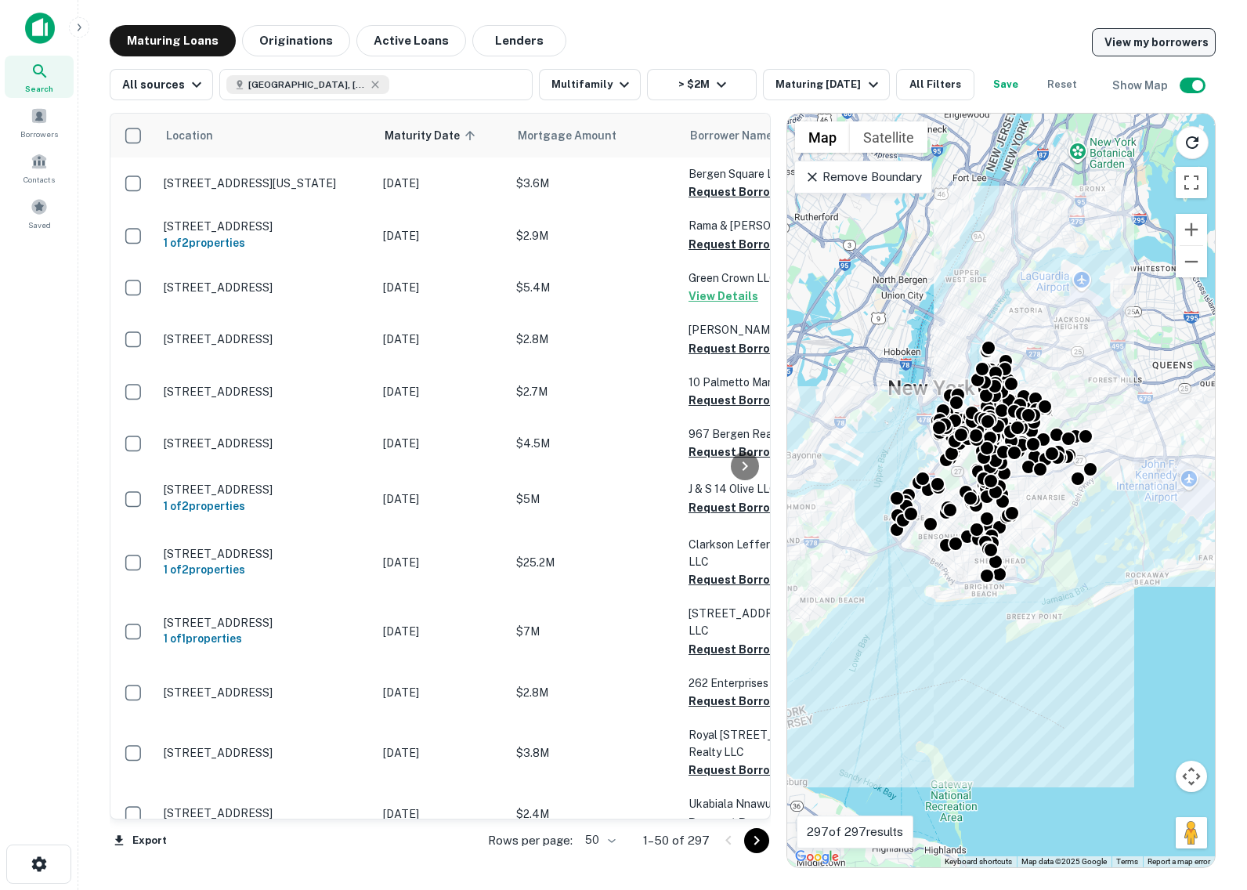
click at [1157, 38] on link "View my borrowers" at bounding box center [1154, 42] width 124 height 28
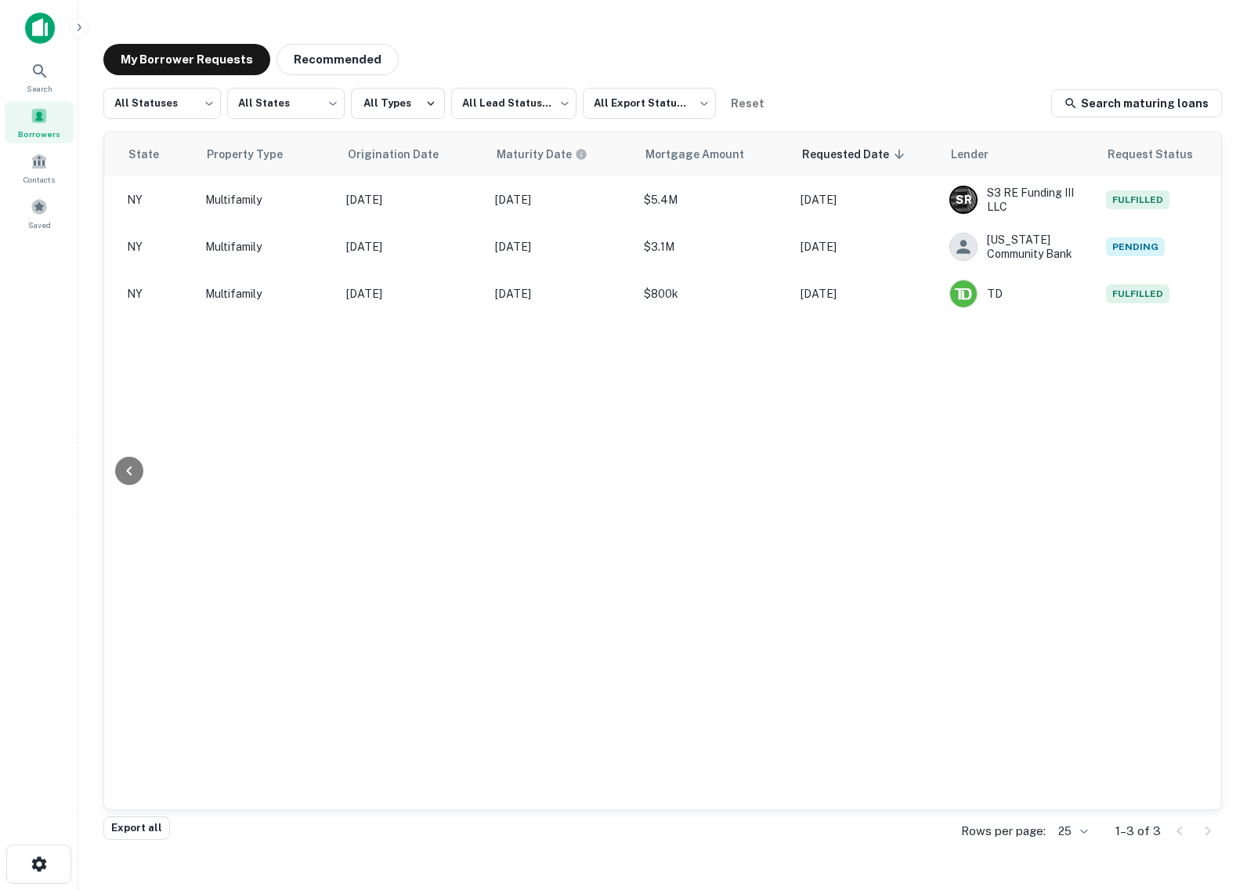
scroll to position [0, 565]
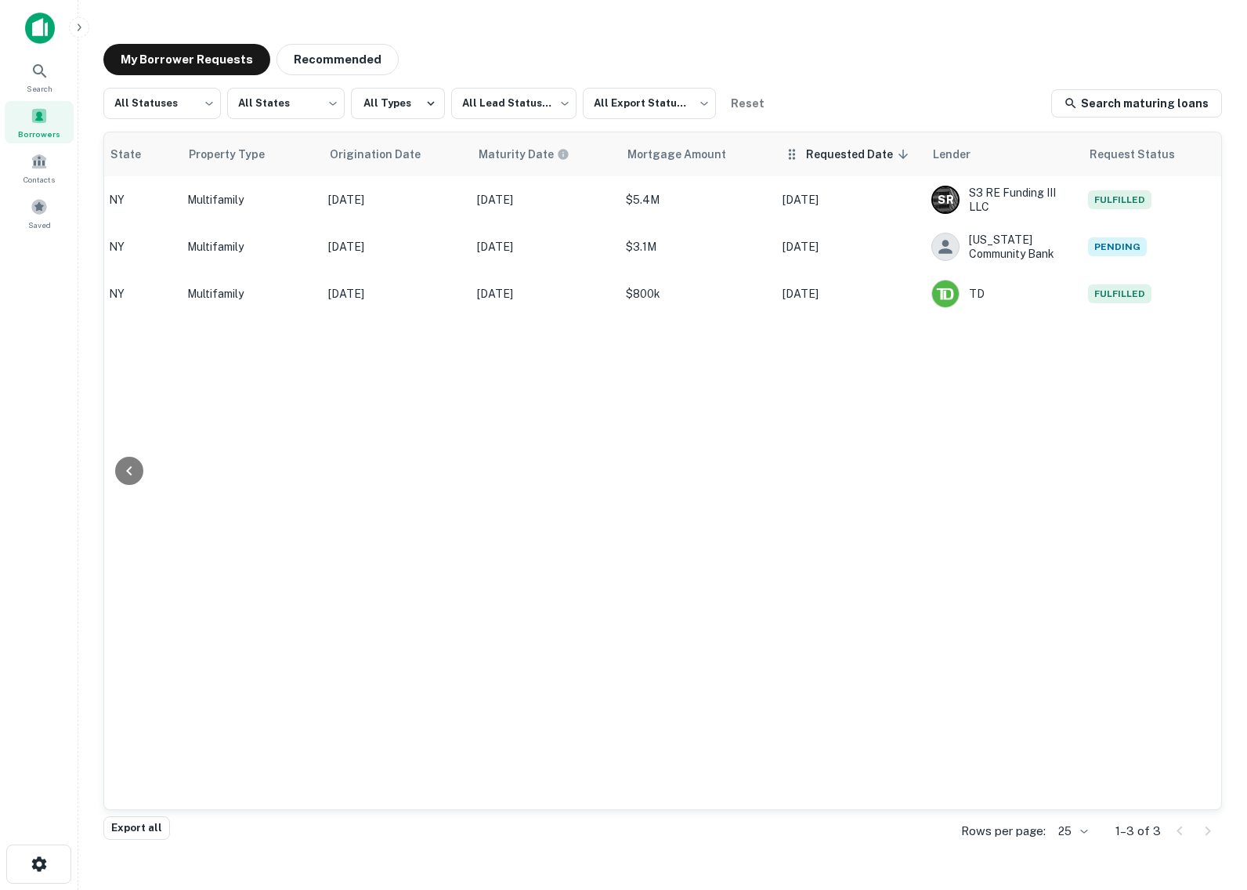
click at [836, 164] on th "Requested Date sorted descending" at bounding box center [848, 154] width 149 height 44
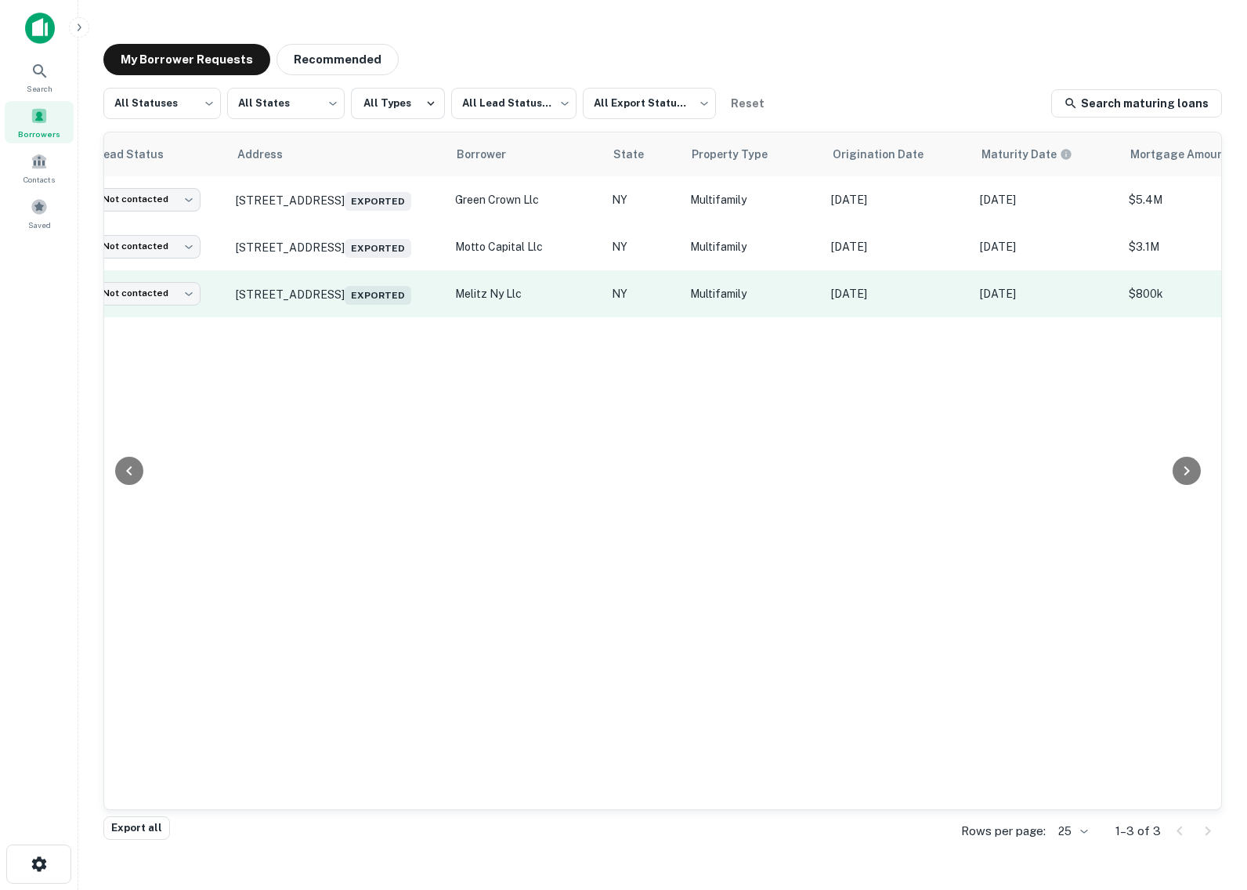
scroll to position [0, 0]
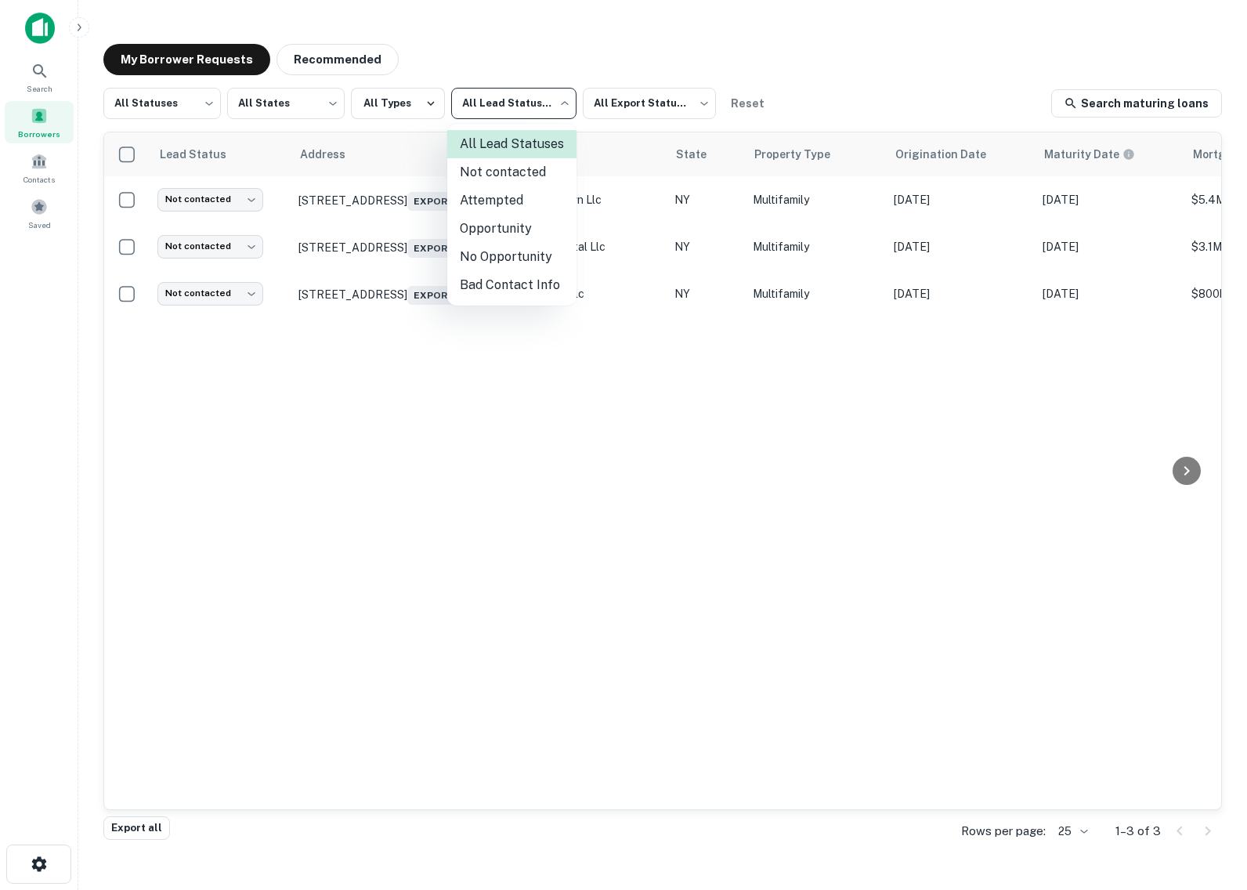
click at [525, 102] on body "Search Borrowers Contacts Saved My Borrower Requests Recommended All Statuses *…" at bounding box center [623, 445] width 1247 height 890
click at [637, 106] on div at bounding box center [623, 445] width 1247 height 890
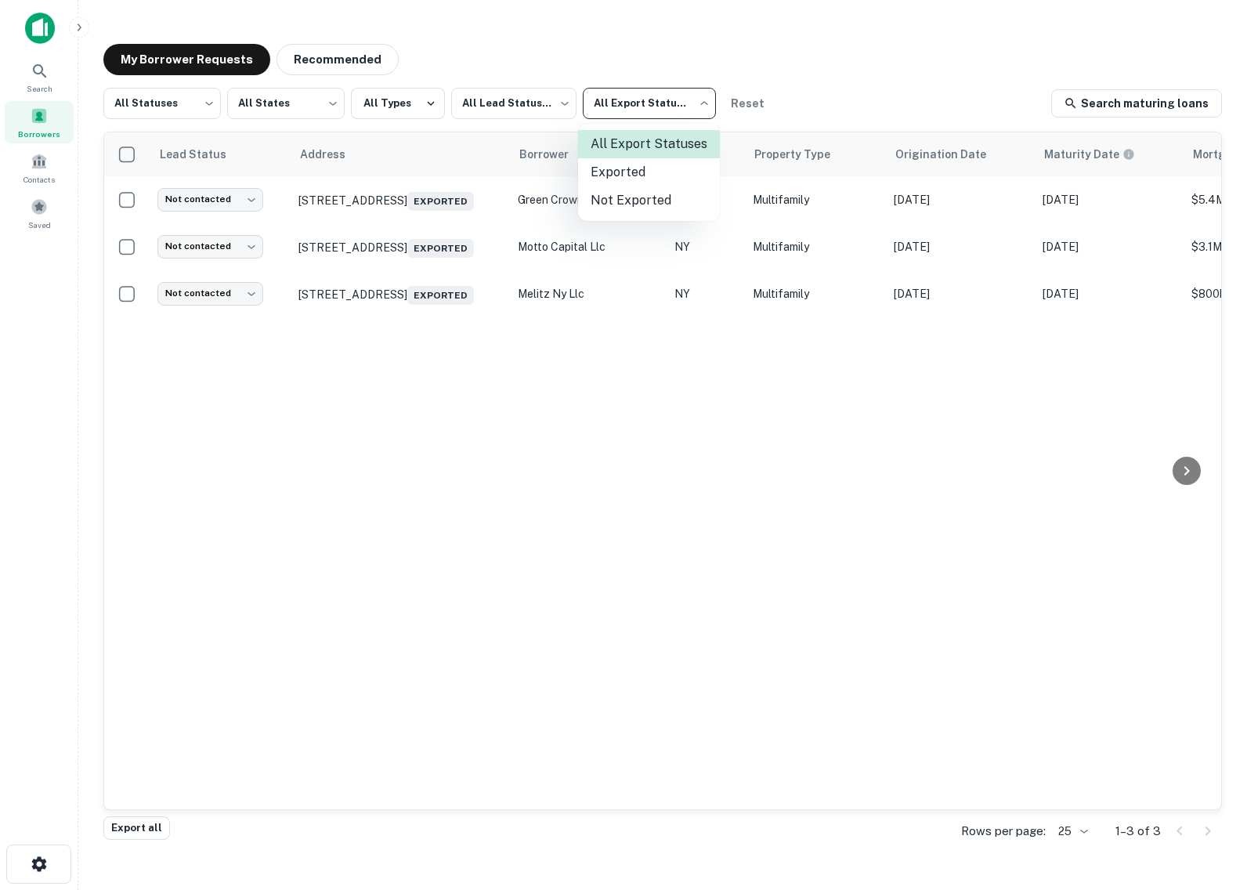
click at [650, 103] on body "Search Borrowers Contacts Saved My Borrower Requests Recommended All Statuses *…" at bounding box center [623, 445] width 1247 height 890
click at [634, 202] on li "Not Exported" at bounding box center [649, 200] width 142 height 28
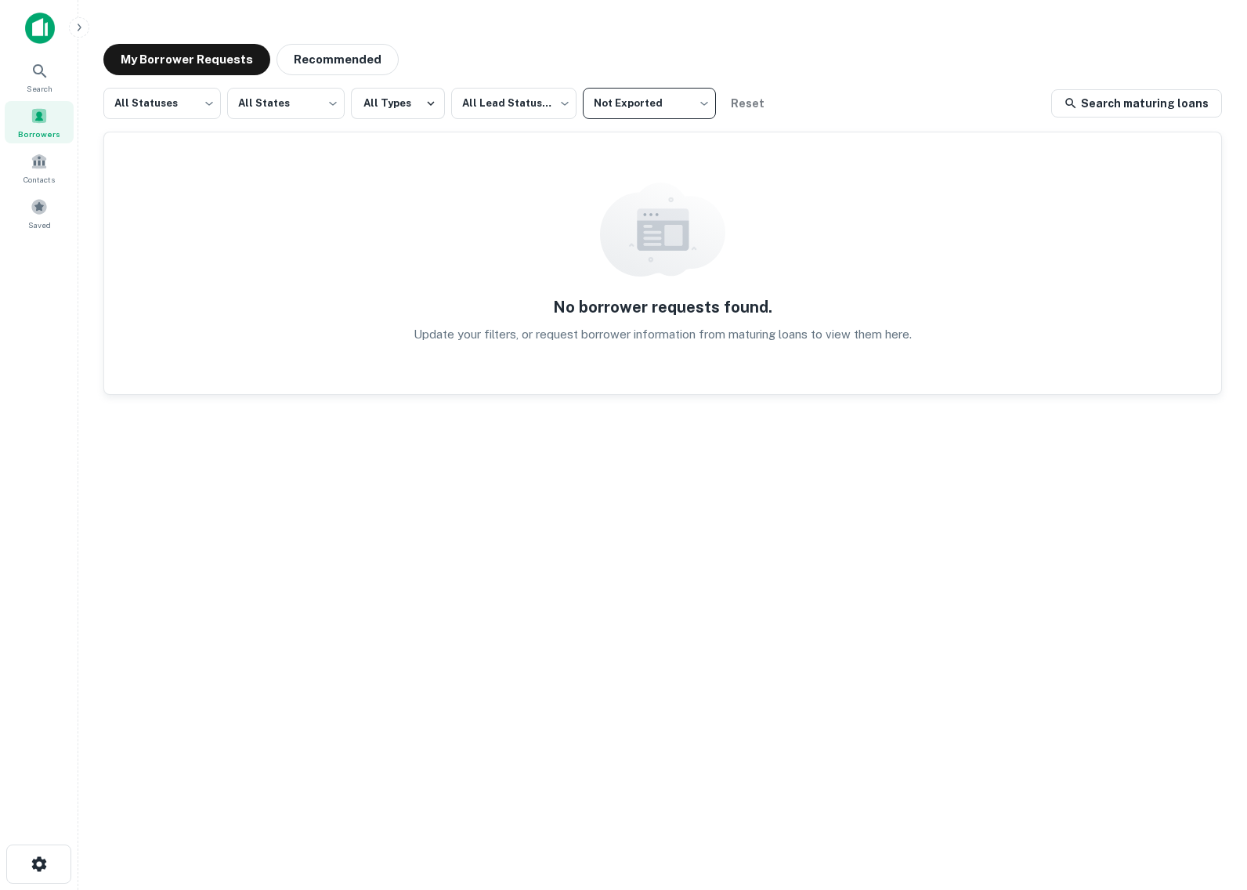
click at [688, 103] on body "Search Borrowers Contacts Saved My Borrower Requests Recommended All Statuses *…" at bounding box center [623, 445] width 1247 height 890
click at [661, 145] on li "All Export Statuses" at bounding box center [649, 144] width 142 height 28
type input "***"
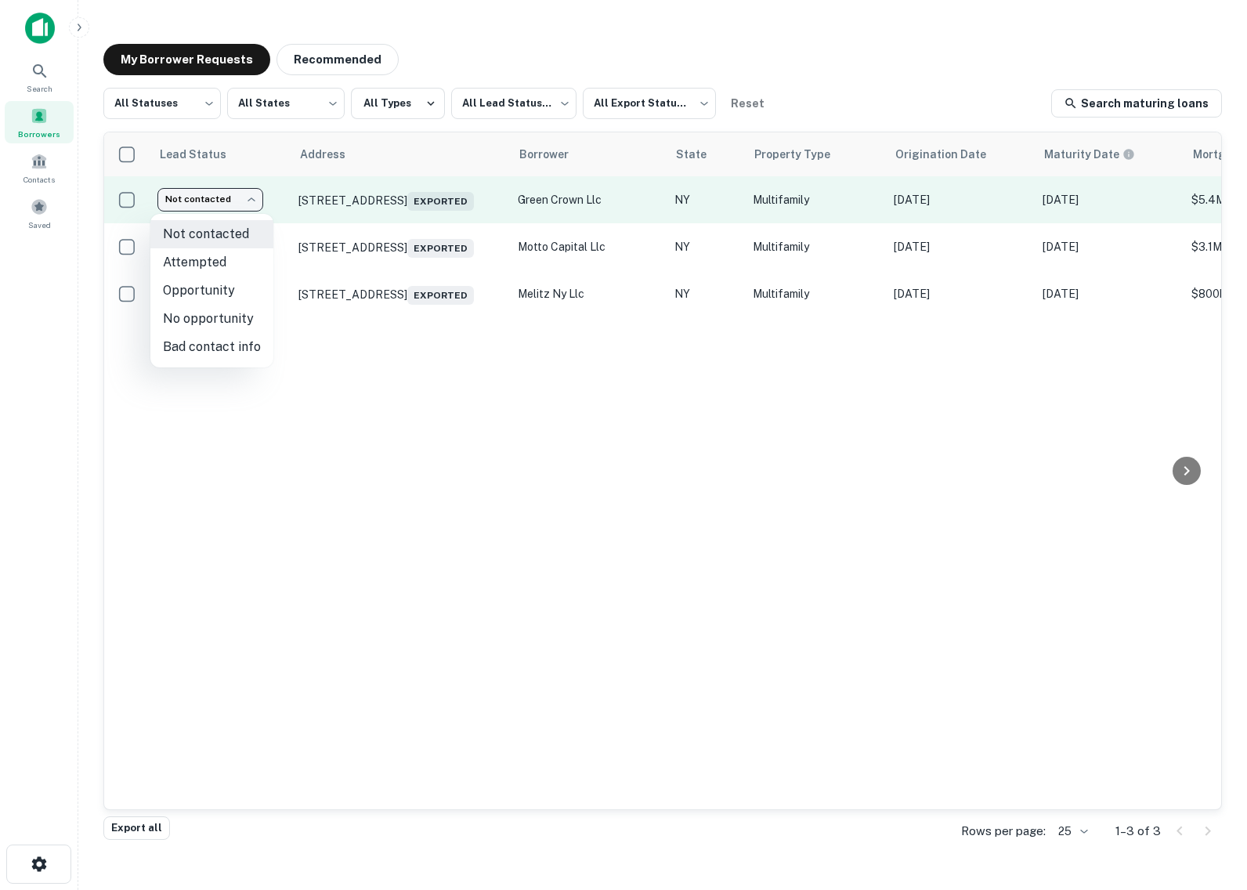
click at [253, 201] on body "Search Borrowers Contacts Saved My Borrower Requests Recommended All Statuses *…" at bounding box center [623, 445] width 1247 height 890
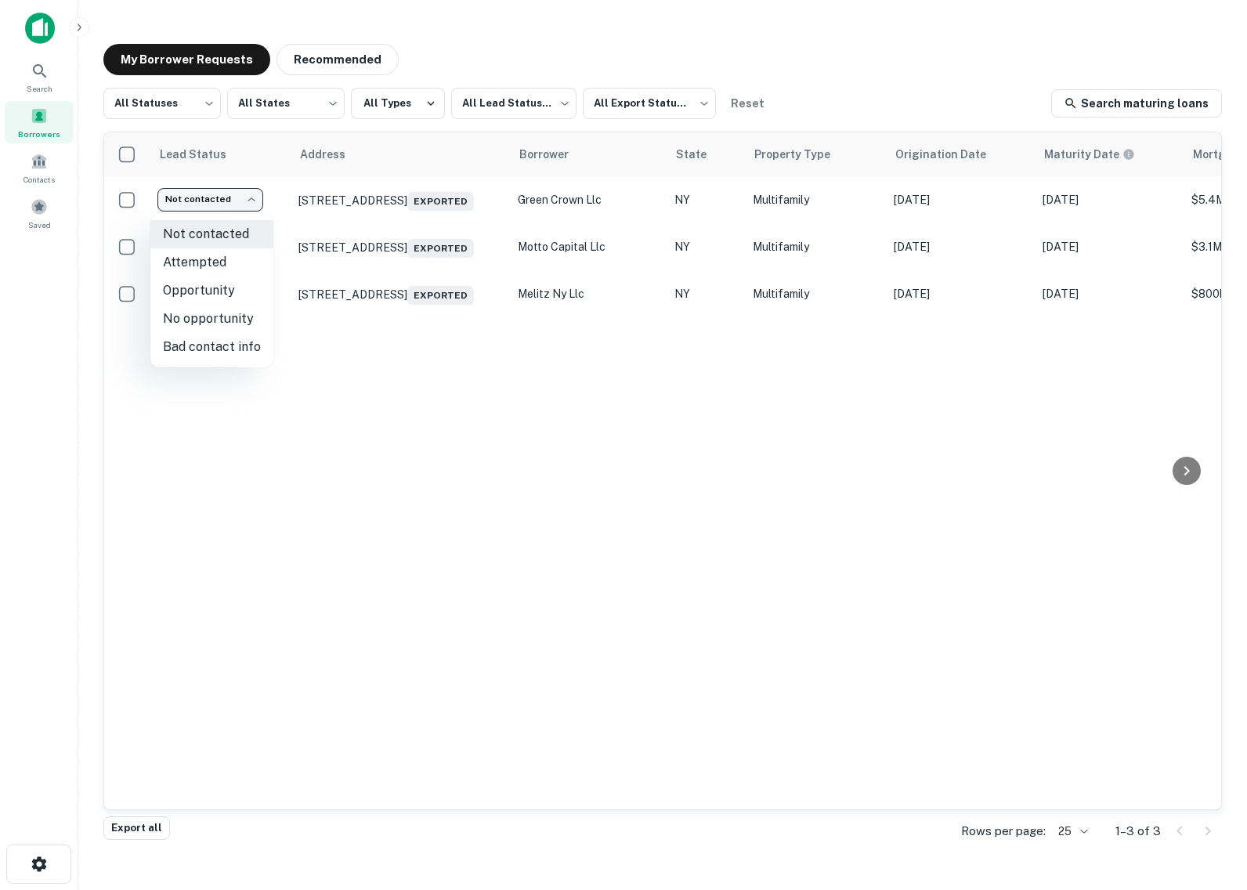
click at [265, 478] on div at bounding box center [623, 445] width 1247 height 890
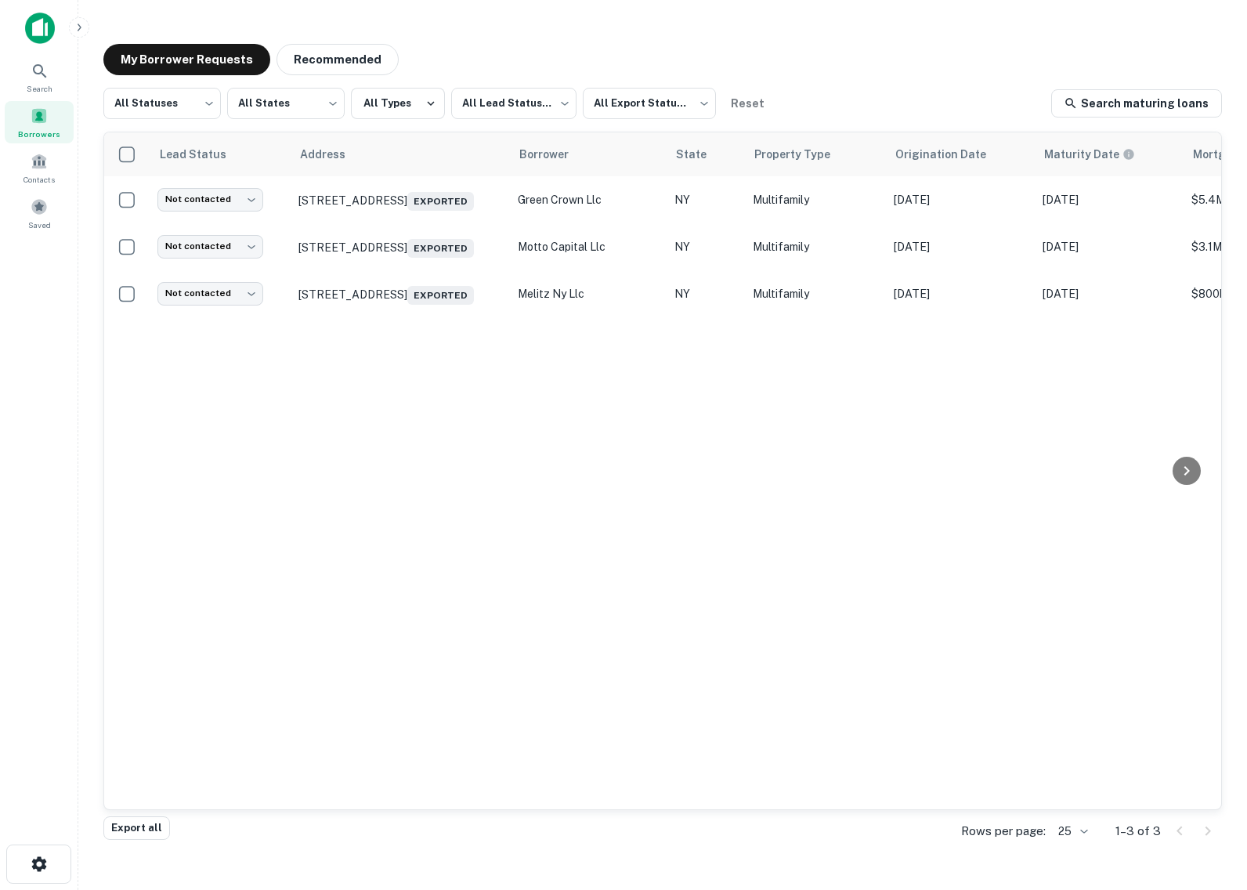
click at [688, 40] on div "My Borrower Requests Recommended All Statuses *** ​ All States *** ​ All Types …" at bounding box center [662, 431] width 1143 height 800
click at [44, 103] on div "Borrowers" at bounding box center [39, 122] width 69 height 42
click at [47, 84] on span "Search" at bounding box center [40, 88] width 26 height 13
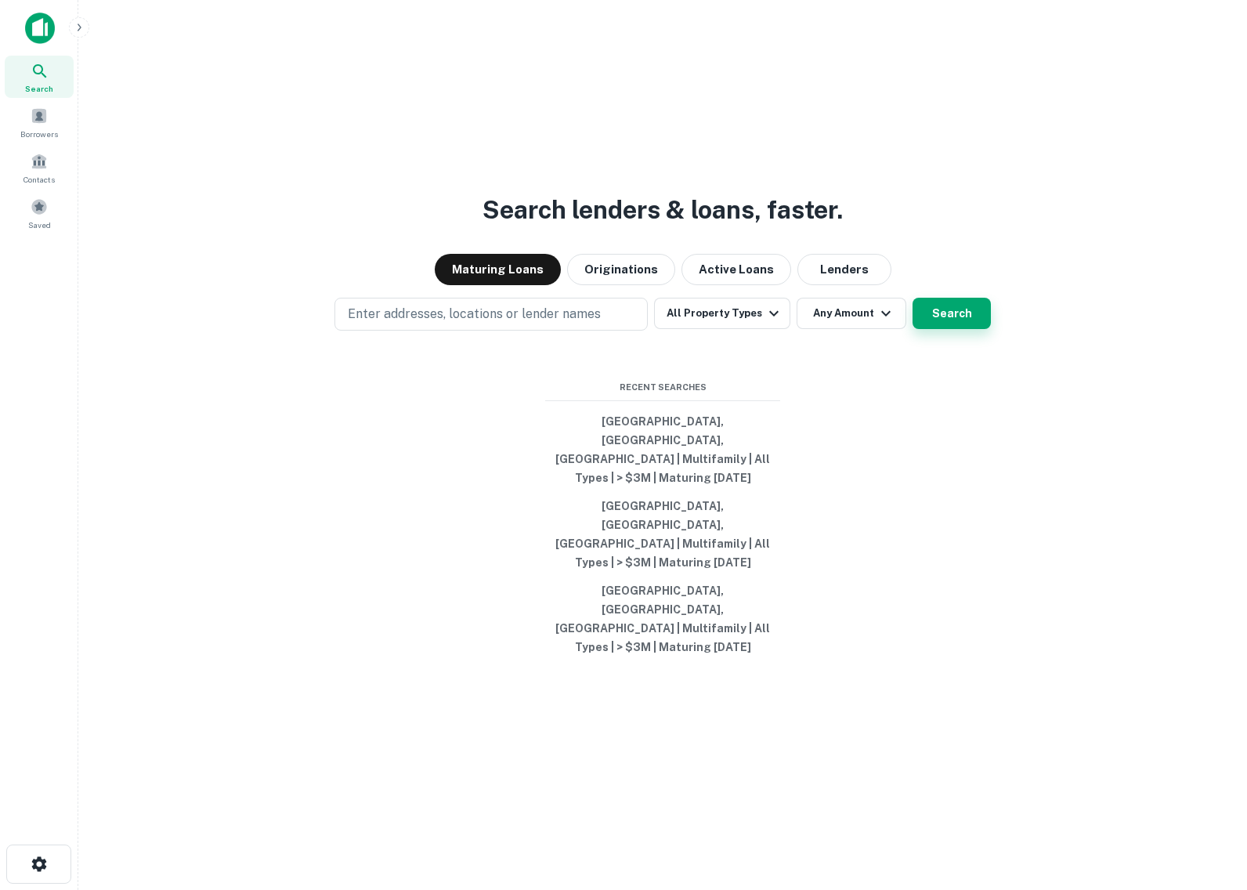
click at [972, 329] on button "Search" at bounding box center [951, 313] width 78 height 31
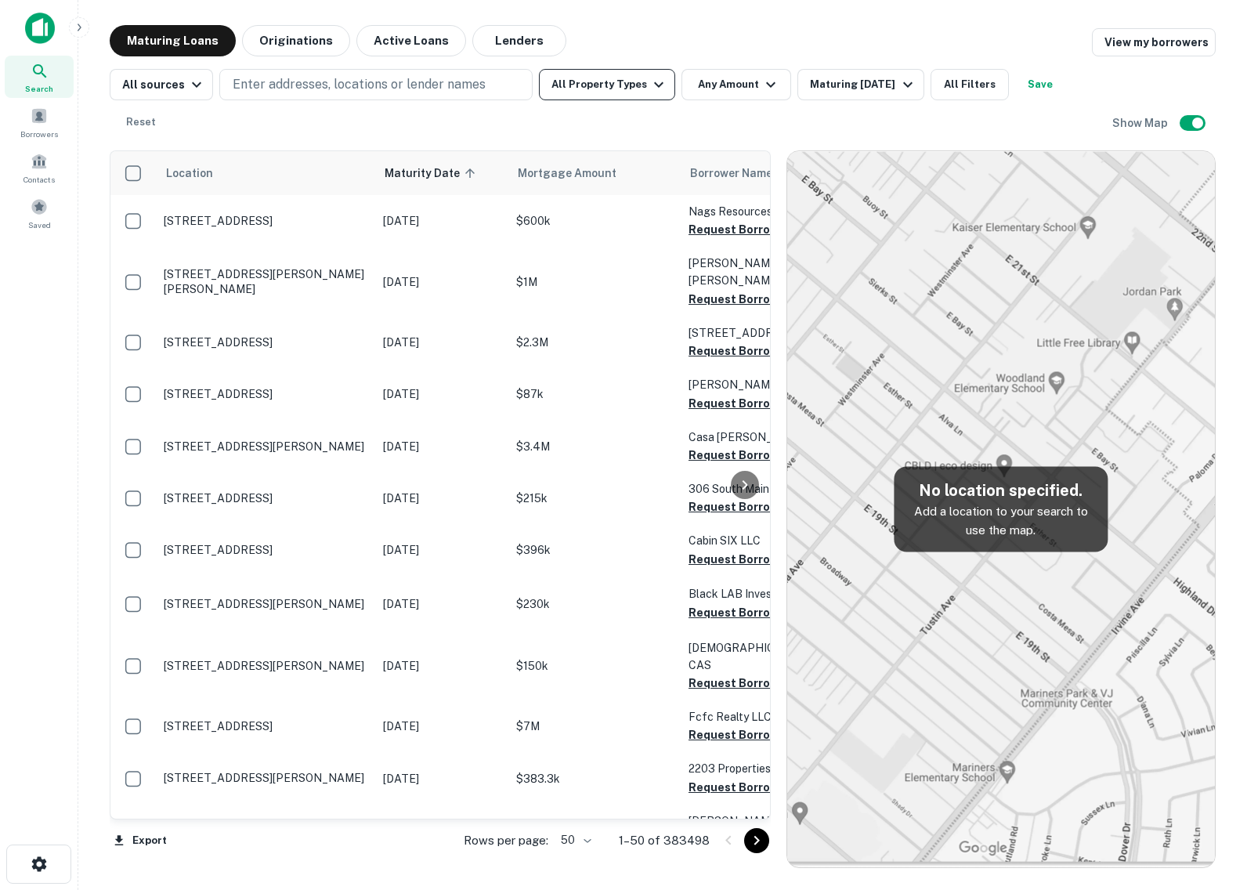
click at [623, 89] on button "All Property Types" at bounding box center [607, 84] width 136 height 31
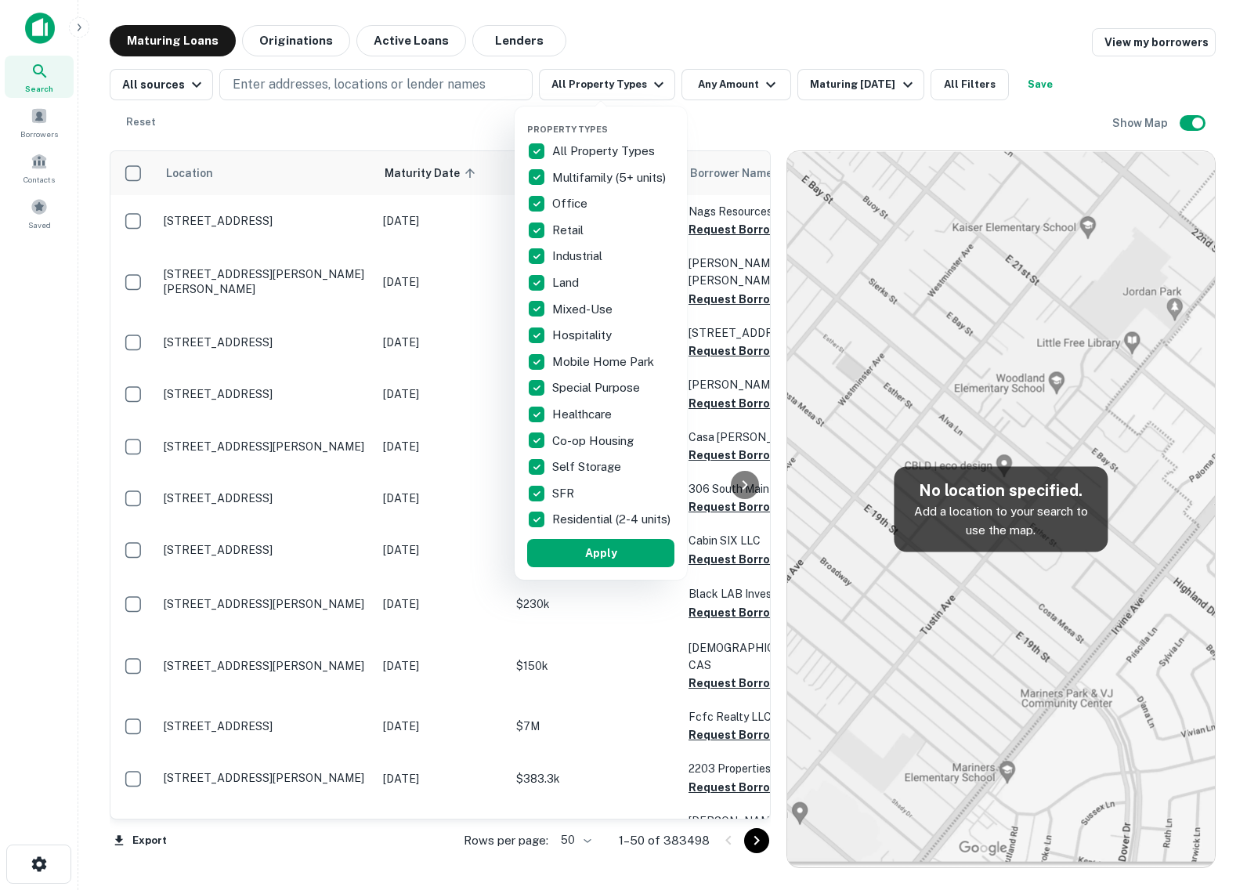
click at [443, 125] on div at bounding box center [623, 445] width 1247 height 890
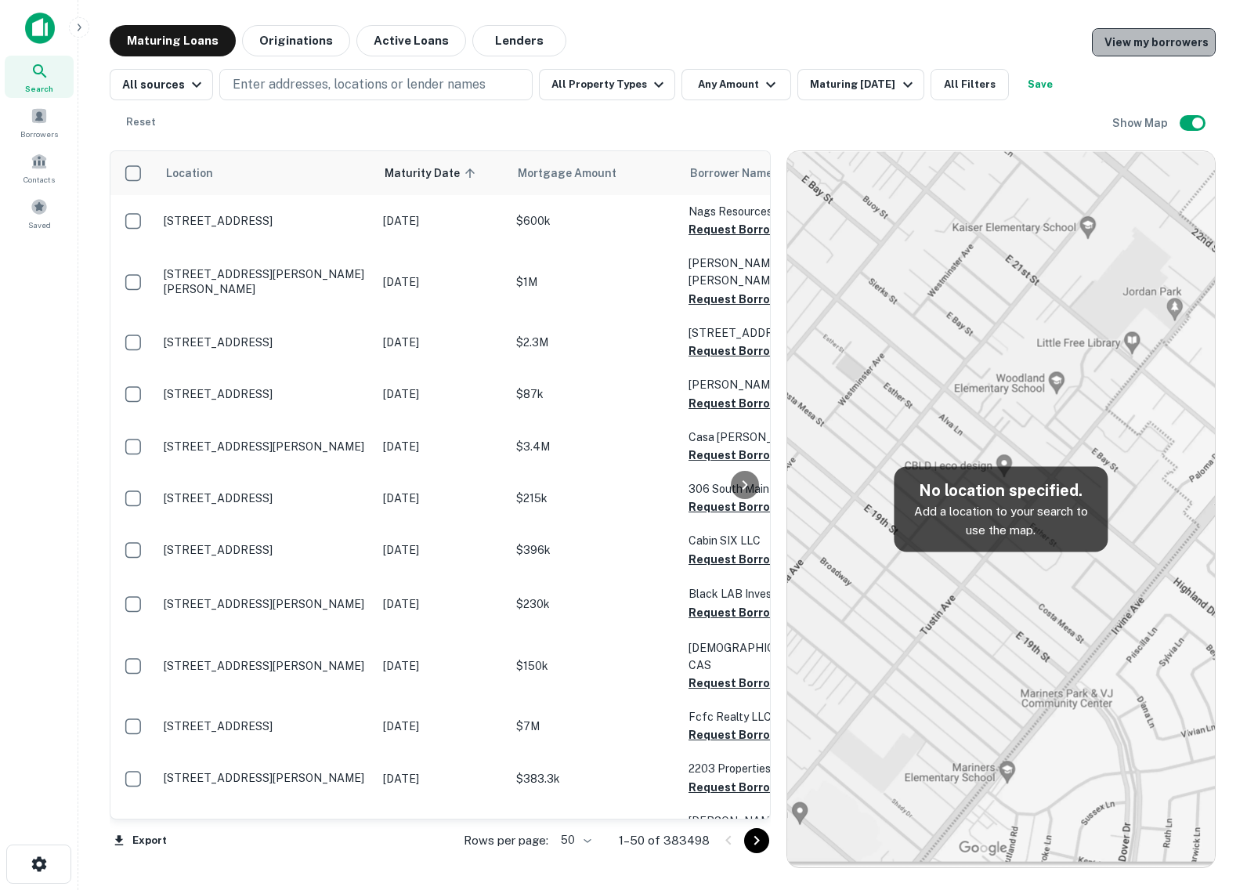
click at [1179, 45] on link "View my borrowers" at bounding box center [1154, 42] width 124 height 28
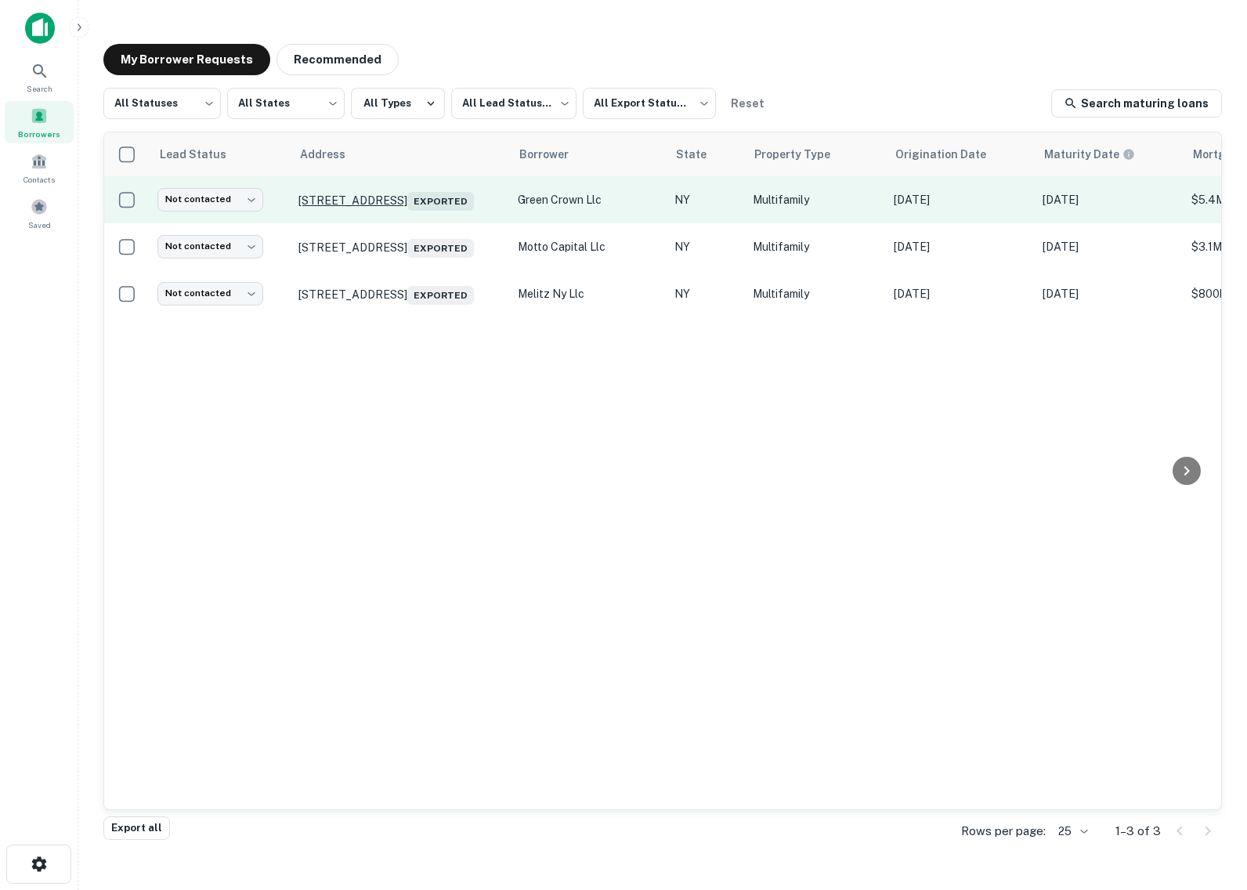
click at [428, 193] on p "[STREET_ADDRESS] Exported" at bounding box center [400, 200] width 204 height 22
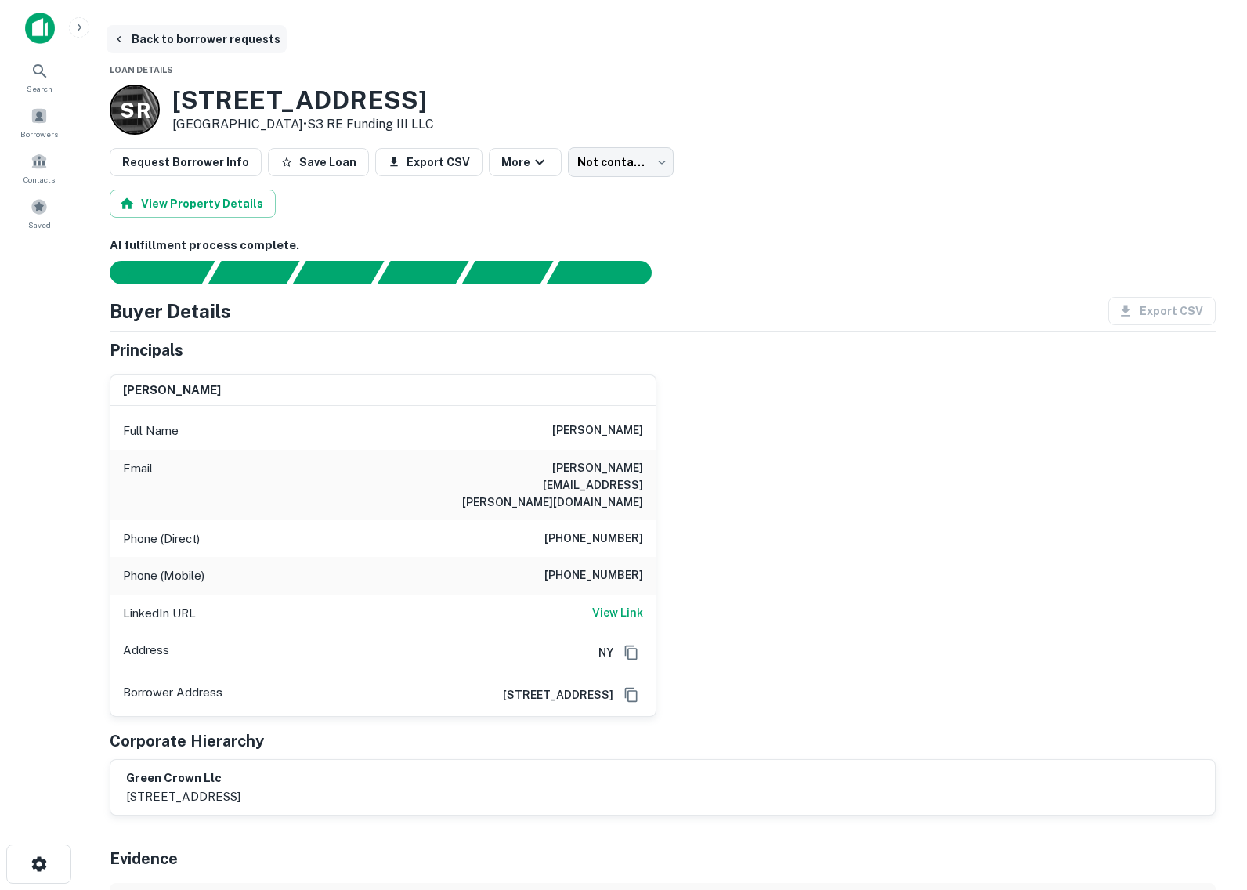
click at [124, 36] on icon "button" at bounding box center [119, 39] width 13 height 13
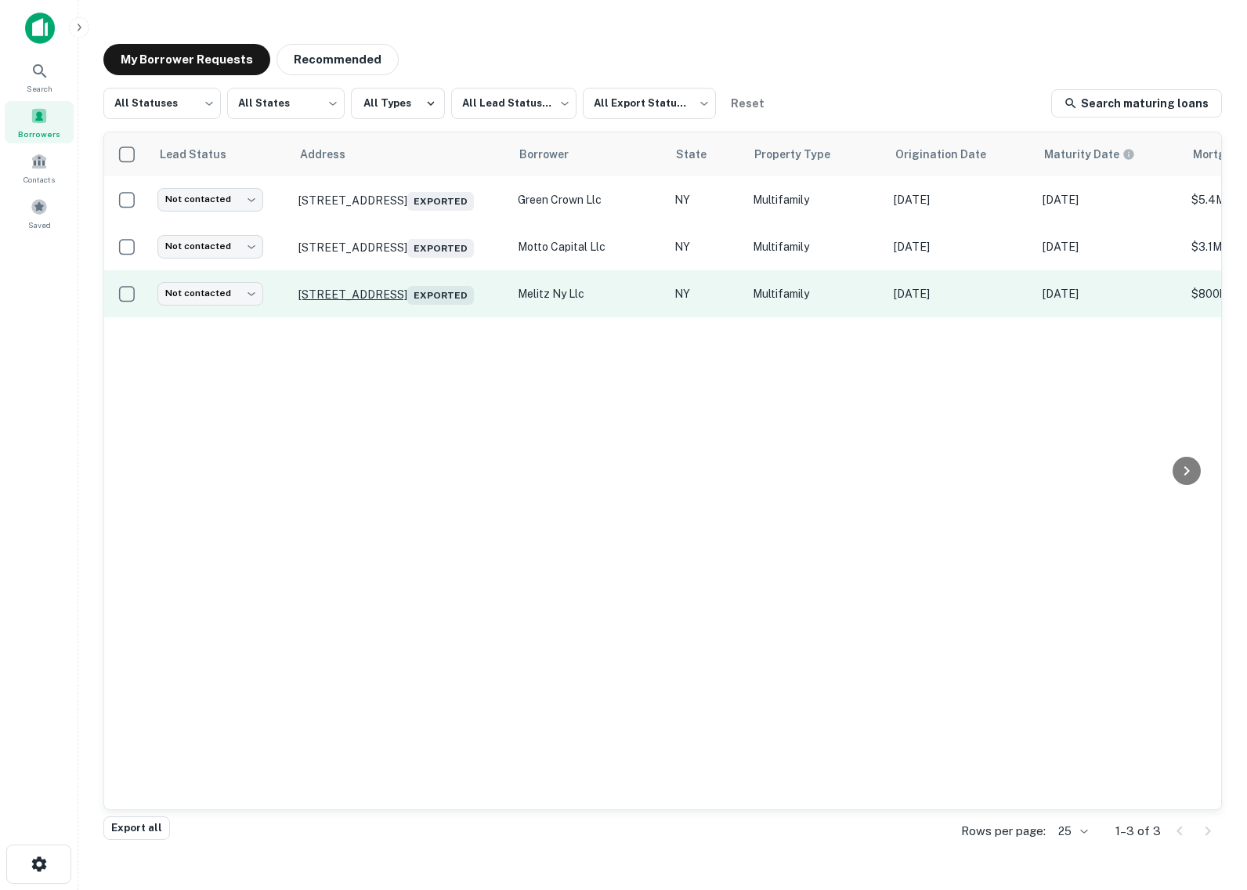
click at [427, 297] on p "[STREET_ADDRESS] Exported" at bounding box center [400, 294] width 204 height 22
